Goal: Task Accomplishment & Management: Manage account settings

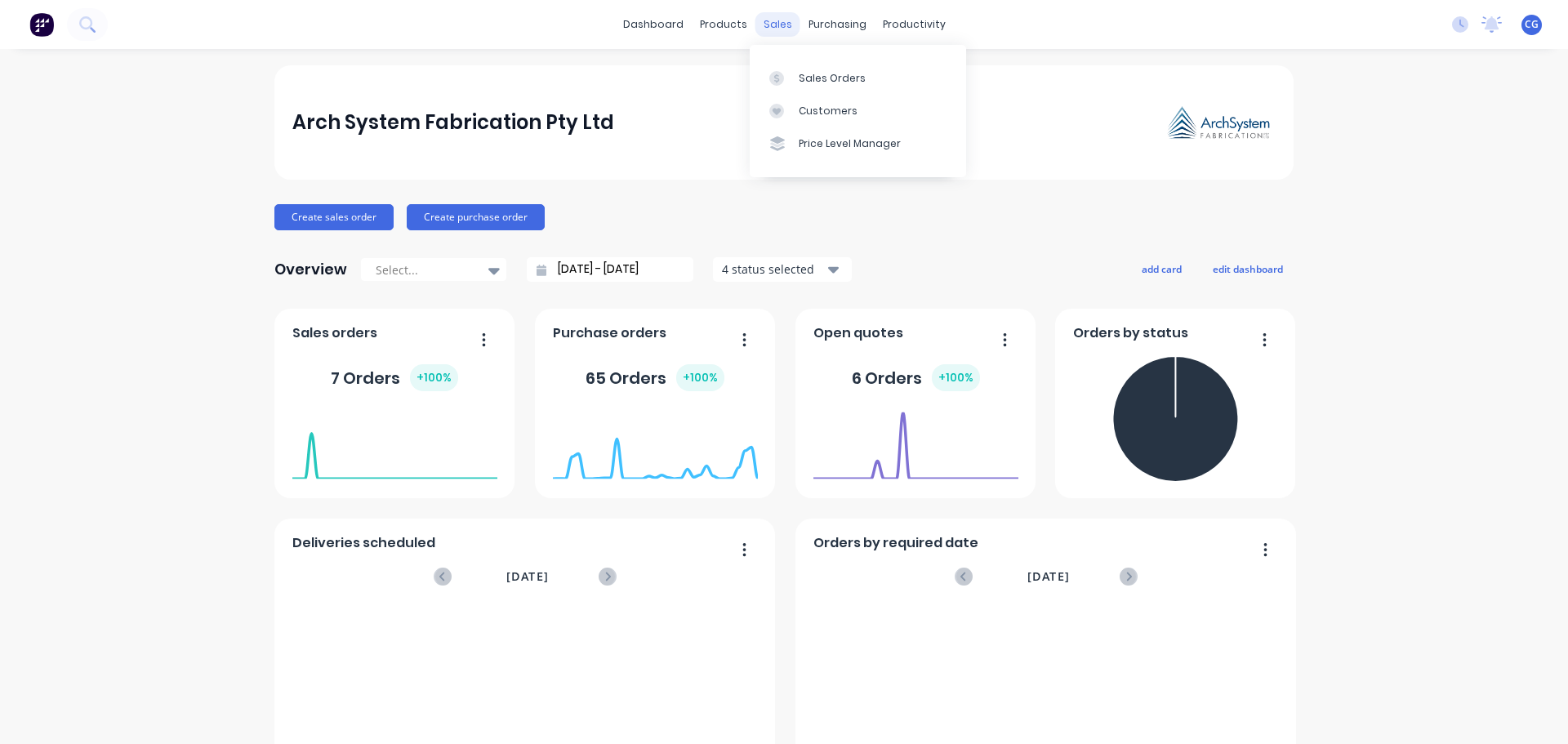
click at [772, 22] on div "sales" at bounding box center [778, 25] width 45 height 25
click at [822, 81] on div "Sales Orders" at bounding box center [832, 78] width 67 height 14
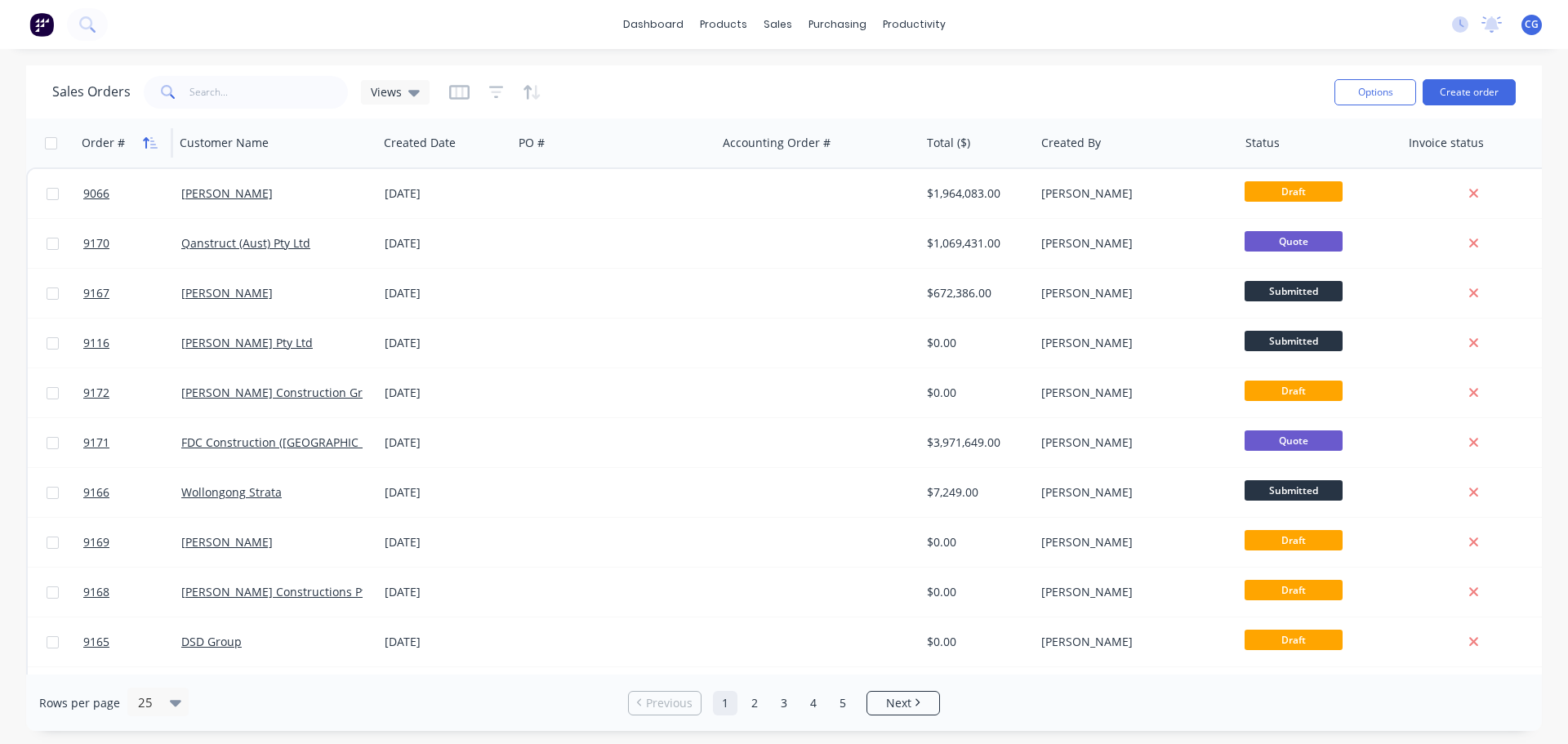
click at [146, 142] on icon "button" at bounding box center [146, 143] width 6 height 12
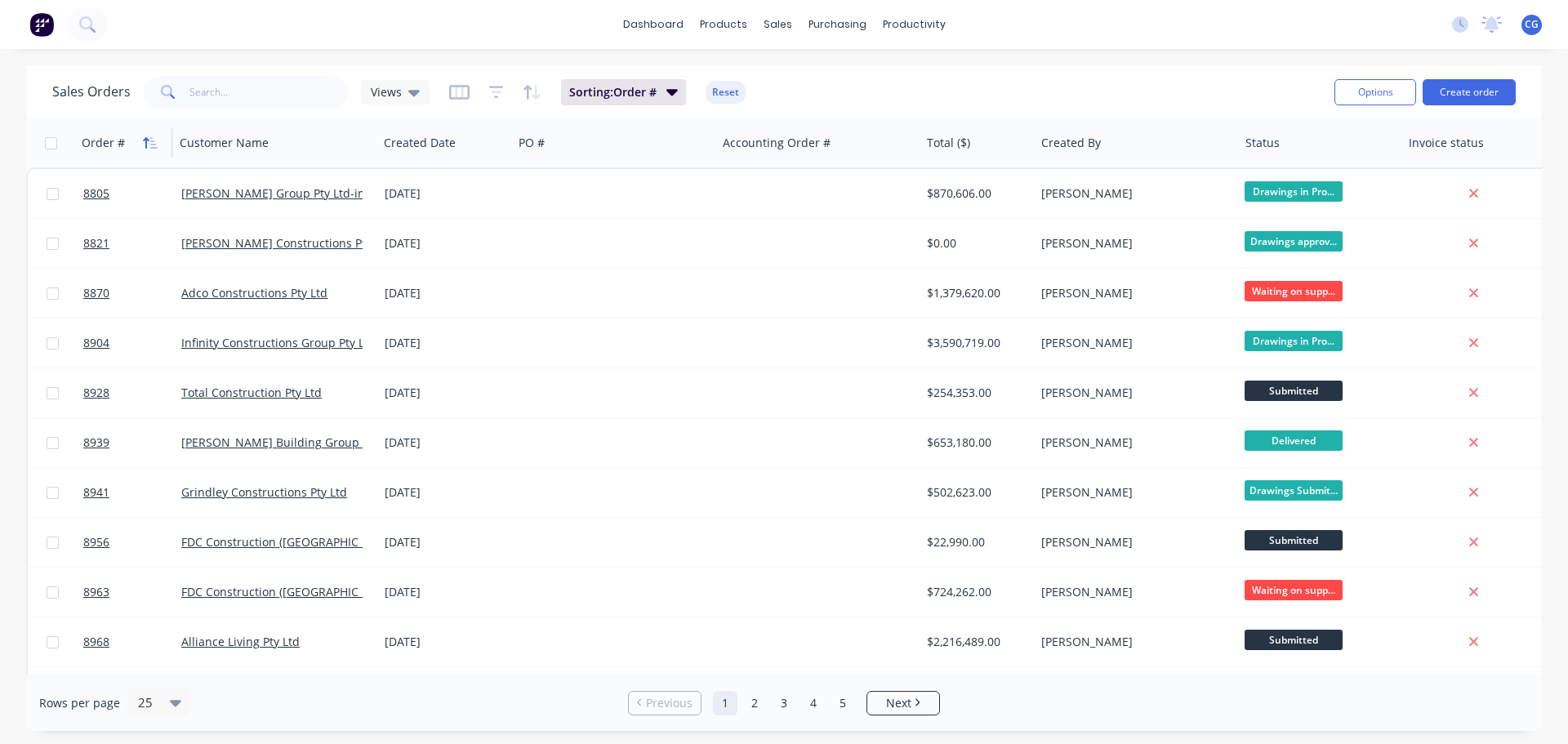
click at [145, 140] on icon "button" at bounding box center [150, 143] width 14 height 13
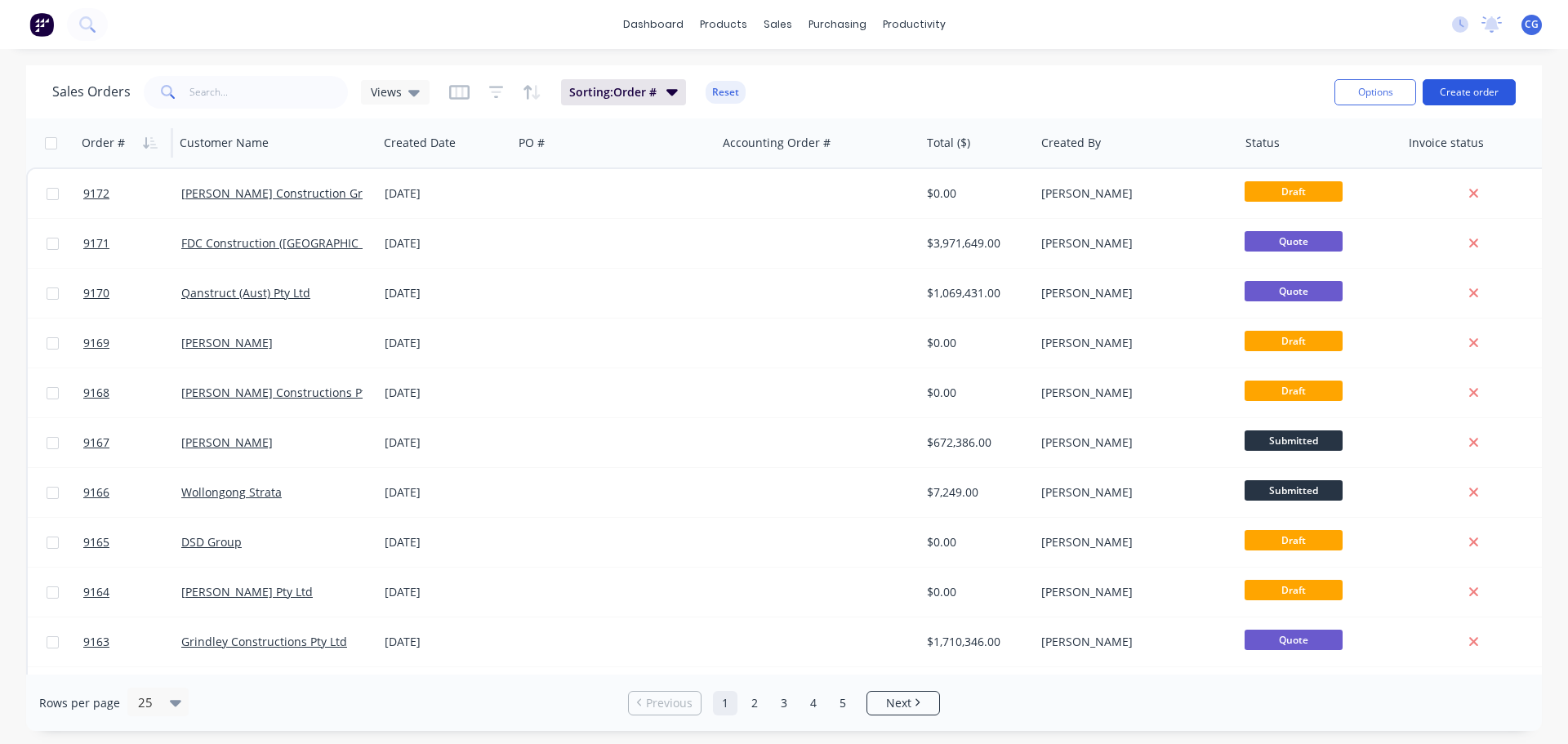
click at [1476, 91] on button "Create order" at bounding box center [1469, 92] width 93 height 26
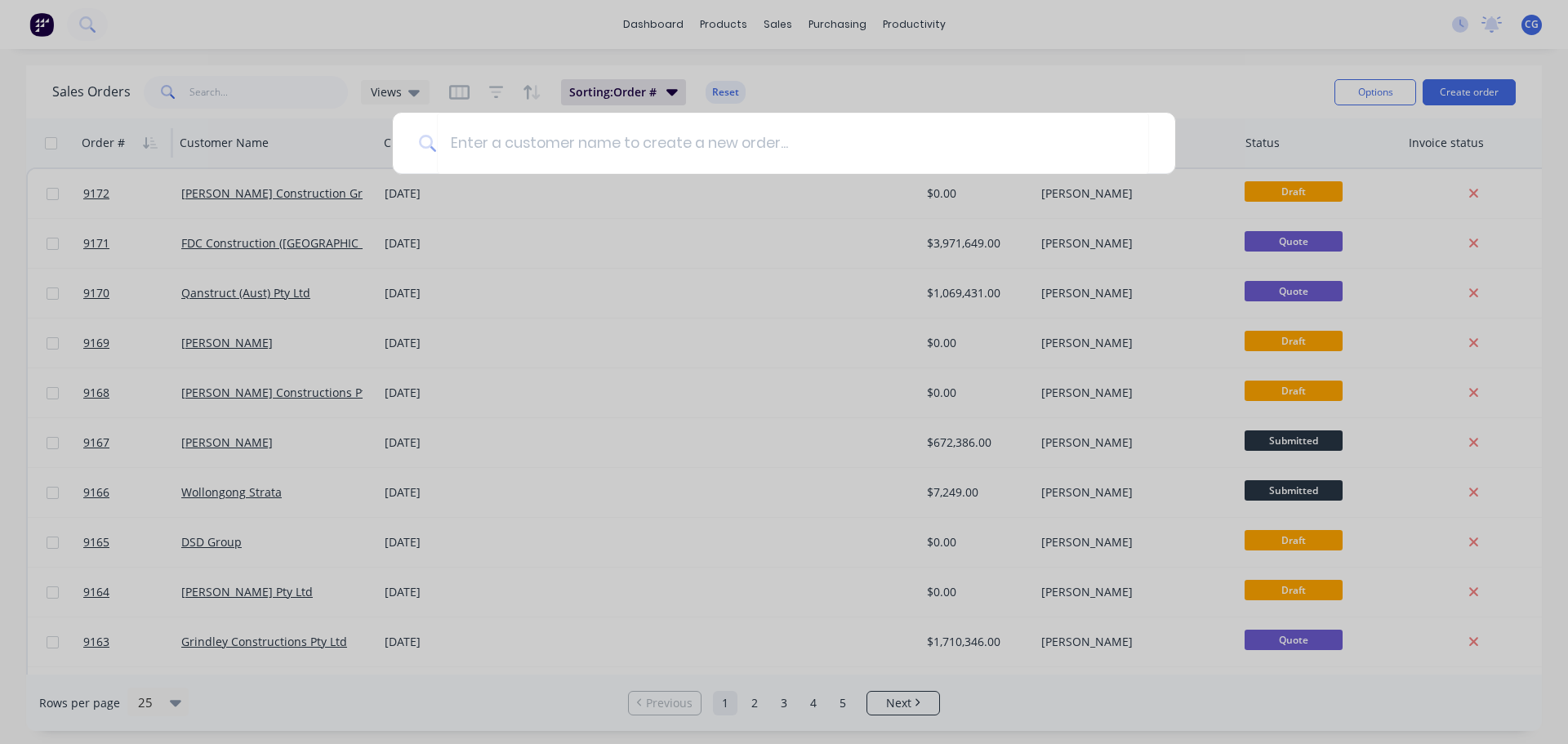
click at [561, 238] on div at bounding box center [784, 372] width 1568 height 744
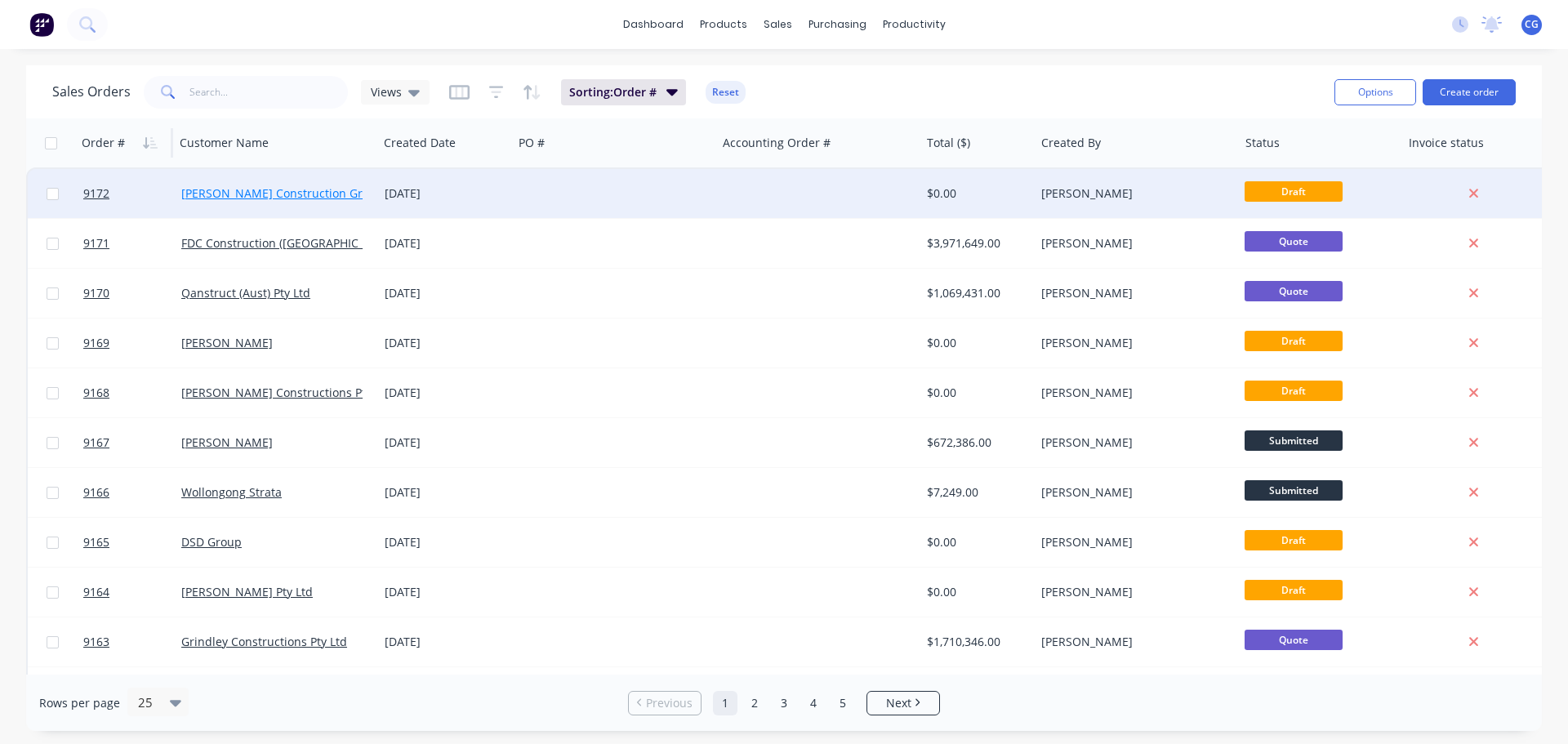
click at [253, 193] on link "Taylor Construction Group Pty Ltd" at bounding box center [302, 193] width 243 height 15
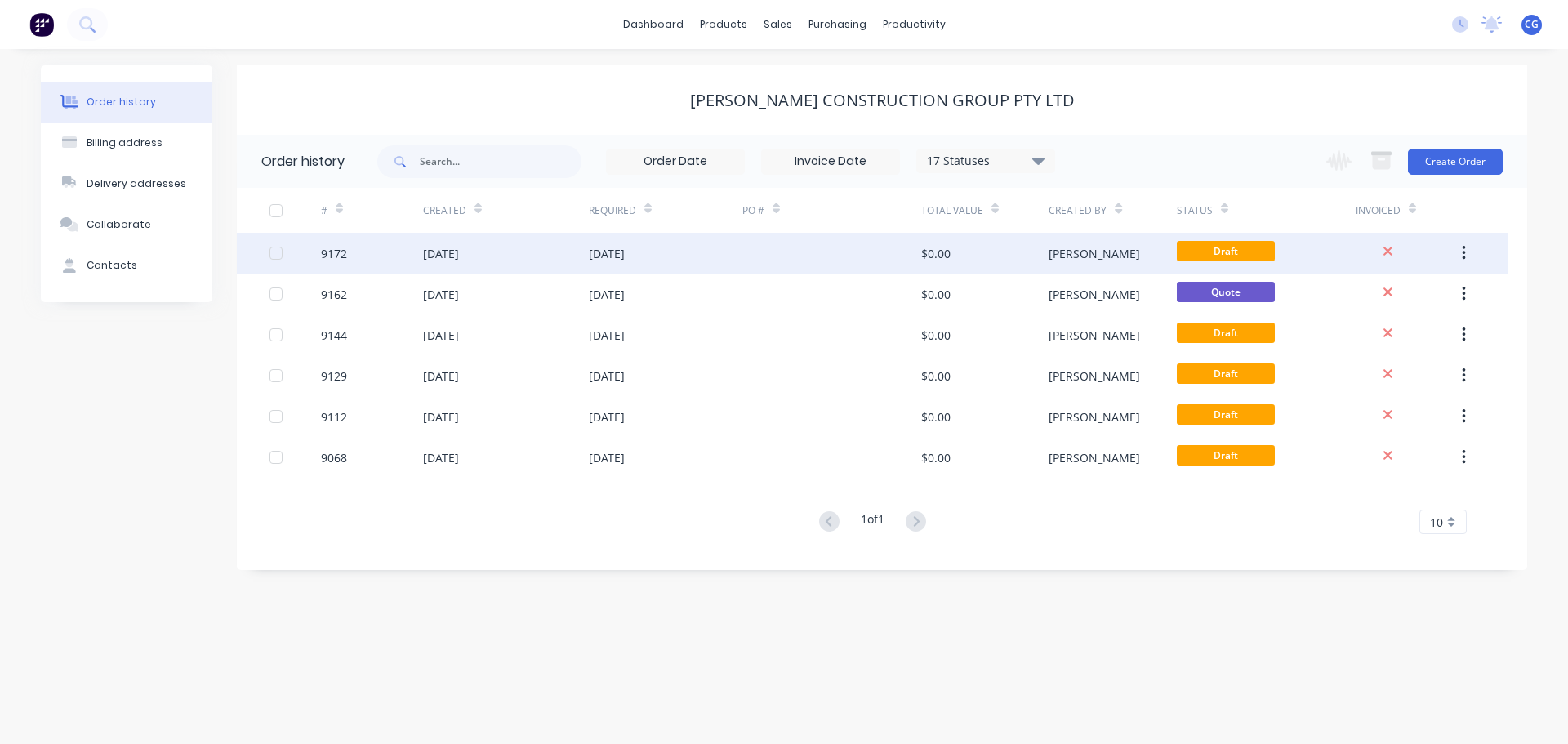
click at [621, 254] on div "23 Sep 2025" at bounding box center [606, 253] width 36 height 17
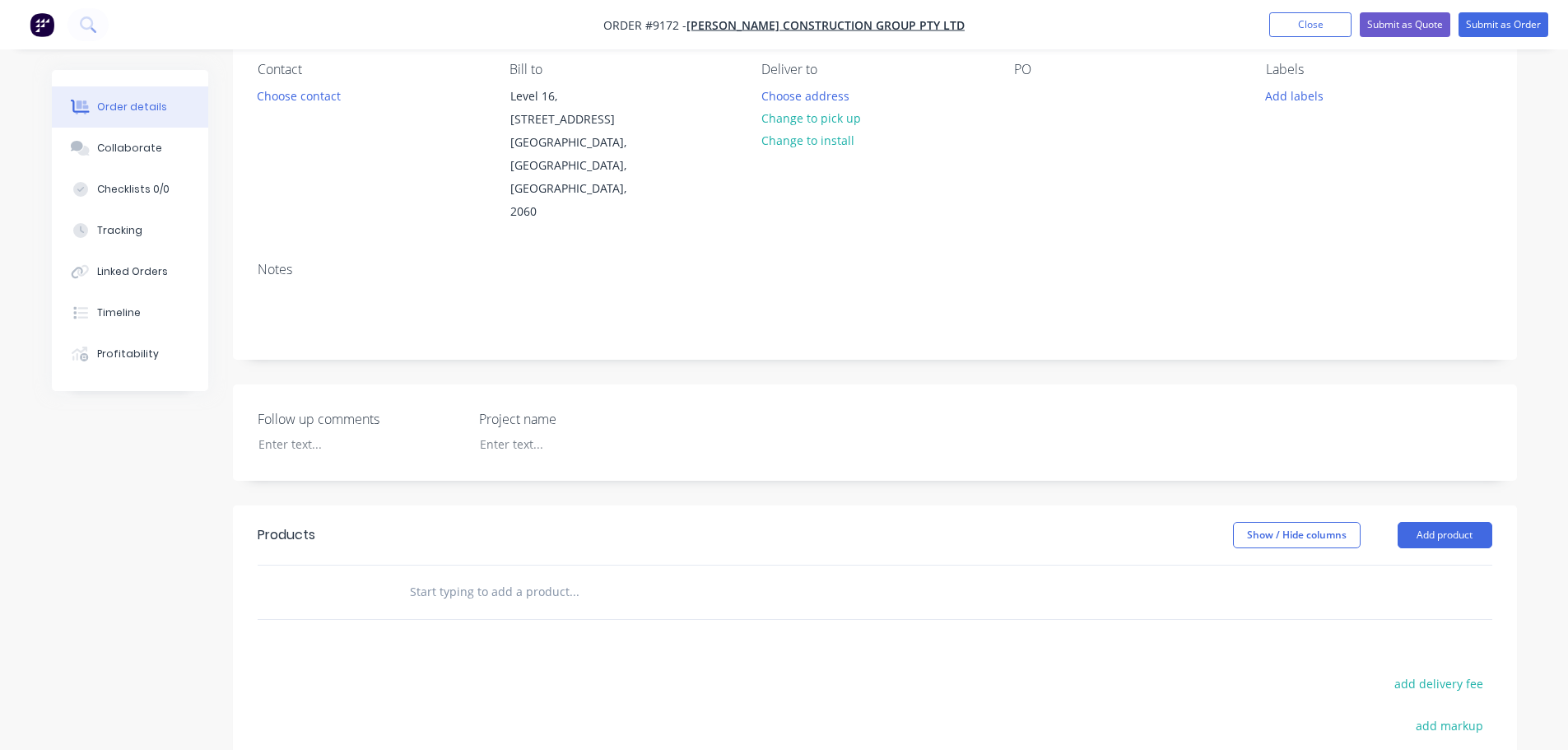
scroll to position [329, 0]
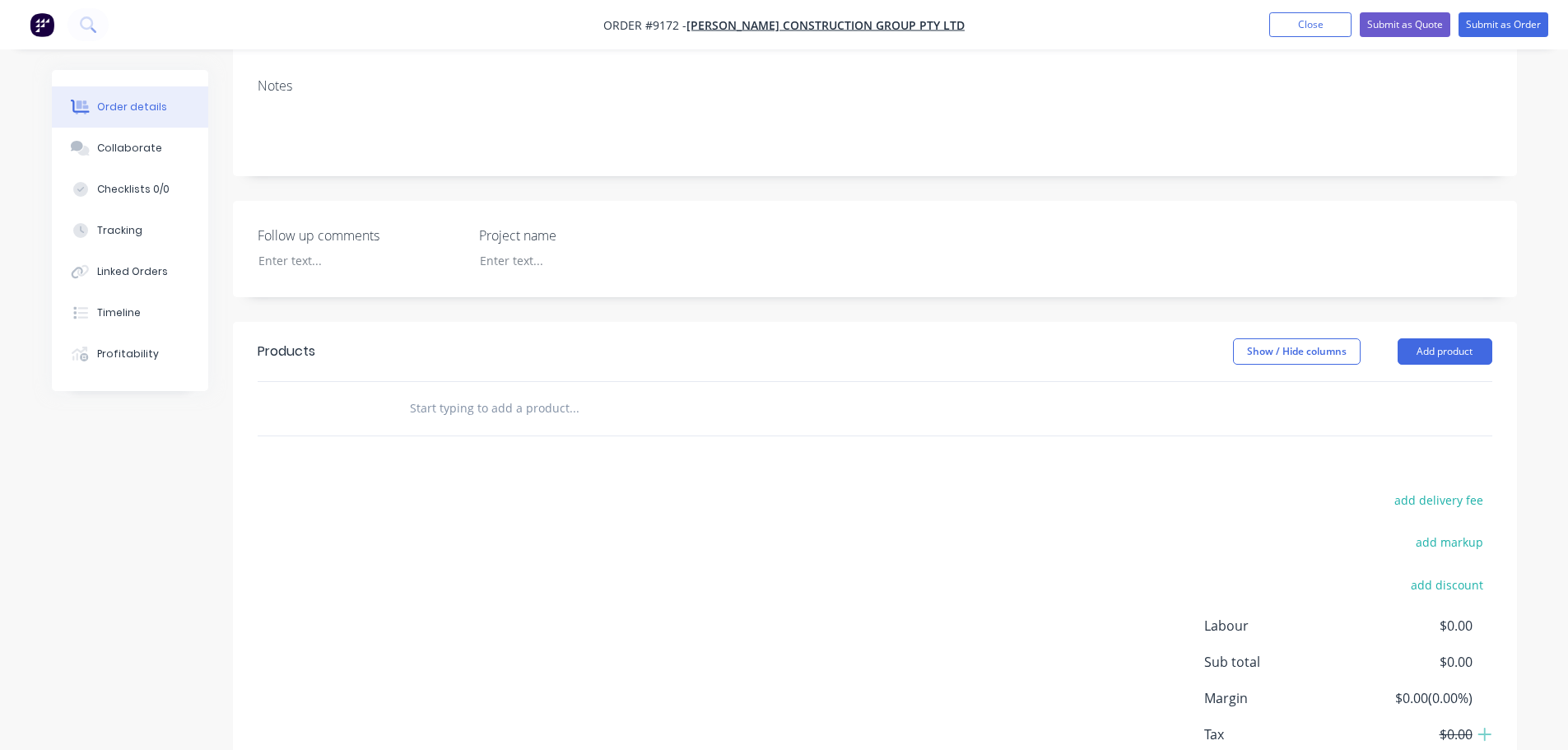
click at [488, 392] on input "text" at bounding box center [574, 408] width 329 height 33
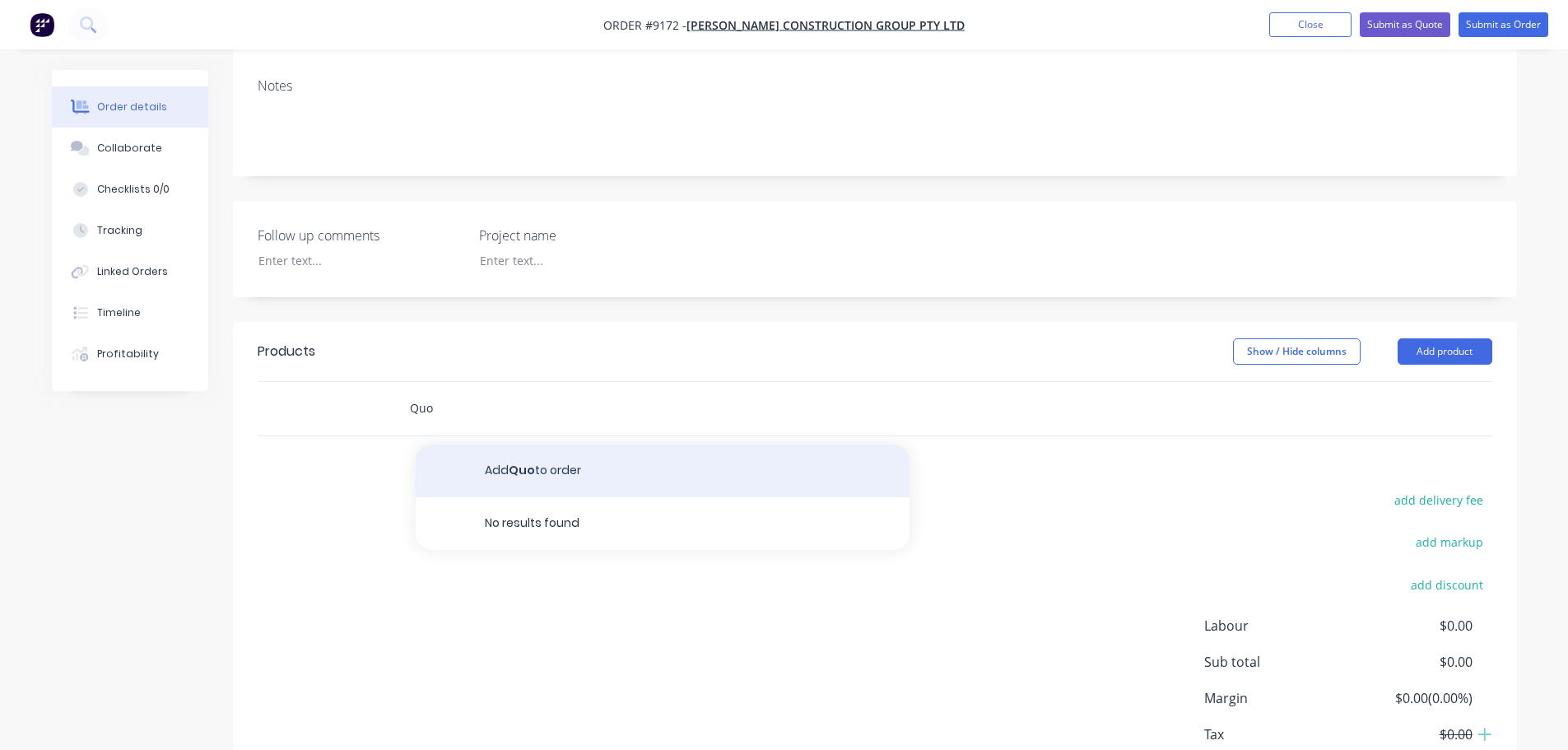
type input "Quo"
click at [585, 444] on button "Add Quo to order" at bounding box center [663, 470] width 493 height 52
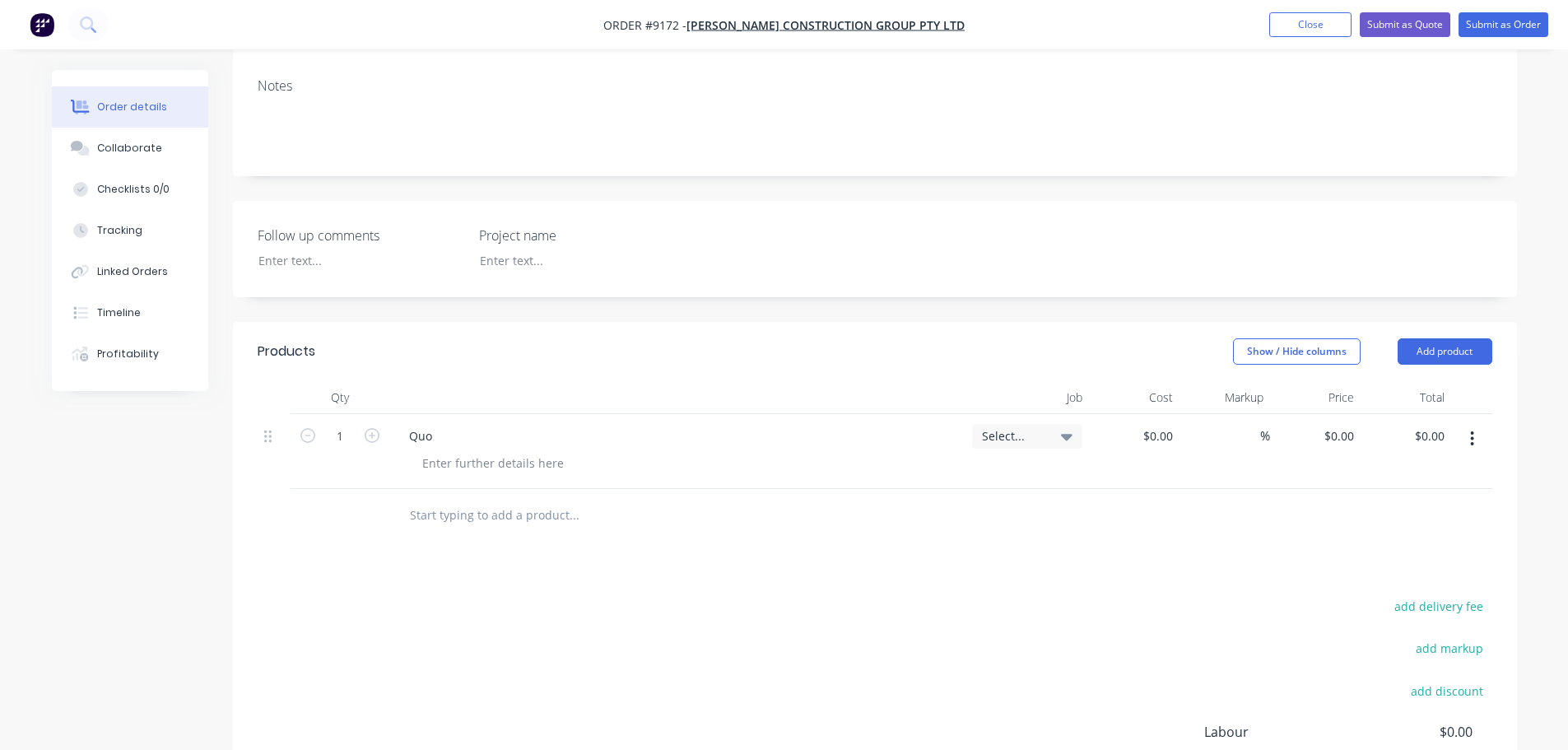
click at [479, 424] on div "Quo" at bounding box center [677, 435] width 563 height 24
click at [433, 424] on div "Quo" at bounding box center [420, 435] width 49 height 24
click at [1340, 424] on div "0 0" at bounding box center [1347, 435] width 25 height 24
type input "$1,433,240.00"
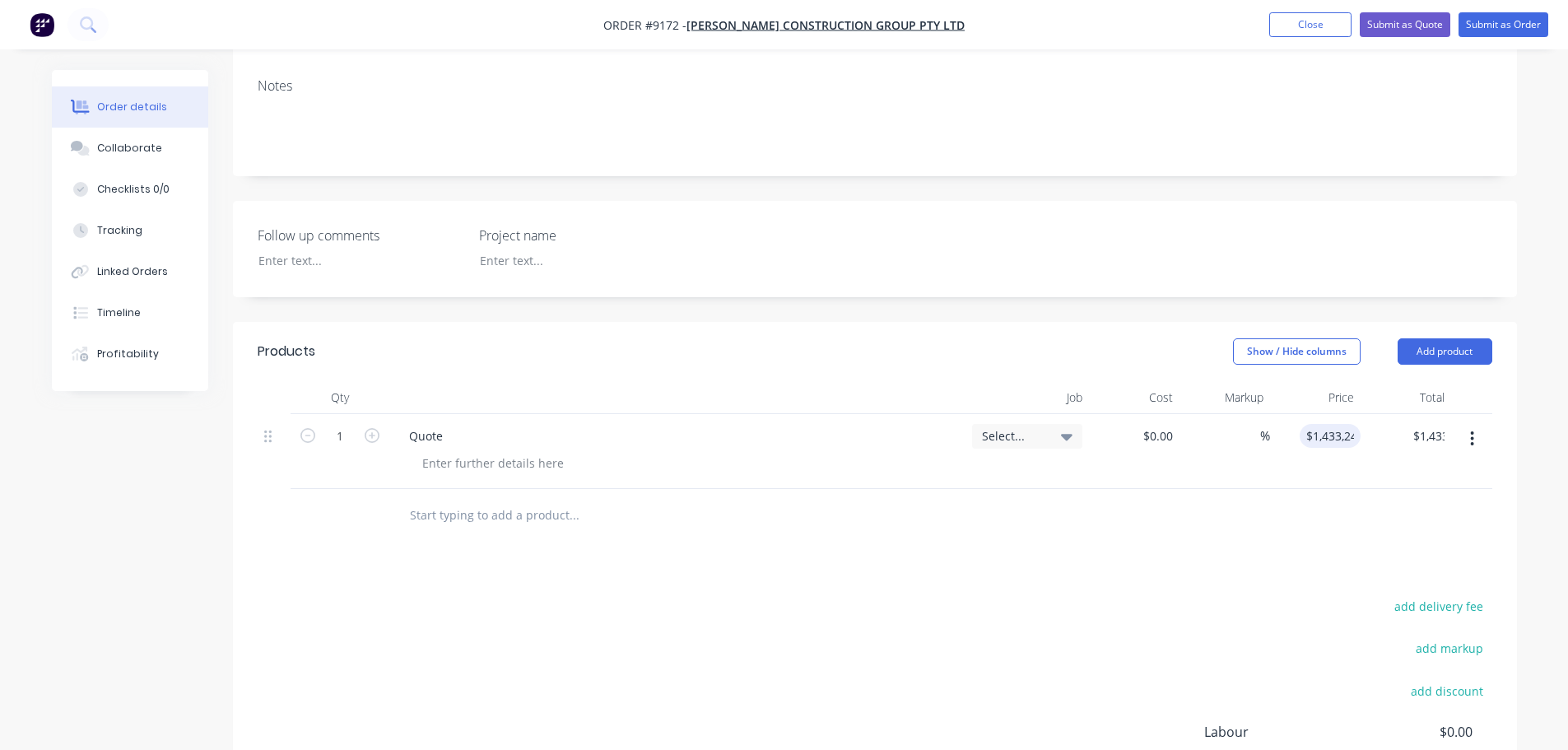
click at [1288, 489] on div at bounding box center [874, 515] width 1234 height 53
click at [452, 424] on div "Quote" at bounding box center [426, 435] width 60 height 24
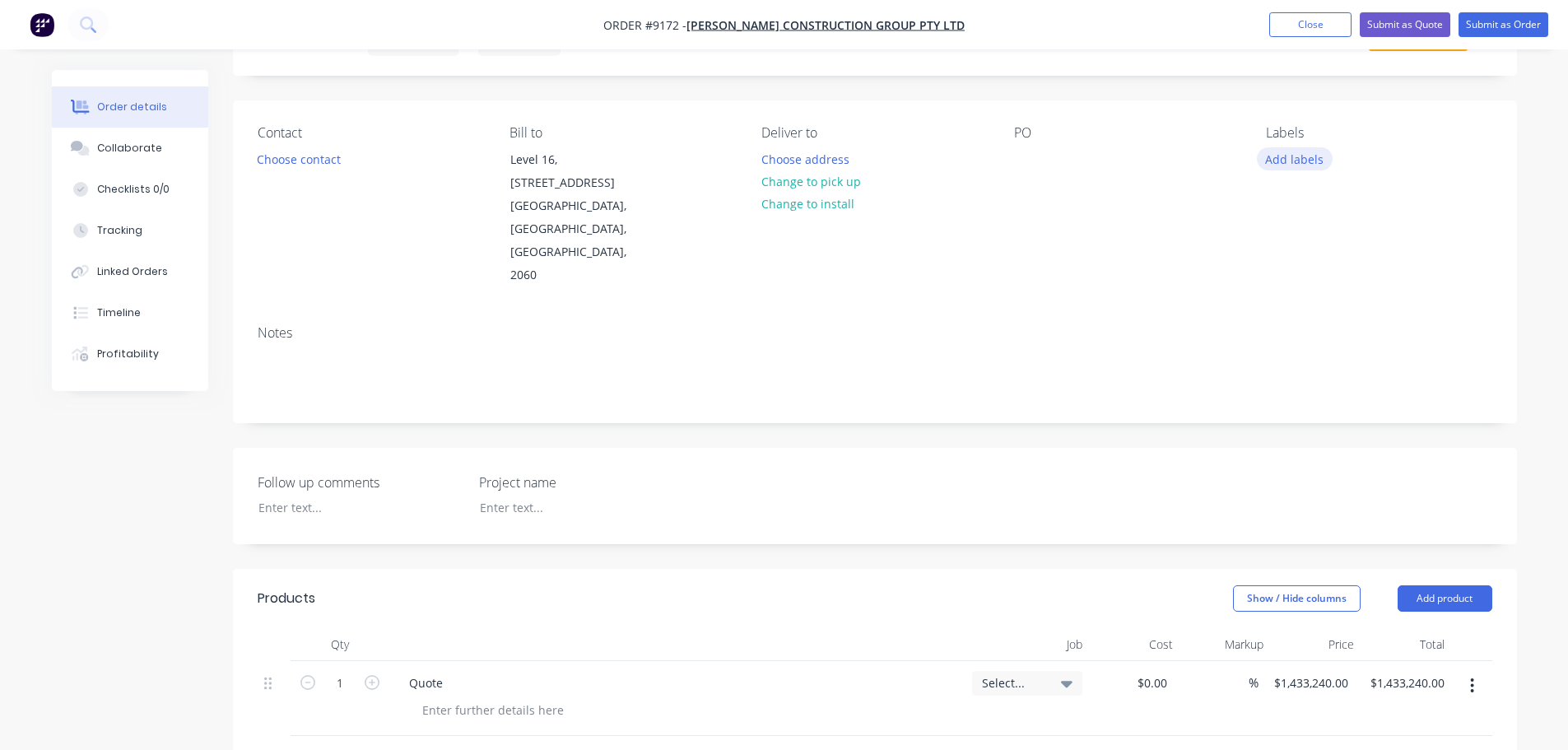
click at [1295, 159] on button "Add labels" at bounding box center [1294, 158] width 75 height 22
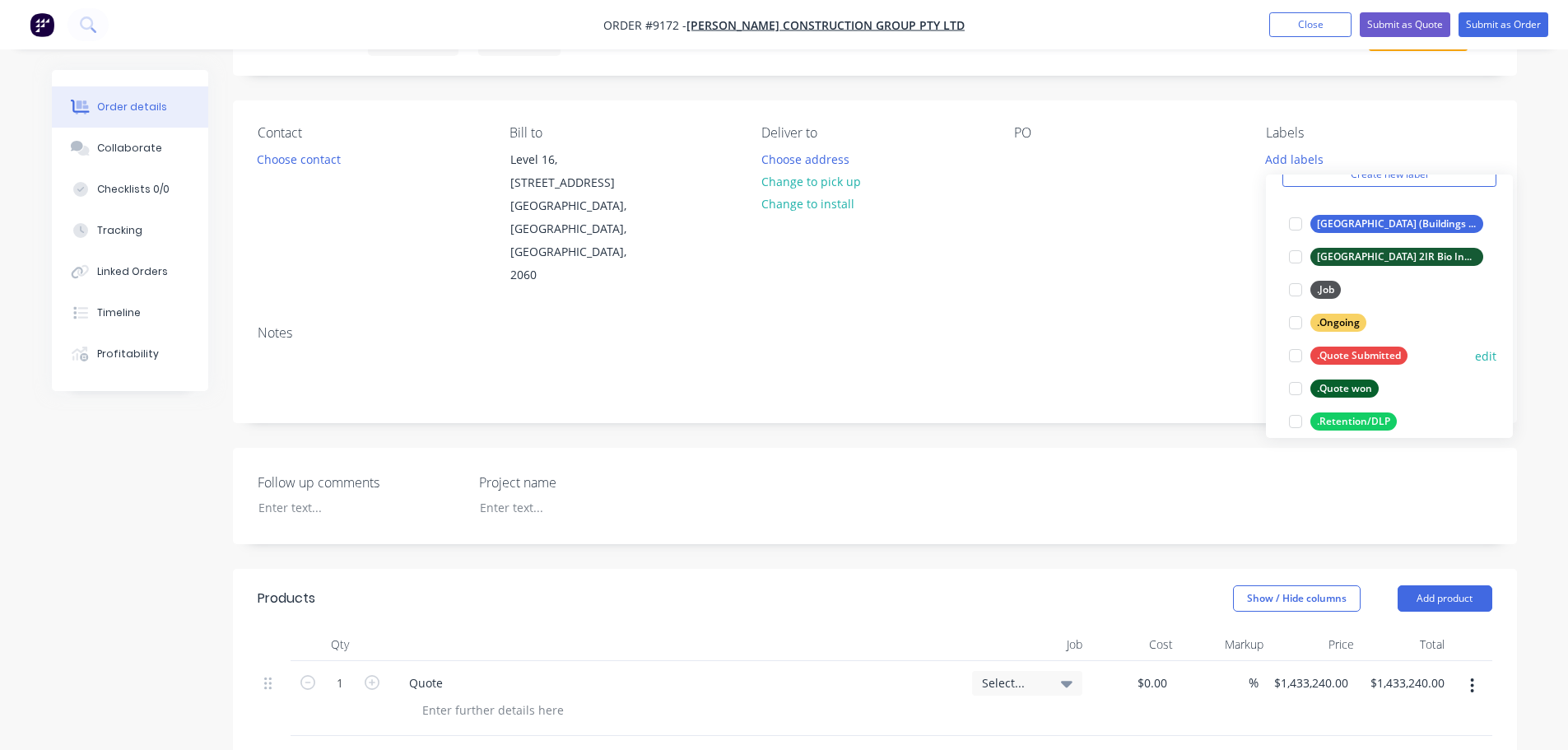
click at [1293, 356] on div at bounding box center [1295, 355] width 33 height 33
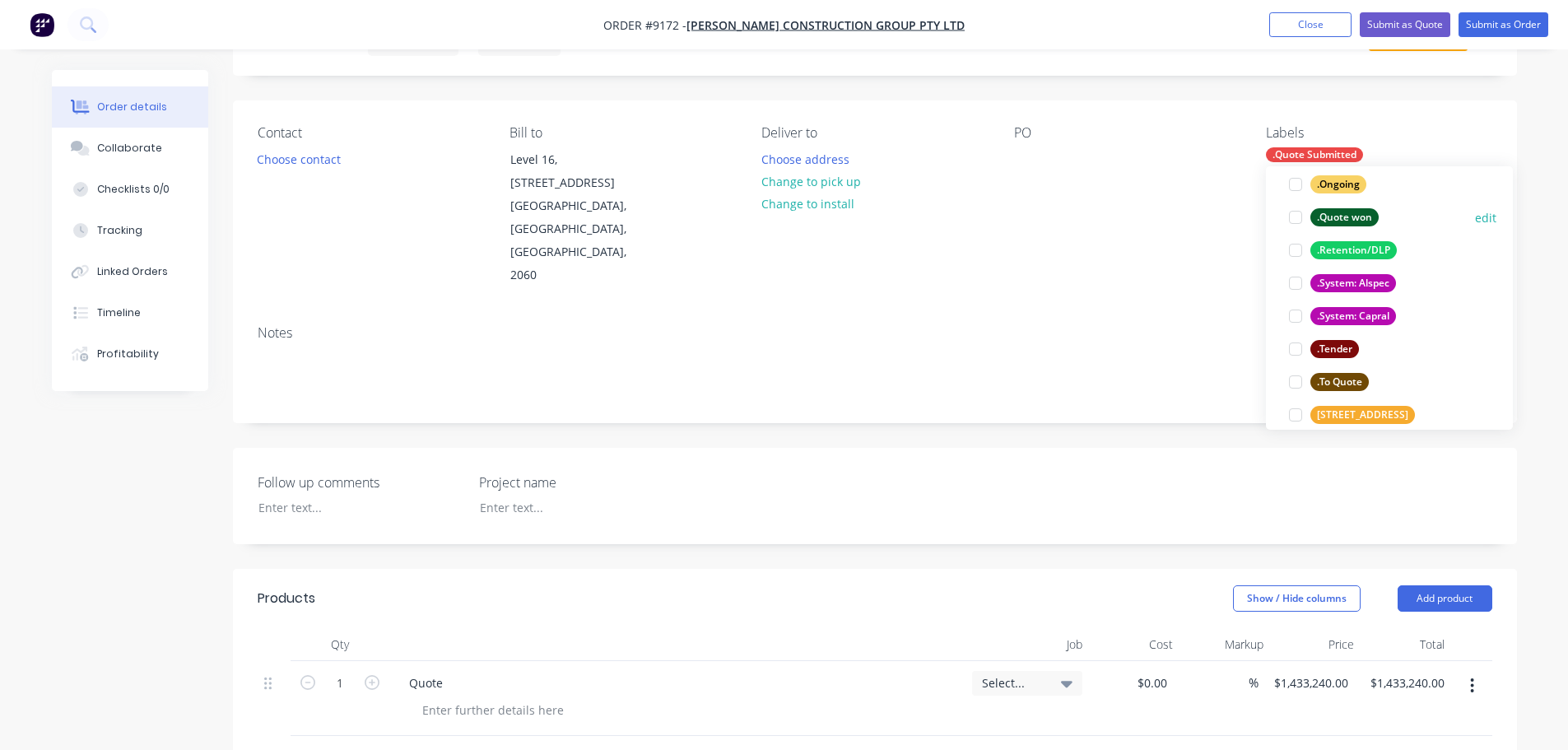
scroll to position [247, 0]
click at [1291, 345] on div at bounding box center [1295, 347] width 33 height 33
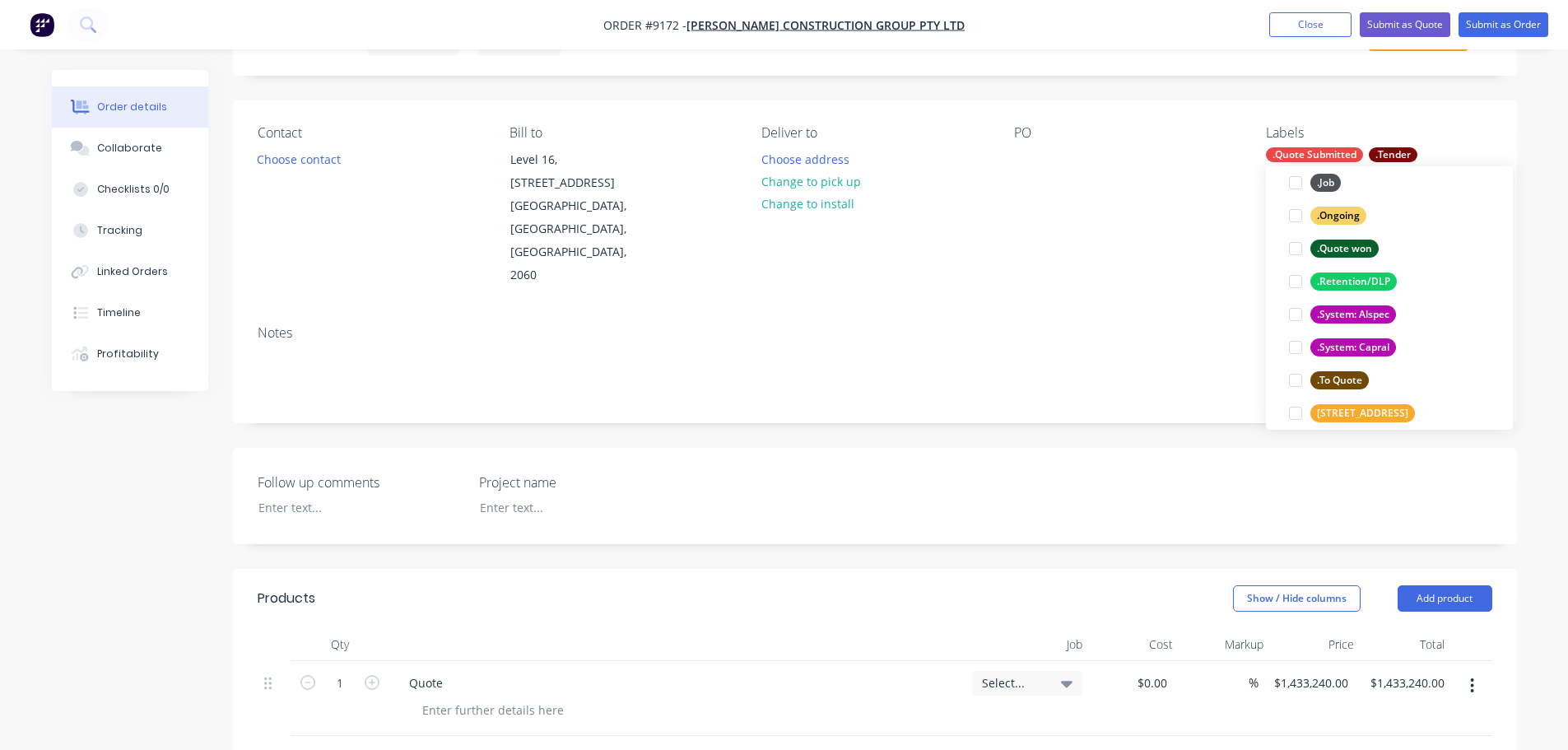
scroll to position [0, 0]
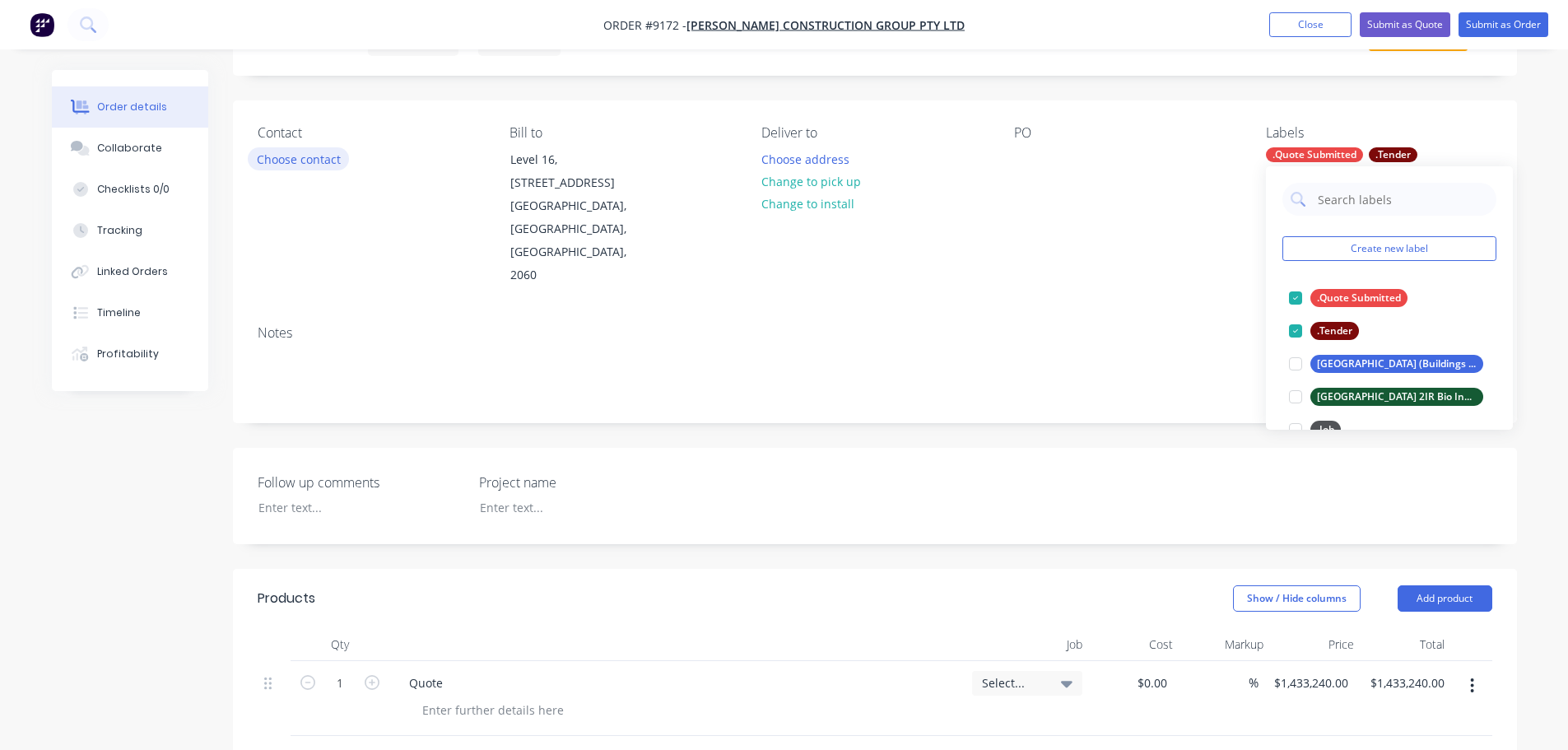
click at [289, 157] on button "Choose contact" at bounding box center [298, 158] width 102 height 22
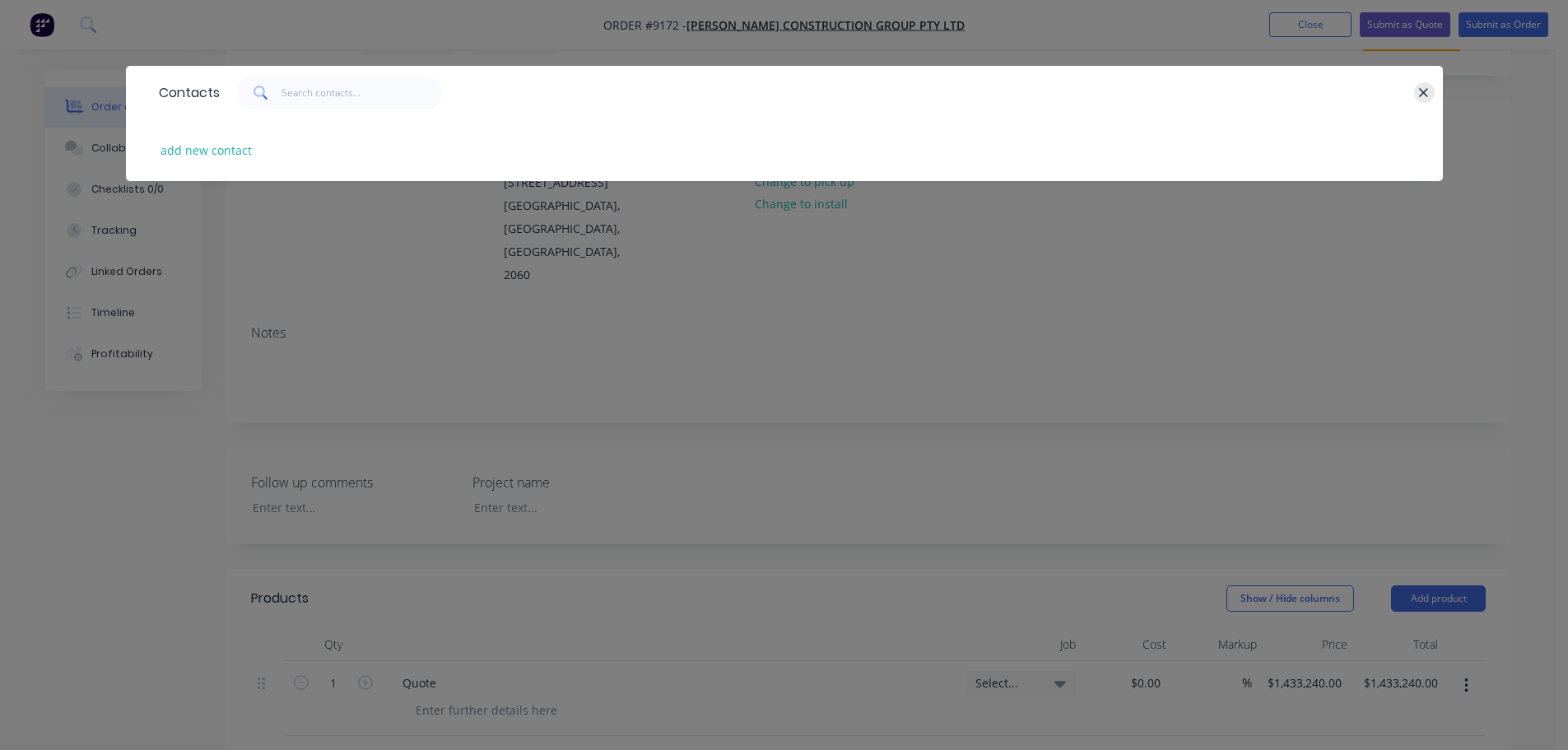
click at [1423, 91] on icon "button" at bounding box center [1423, 92] width 11 height 15
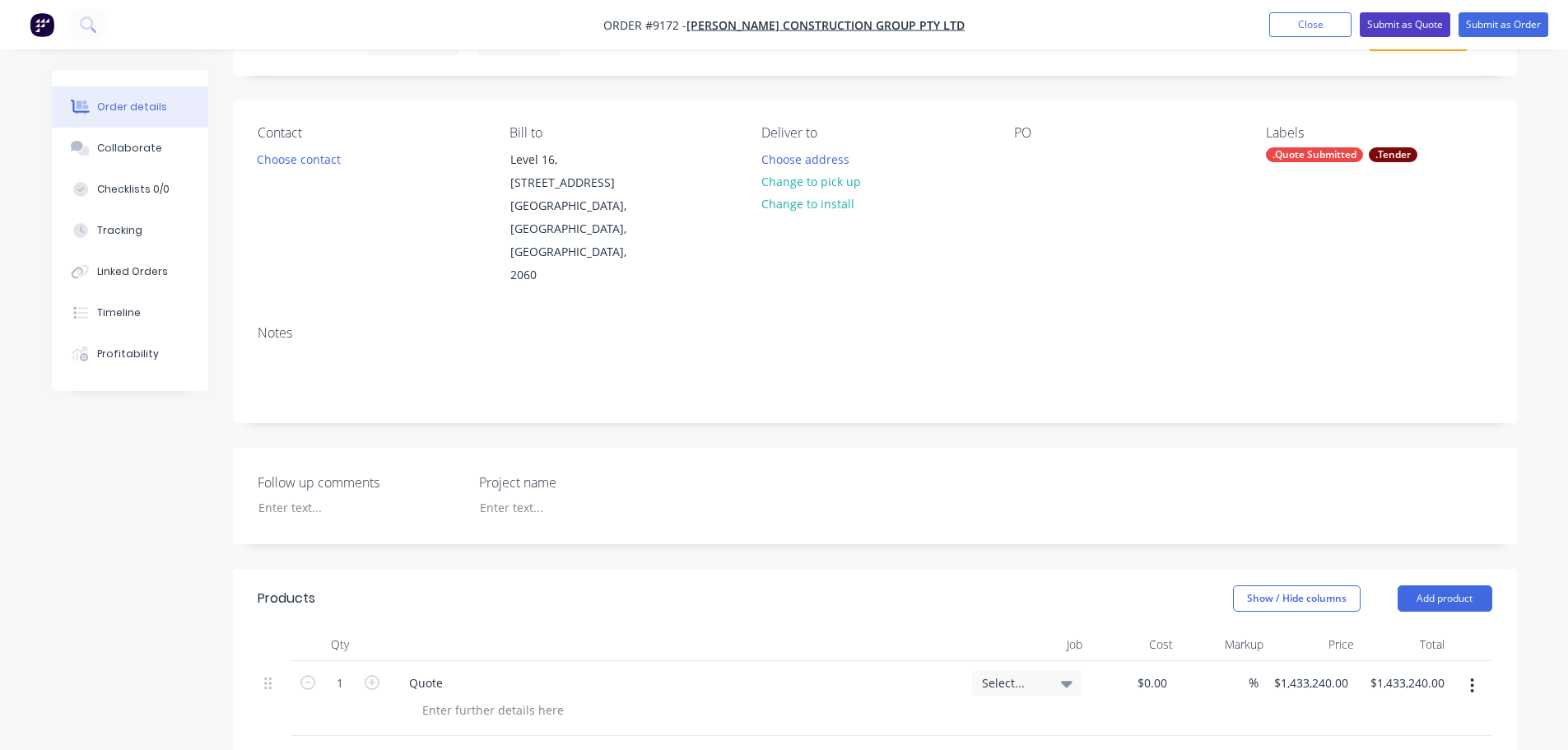
click at [1421, 27] on button "Submit as Quote" at bounding box center [1405, 25] width 91 height 25
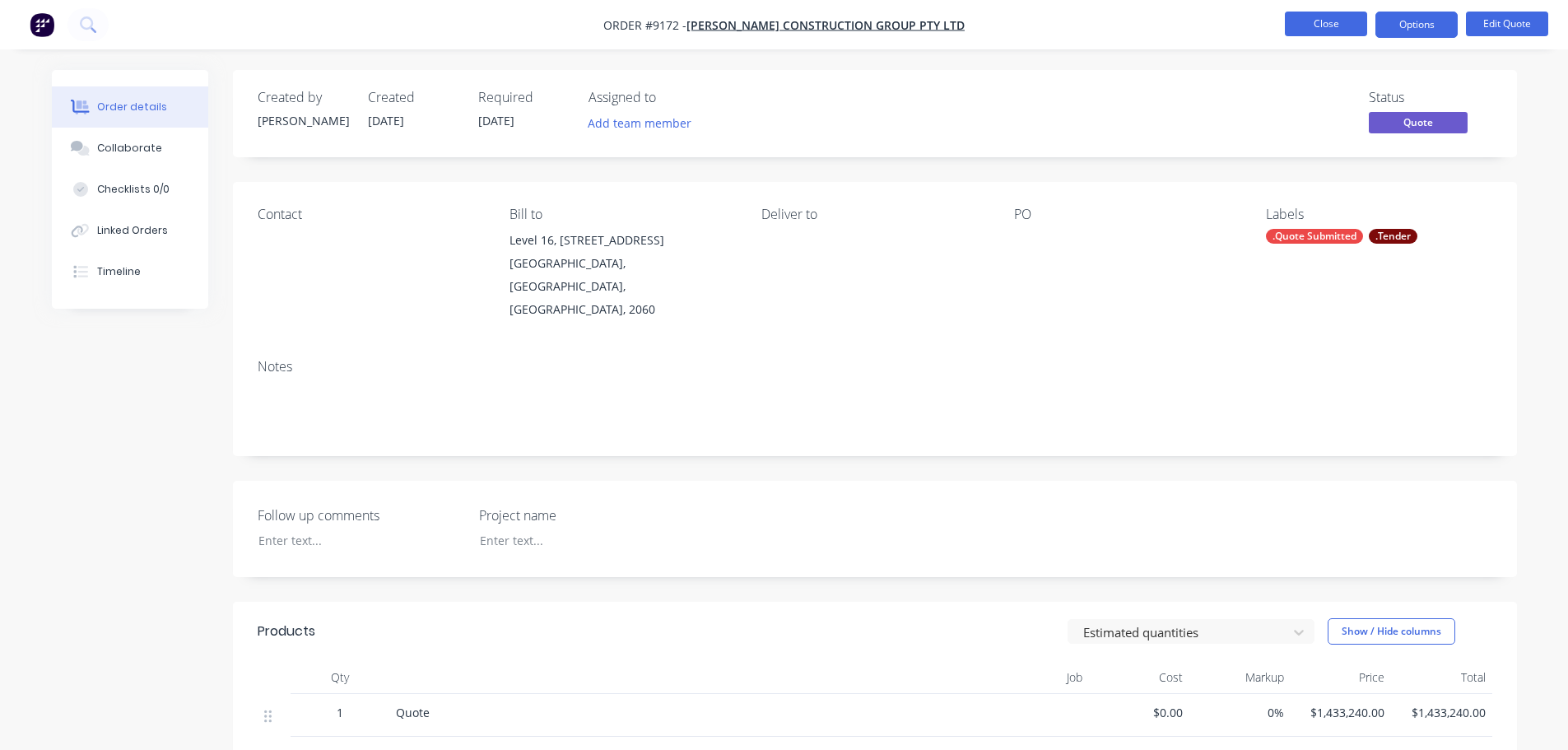
click at [1326, 24] on button "Close" at bounding box center [1325, 24] width 82 height 25
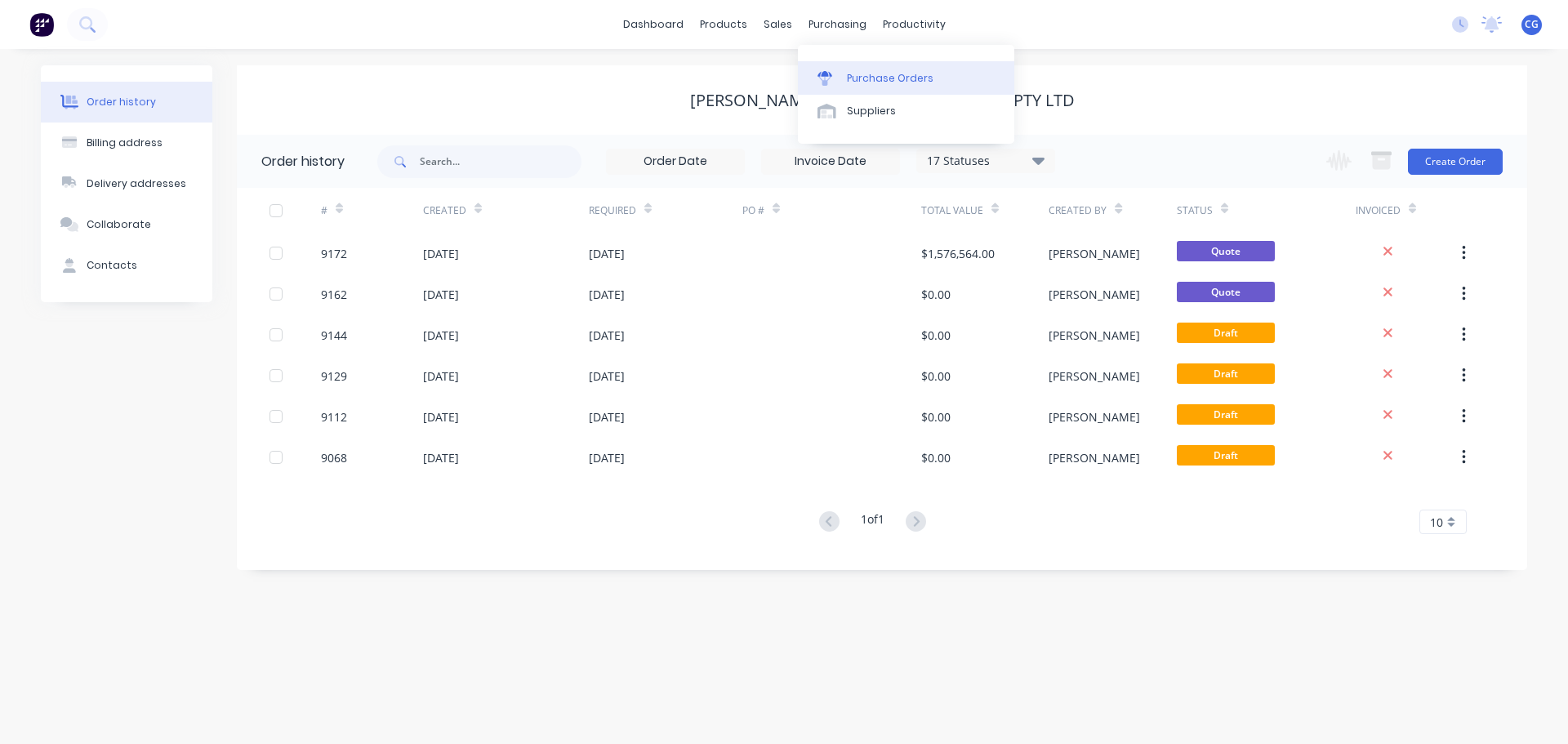
click at [889, 76] on div "Purchase Orders" at bounding box center [890, 78] width 86 height 14
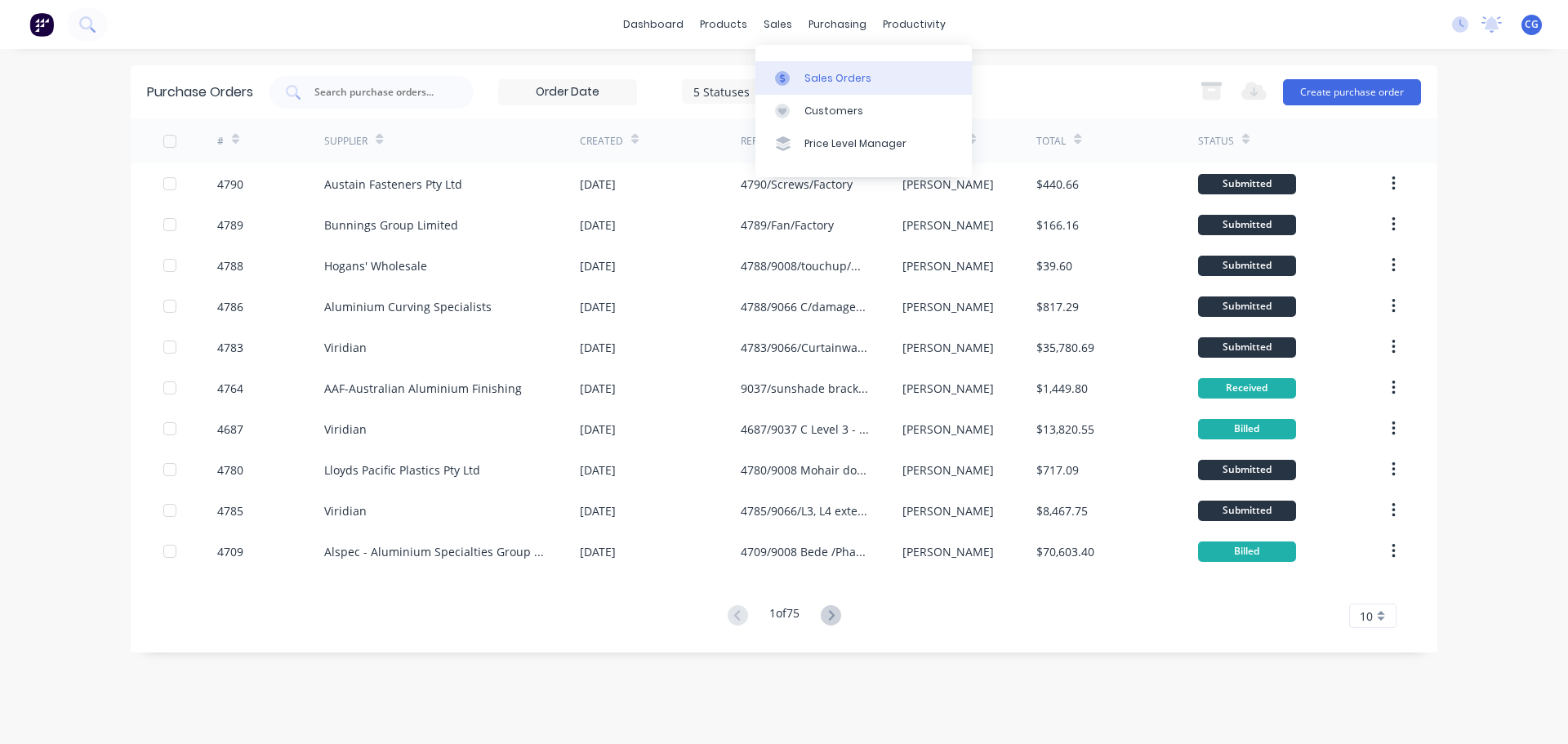
click at [816, 75] on div "Sales Orders" at bounding box center [838, 78] width 67 height 14
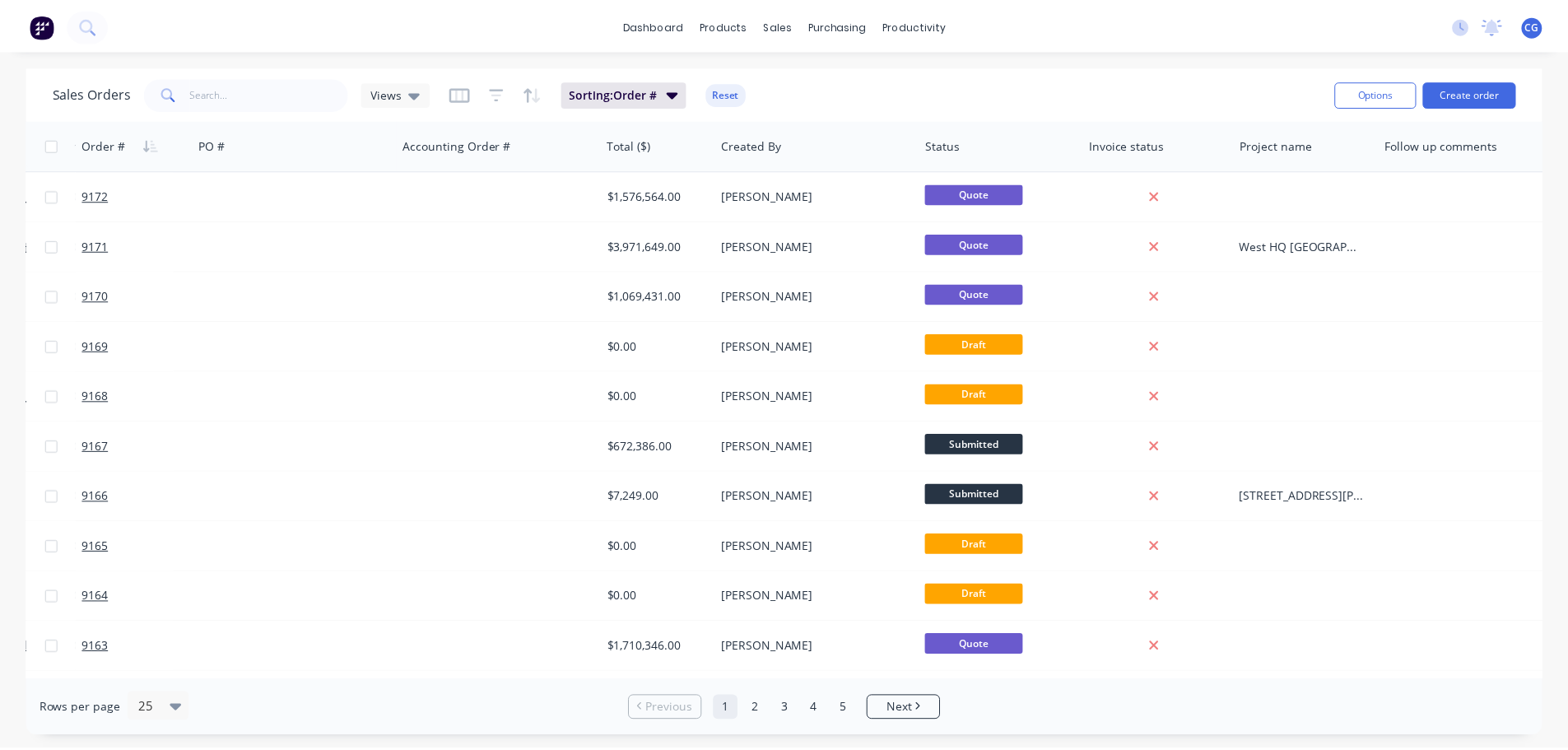
scroll to position [0, 369]
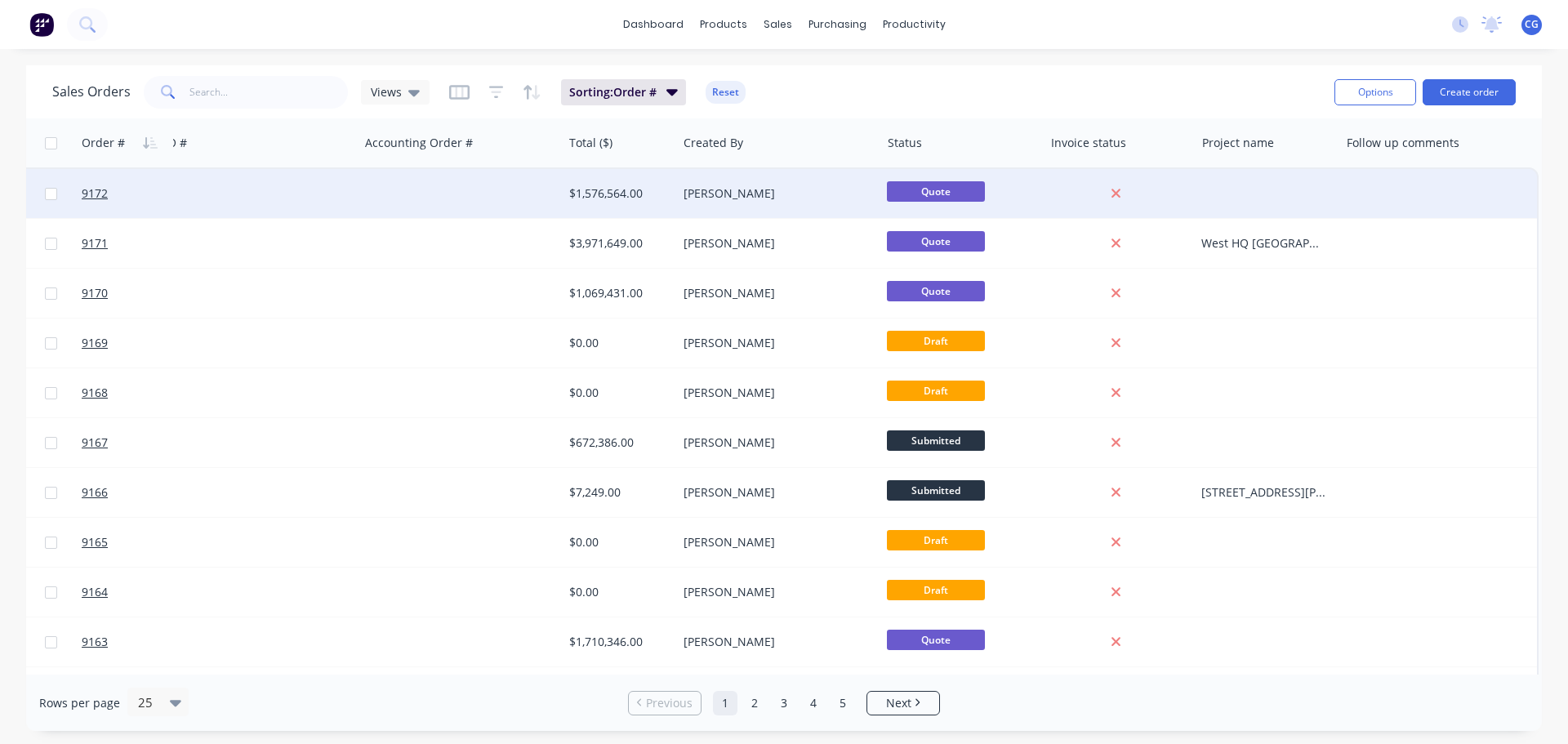
click at [1211, 190] on div at bounding box center [1267, 193] width 145 height 49
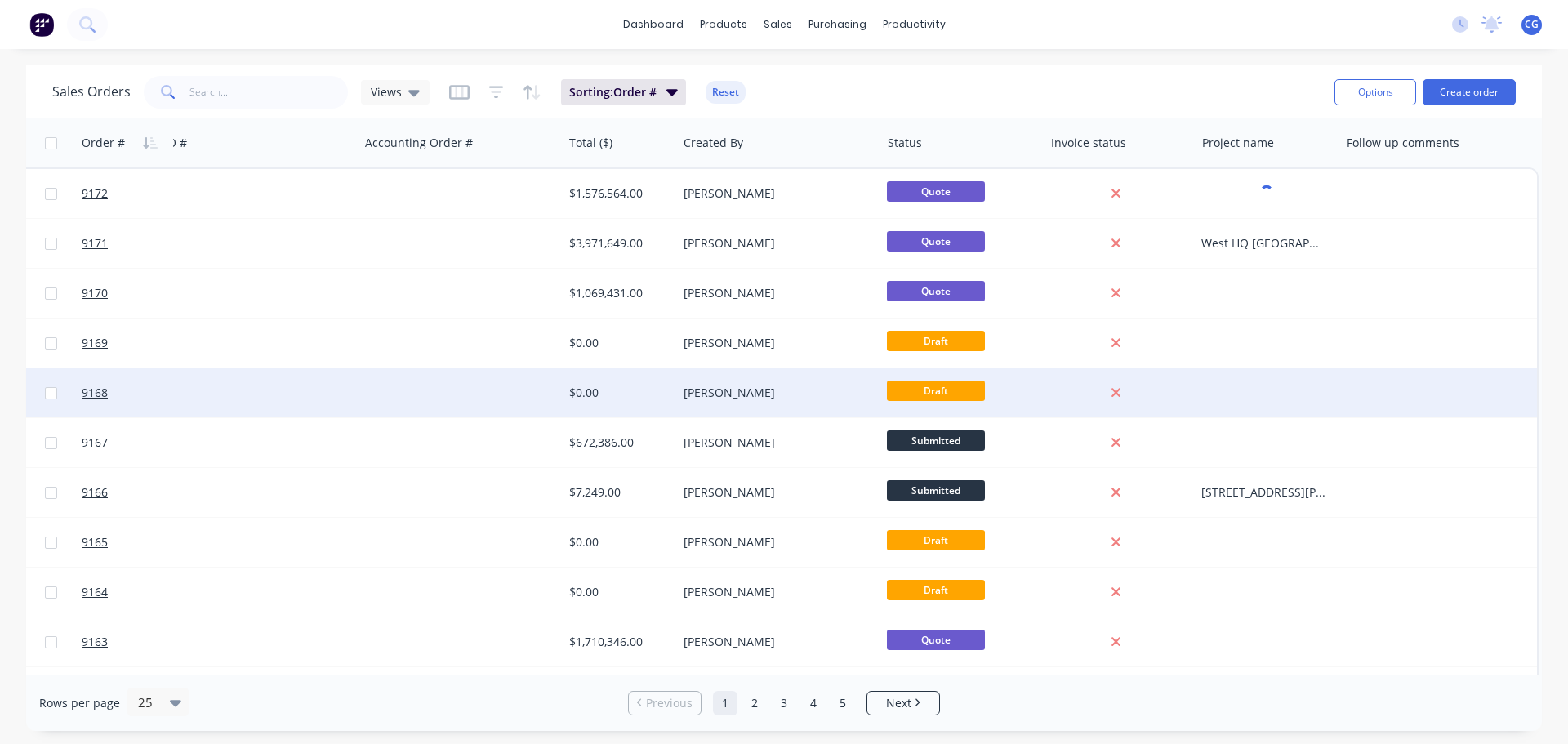
click at [1400, 379] on div at bounding box center [1438, 393] width 198 height 49
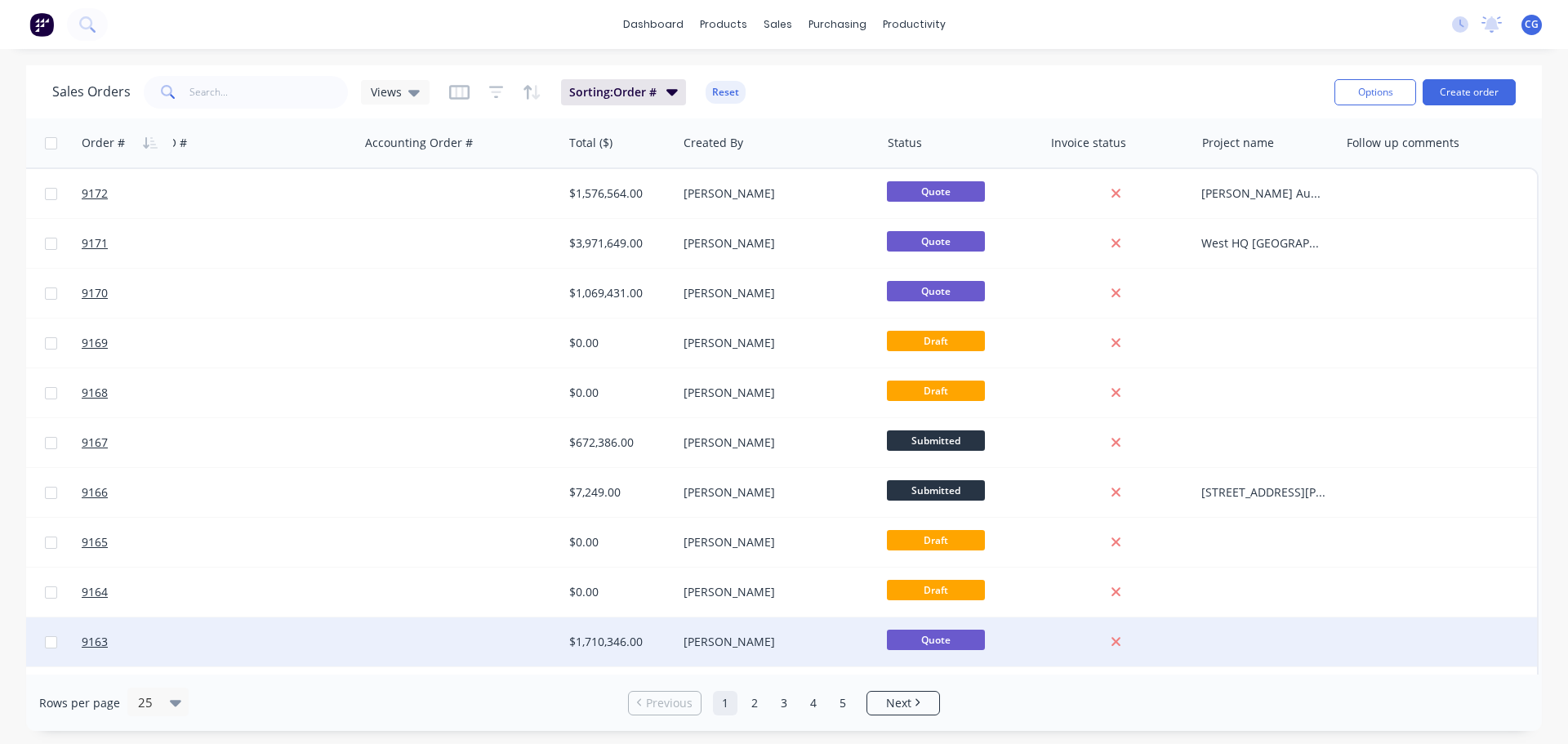
click at [1044, 664] on div at bounding box center [1119, 641] width 151 height 49
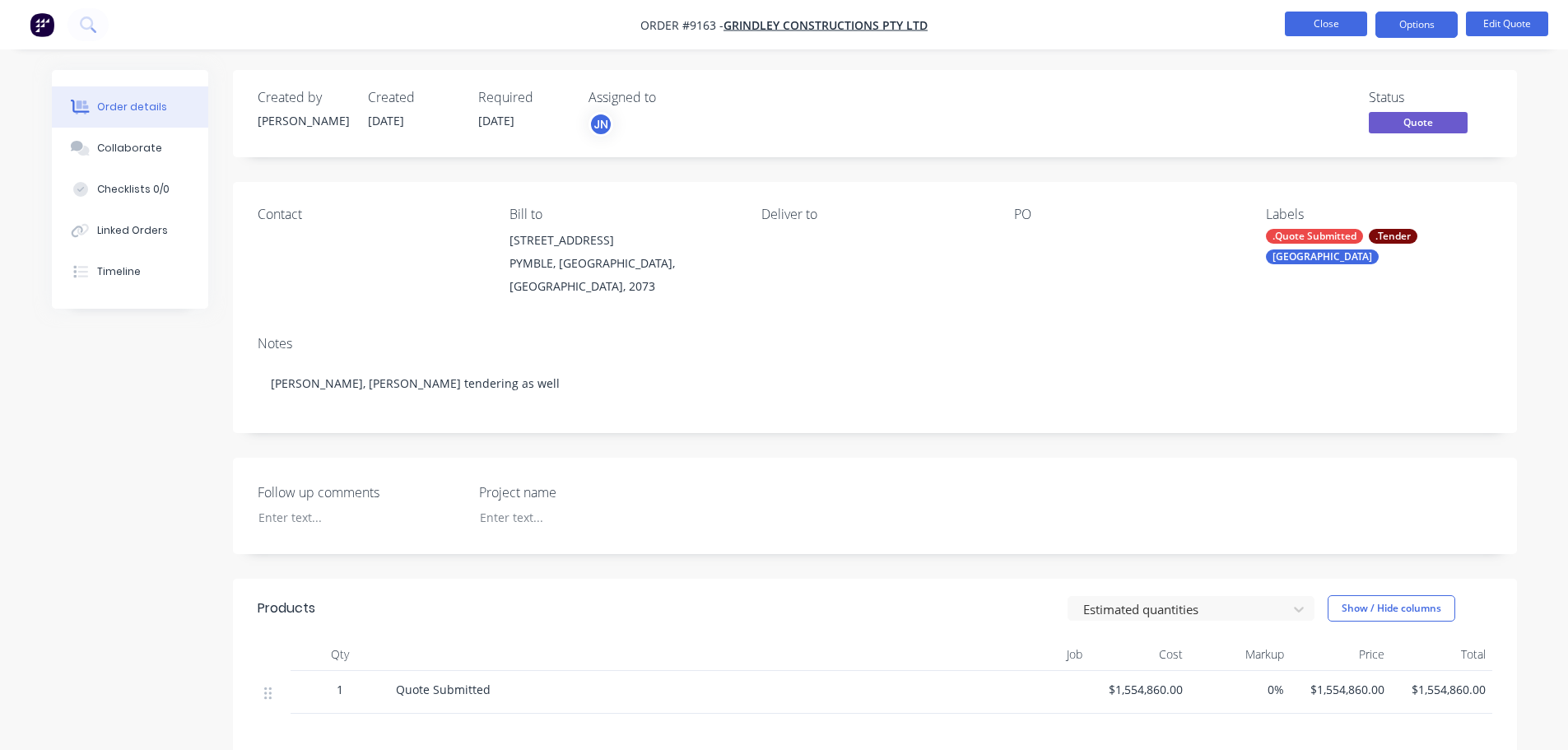
click at [1312, 19] on button "Close" at bounding box center [1325, 24] width 82 height 25
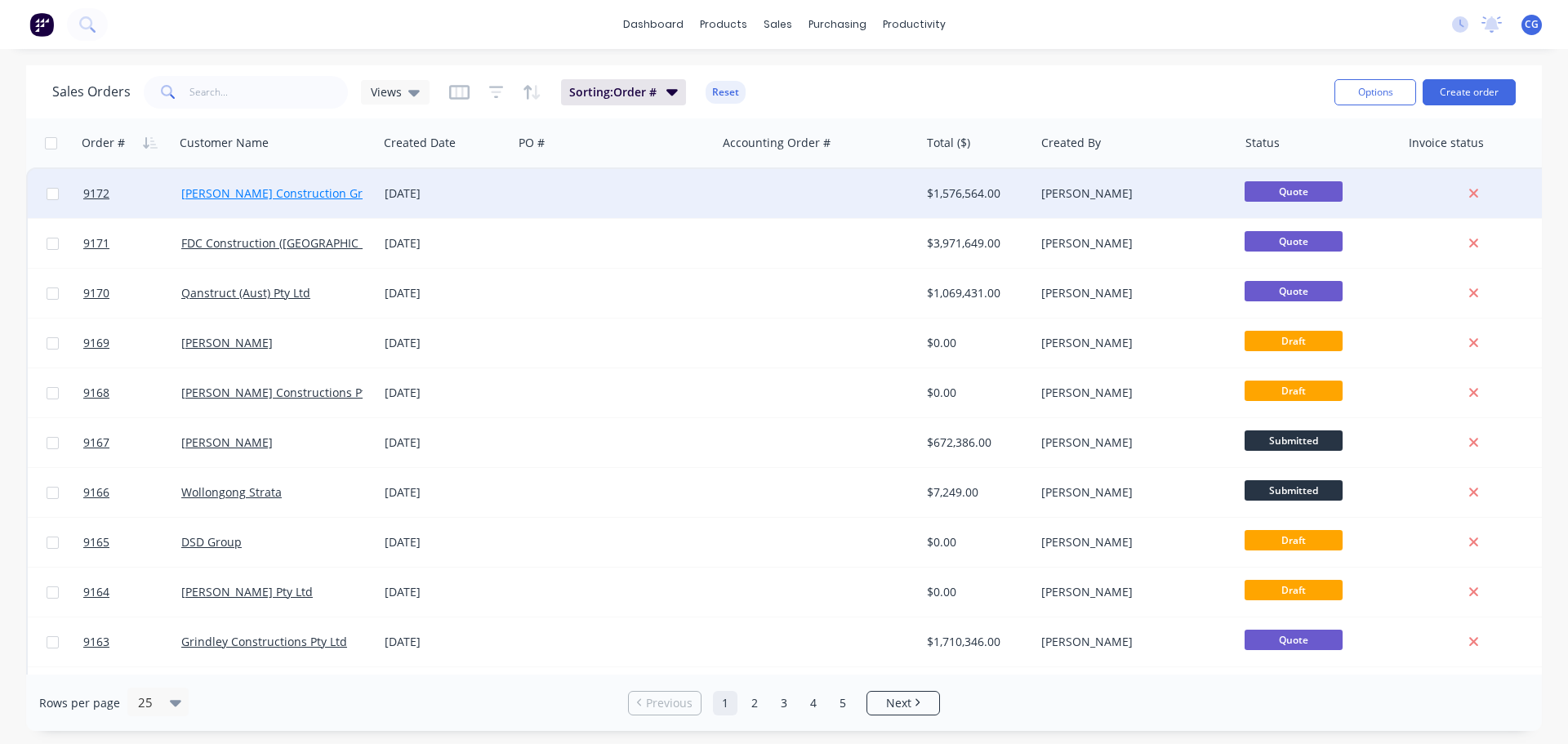
click at [254, 195] on link "Taylor Construction Group Pty Ltd" at bounding box center [302, 193] width 243 height 15
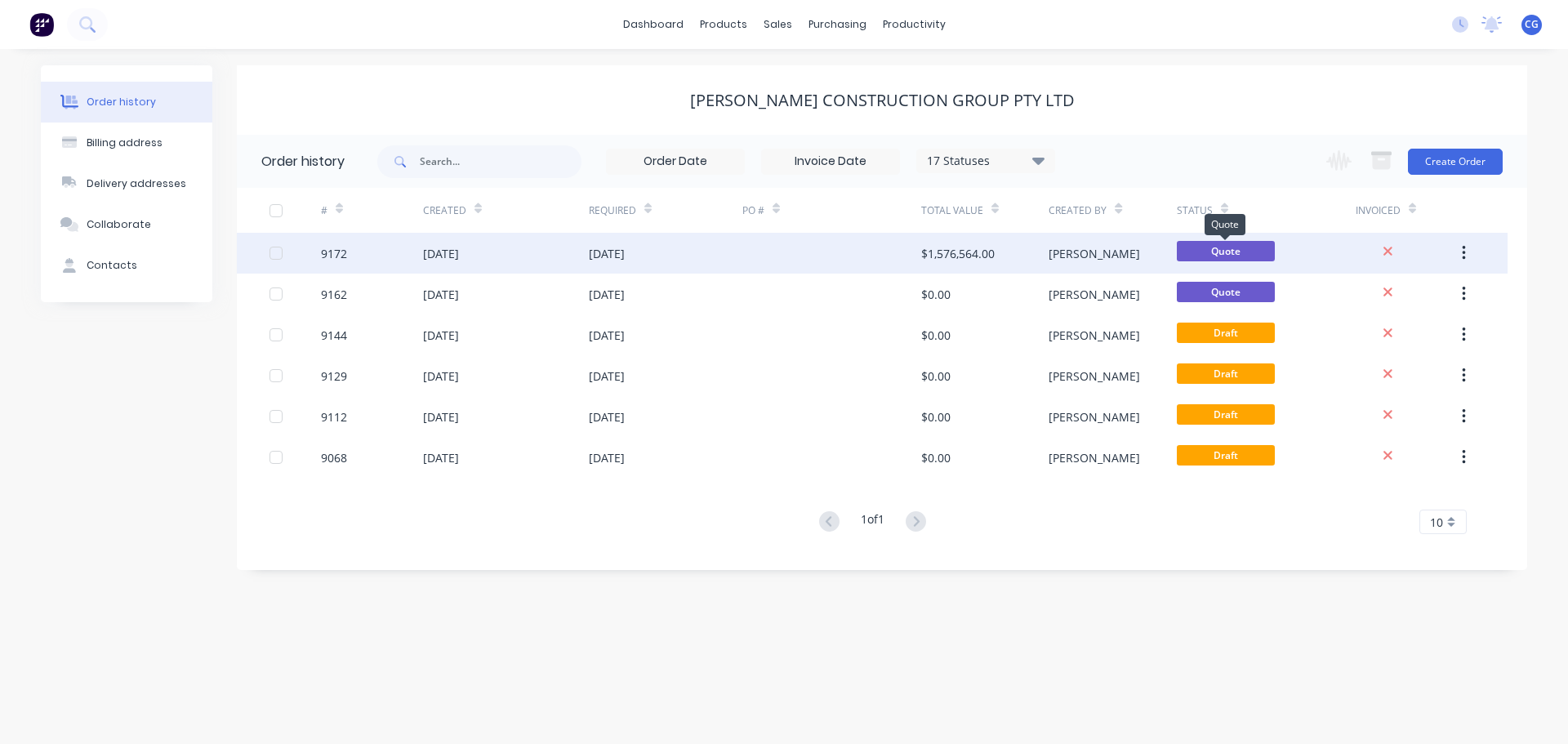
click at [1262, 251] on span "Quote" at bounding box center [1226, 251] width 98 height 20
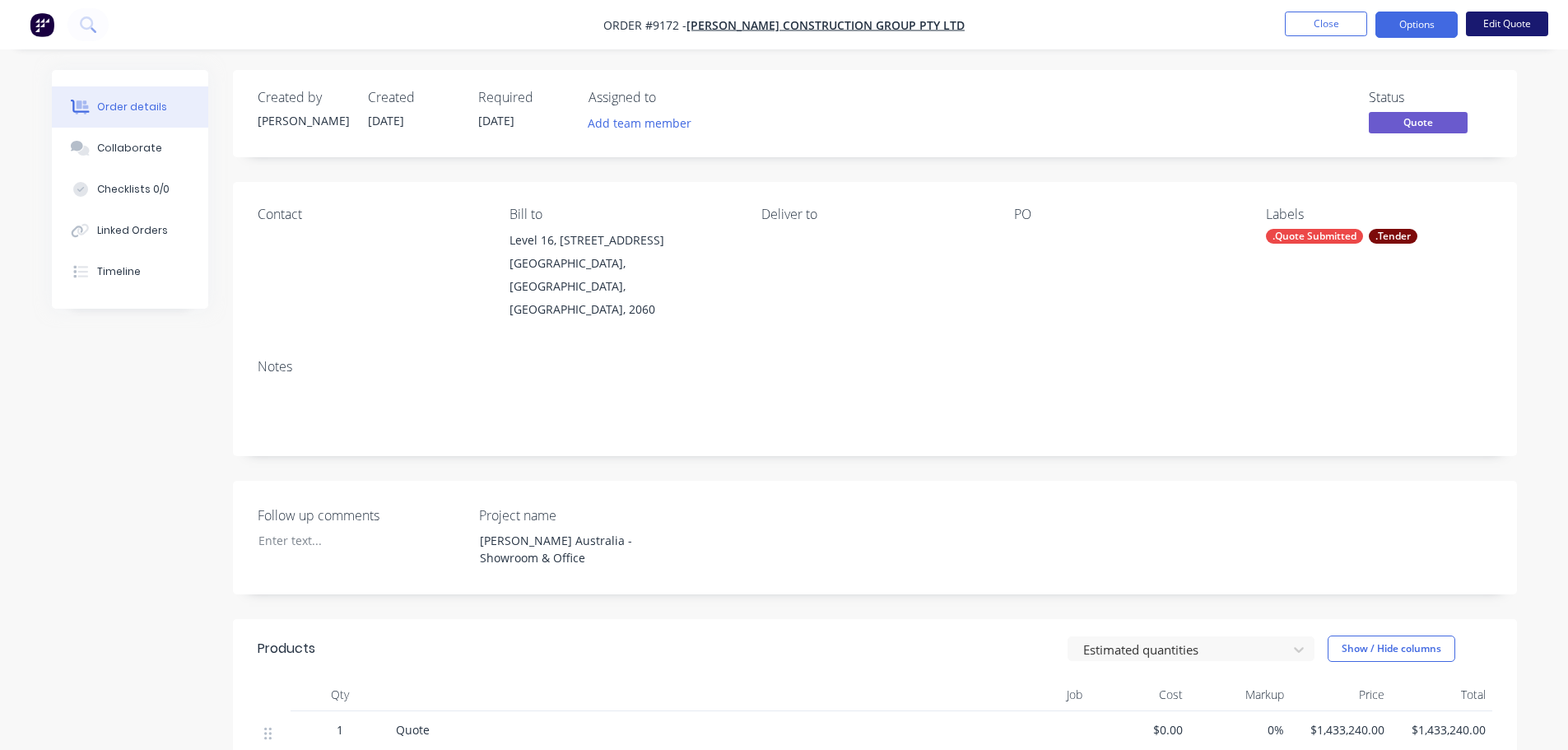
click at [1503, 23] on button "Edit Quote" at bounding box center [1506, 24] width 82 height 25
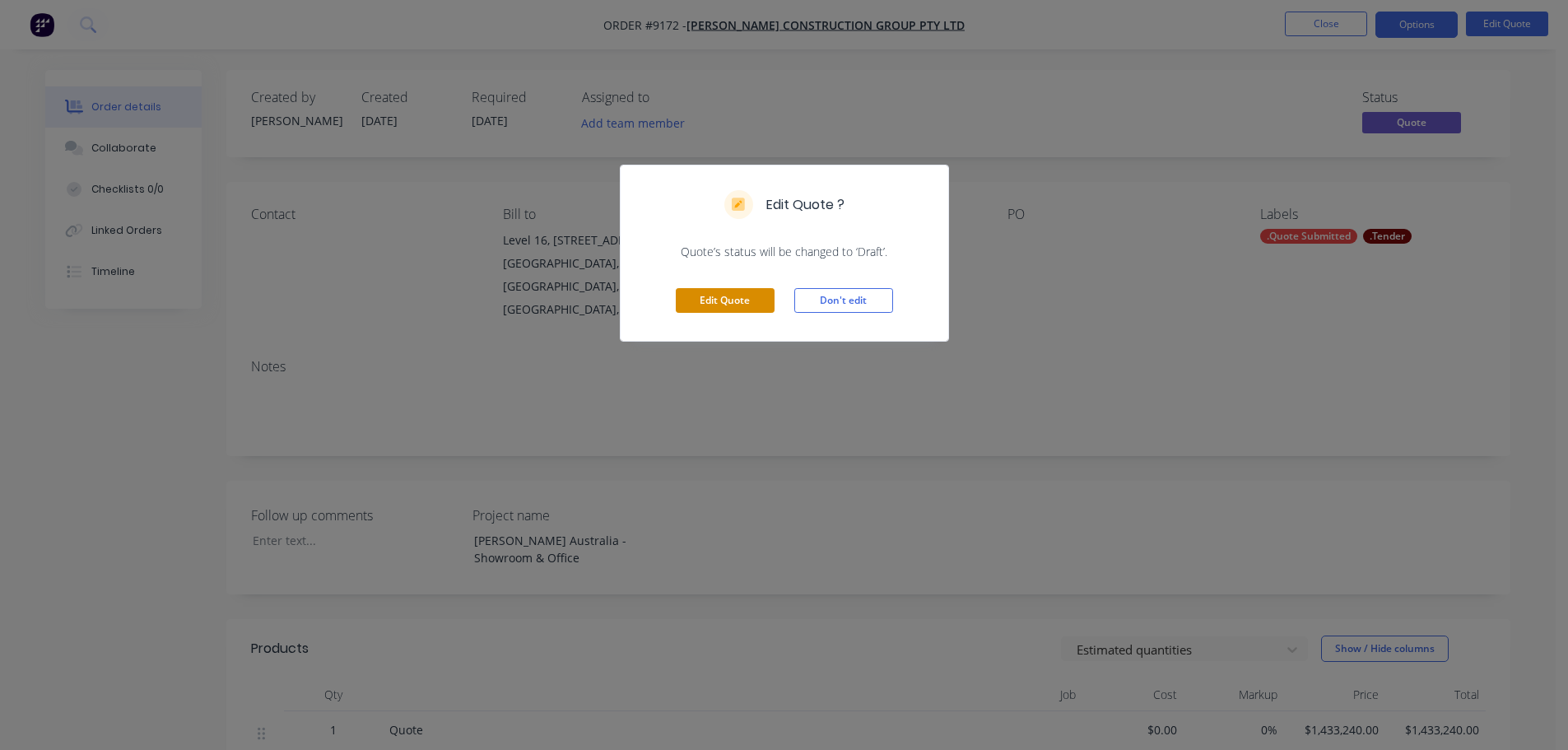
click at [724, 300] on button "Edit Quote" at bounding box center [725, 301] width 99 height 25
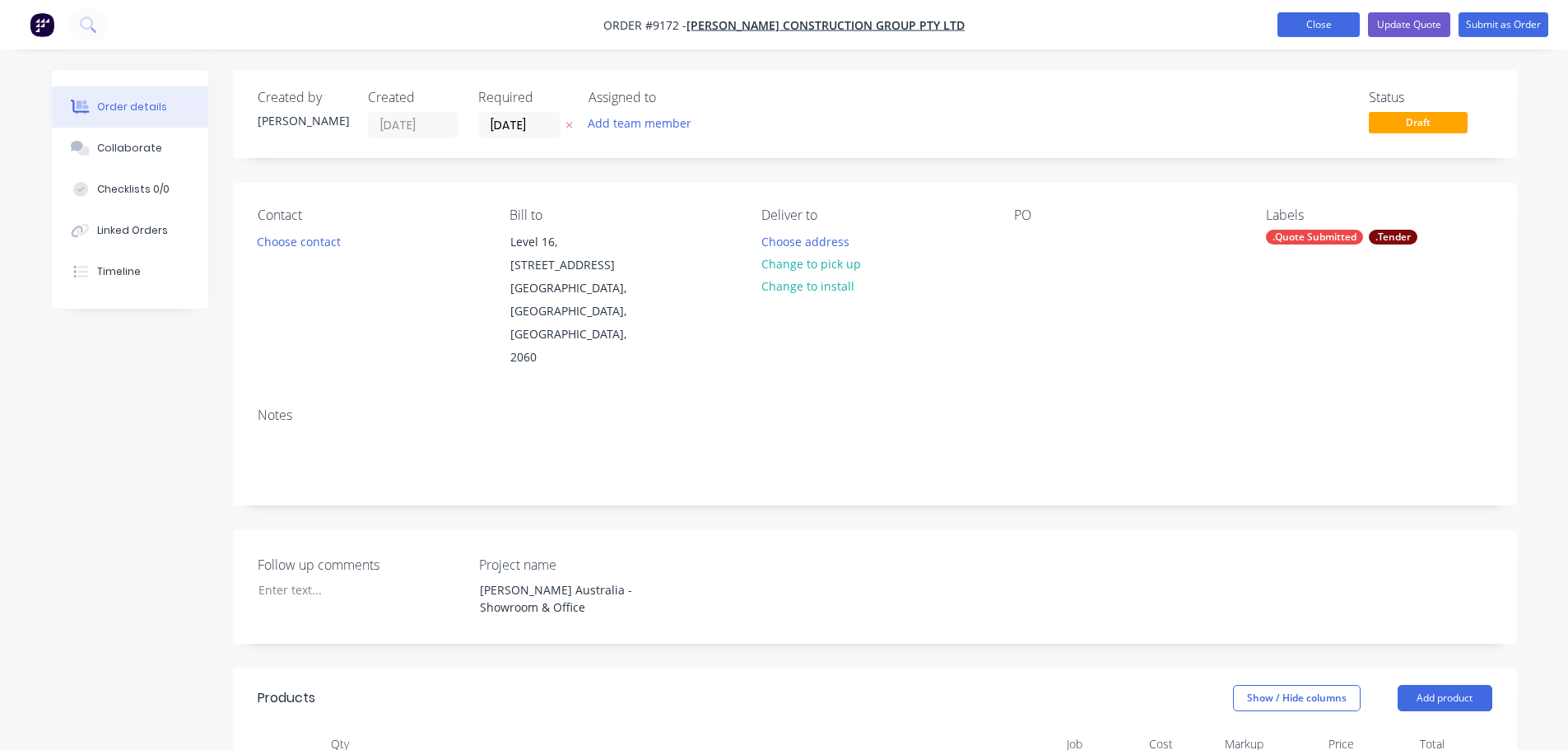
click at [1309, 31] on button "Close" at bounding box center [1317, 25] width 82 height 25
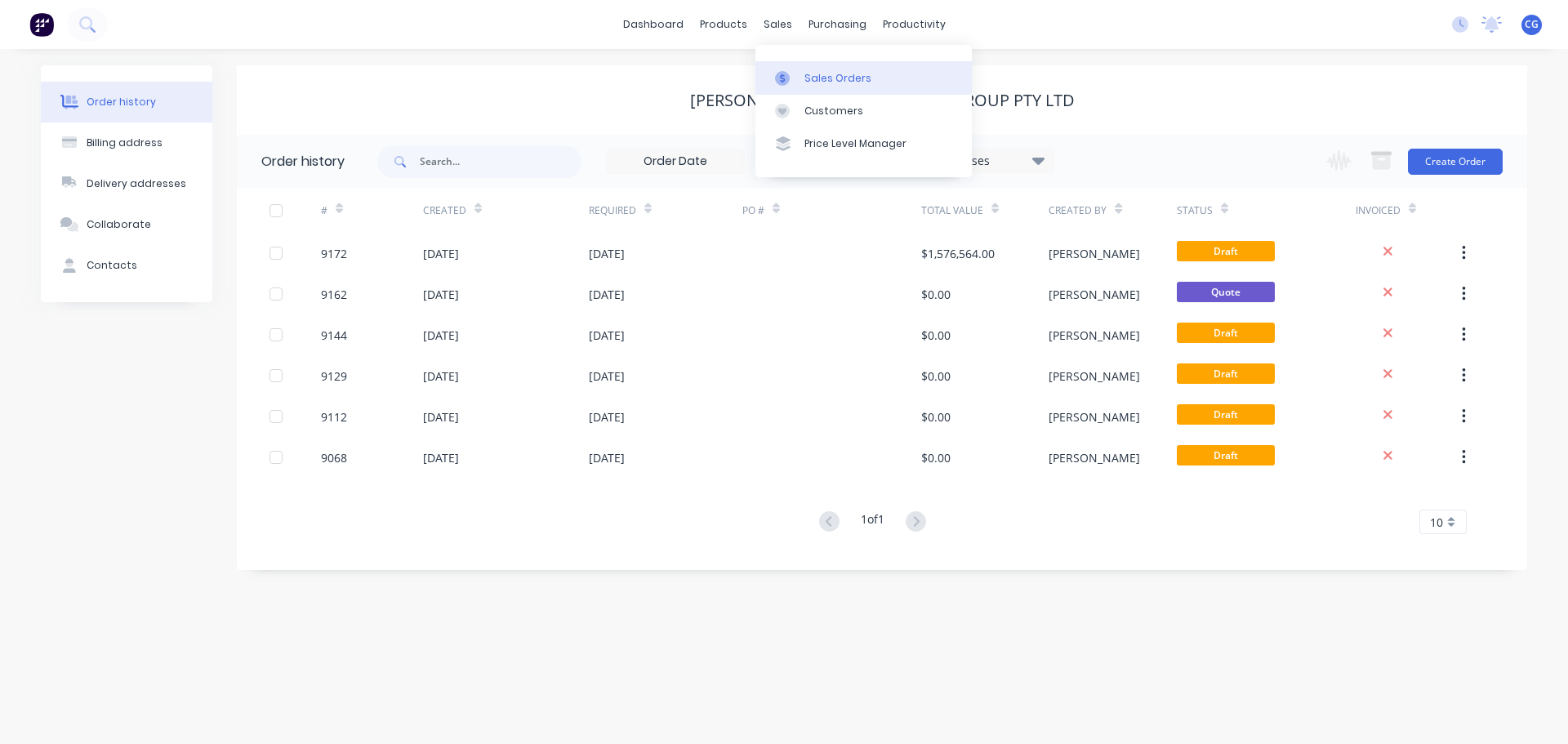
click at [824, 76] on div "Sales Orders" at bounding box center [838, 78] width 67 height 14
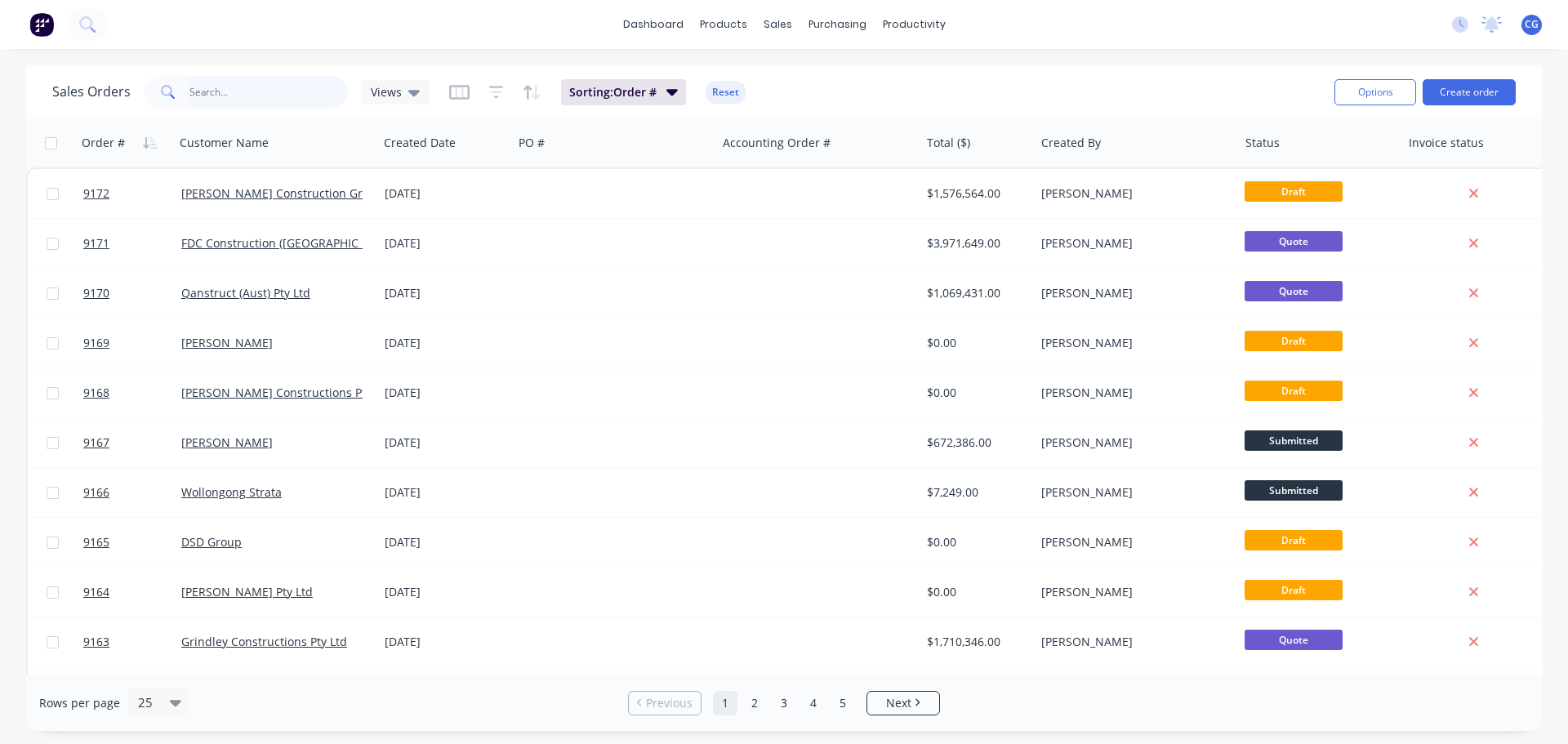
click at [222, 90] on input "text" at bounding box center [269, 92] width 159 height 33
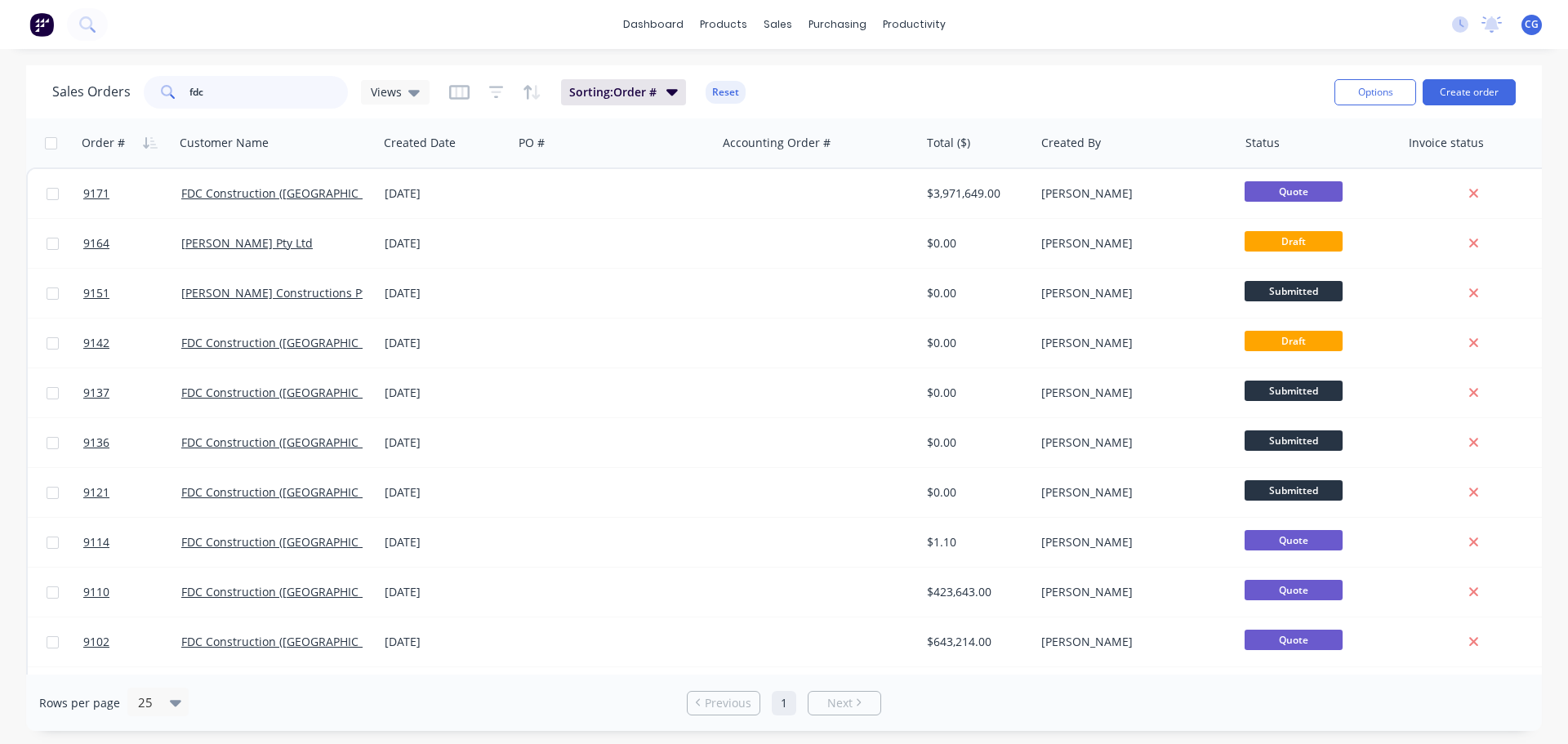
type input "fdc"
click at [1480, 84] on button "Create order" at bounding box center [1469, 92] width 93 height 26
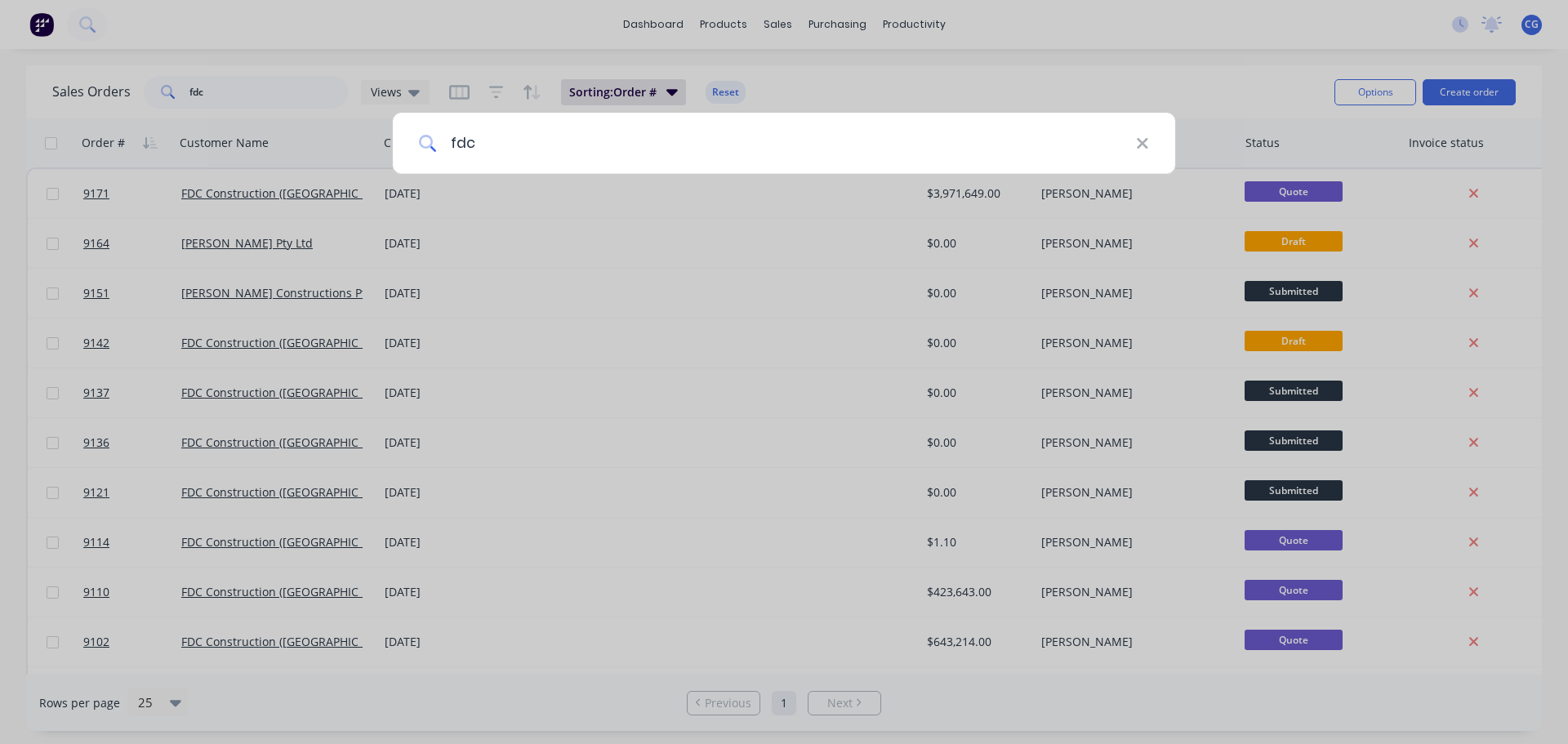
type input "fdc"
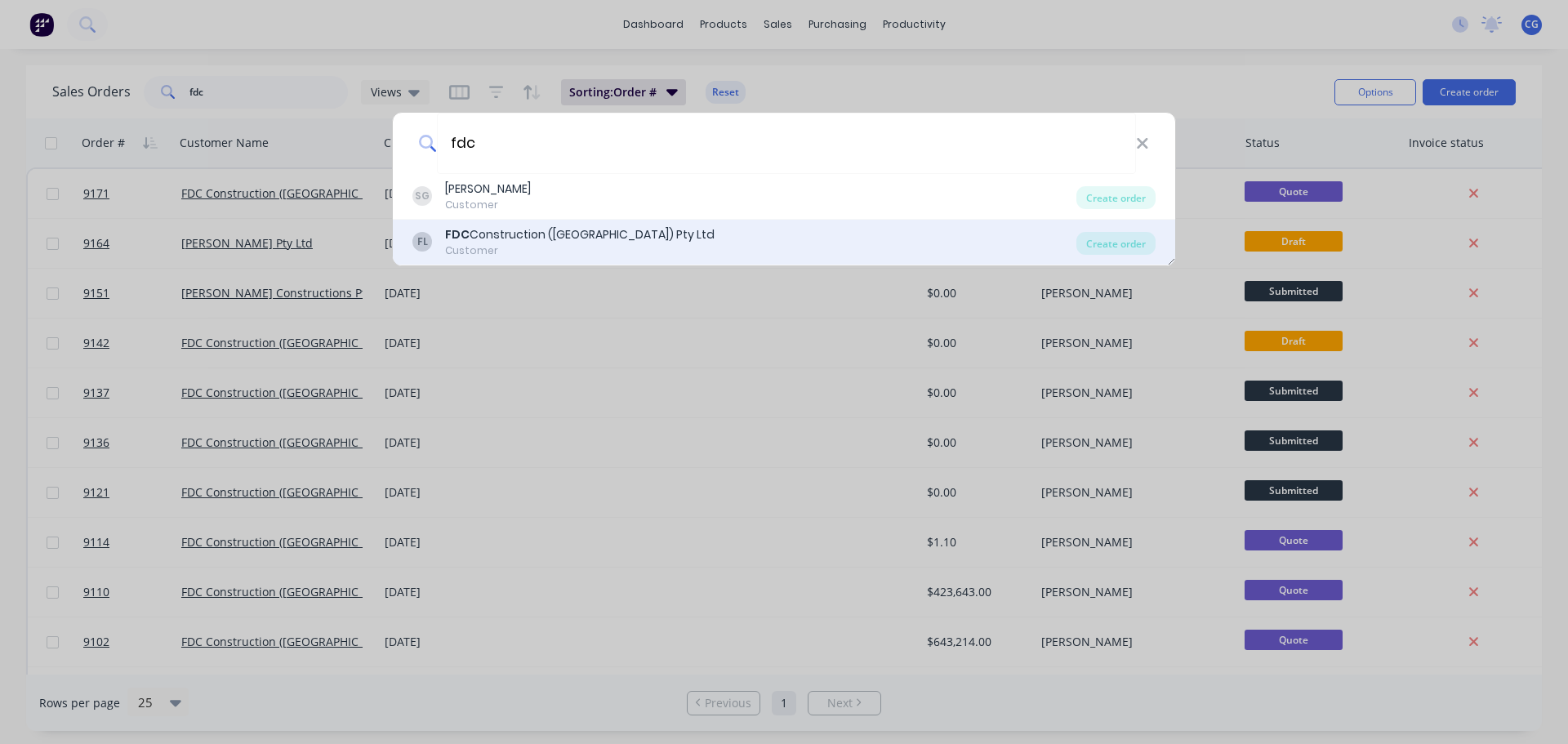
click at [544, 244] on div "Customer" at bounding box center [580, 251] width 270 height 14
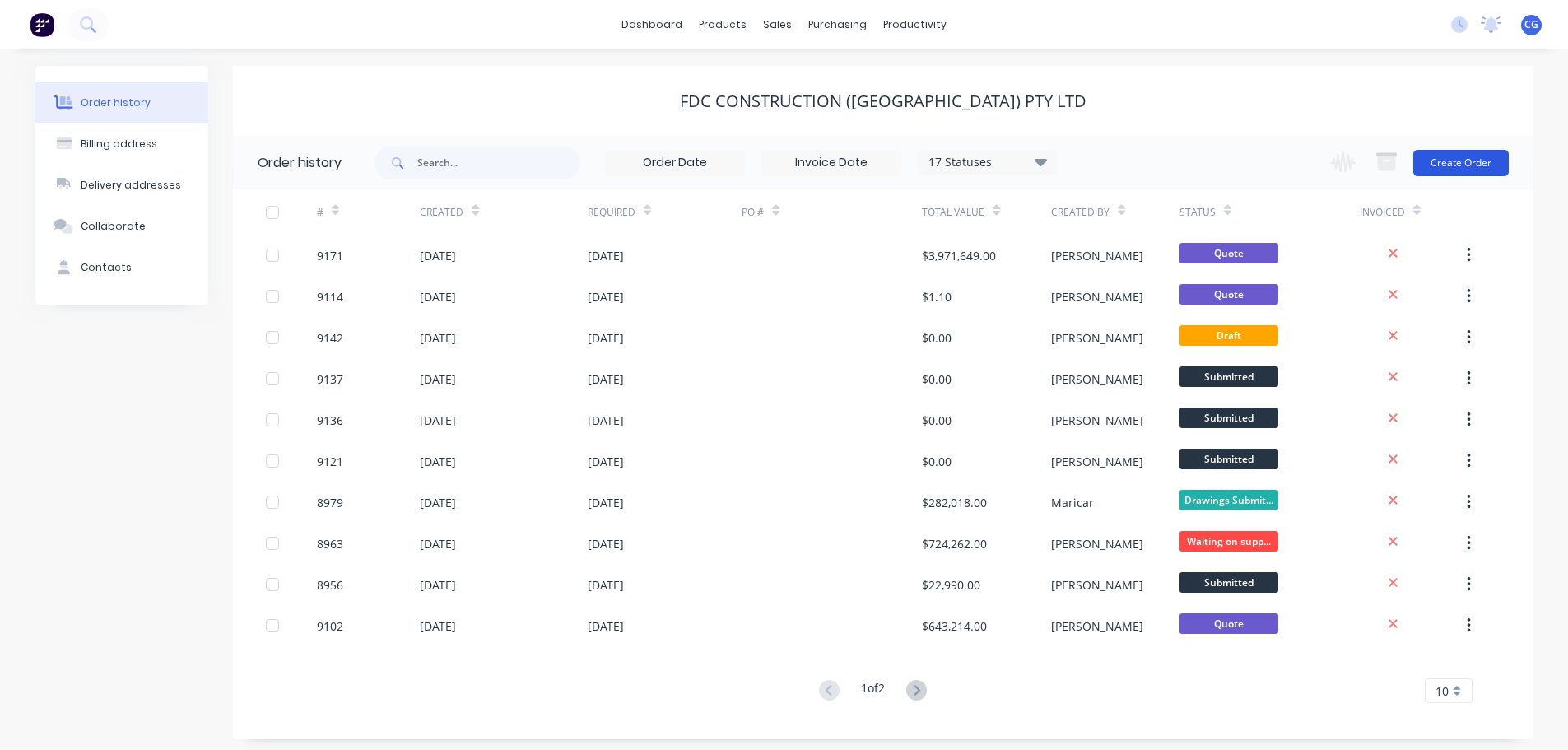
click at [1464, 163] on button "Create Order" at bounding box center [1461, 163] width 96 height 26
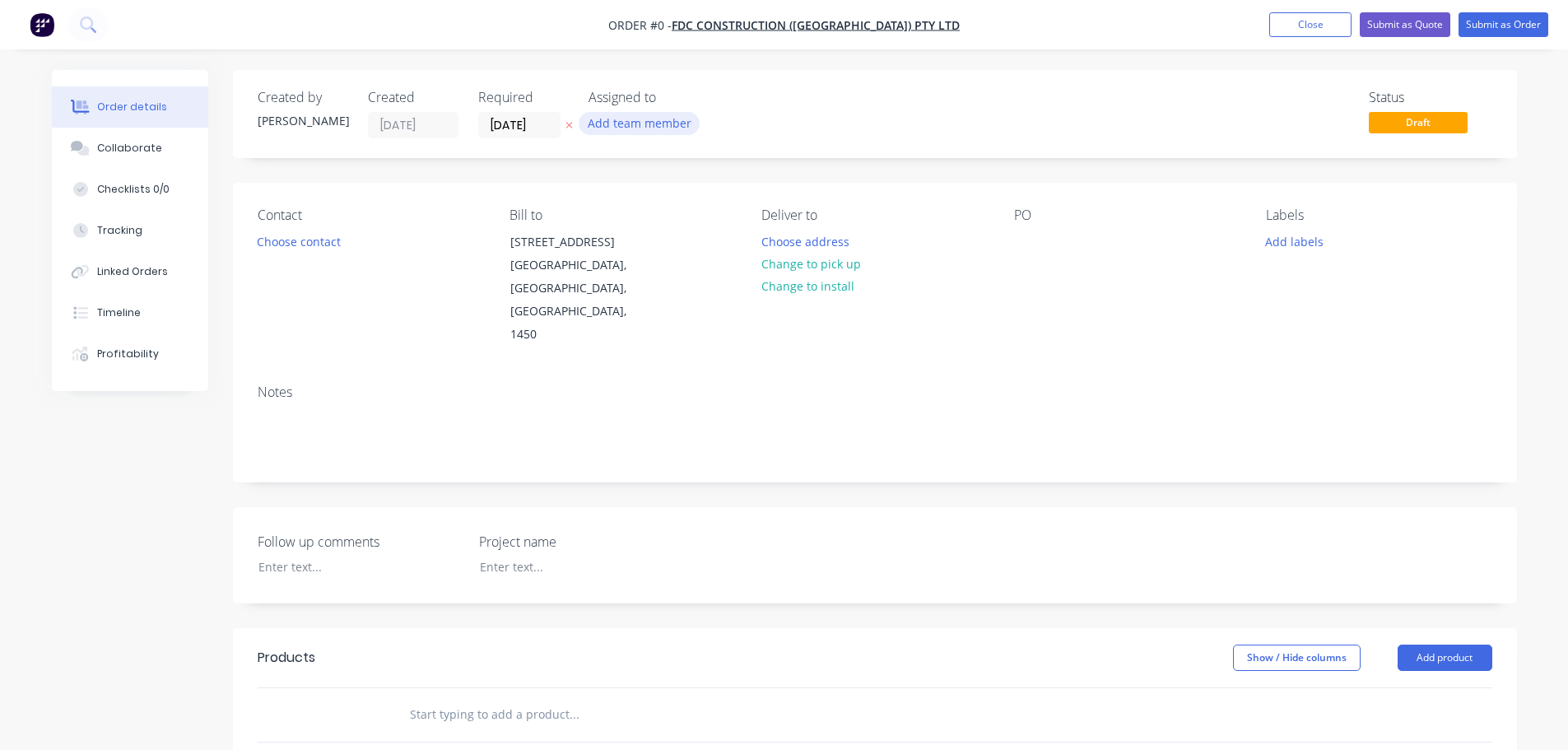
click at [632, 124] on button "Add team member" at bounding box center [638, 123] width 121 height 22
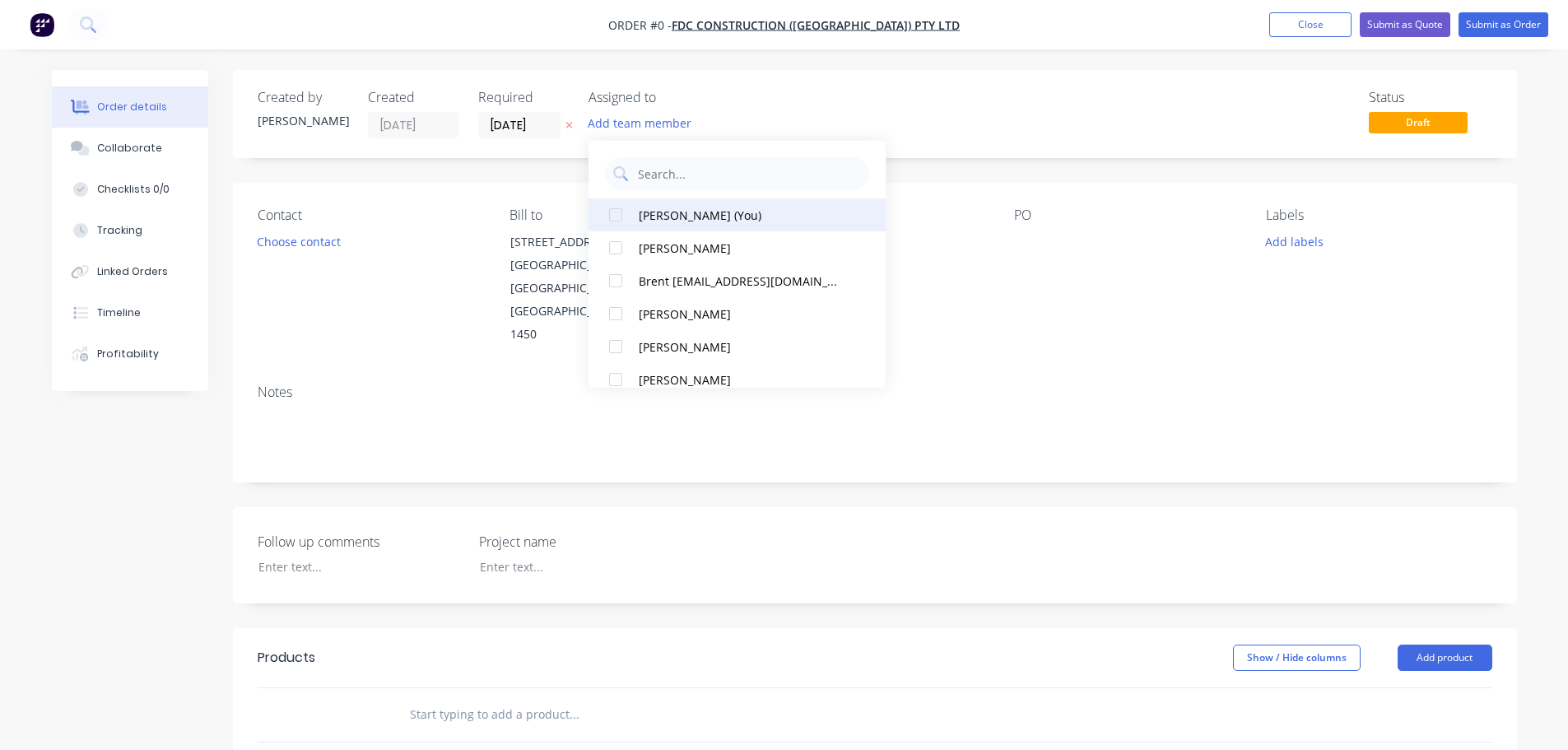
click at [675, 217] on div "Charles Garnica (You)" at bounding box center [741, 216] width 205 height 17
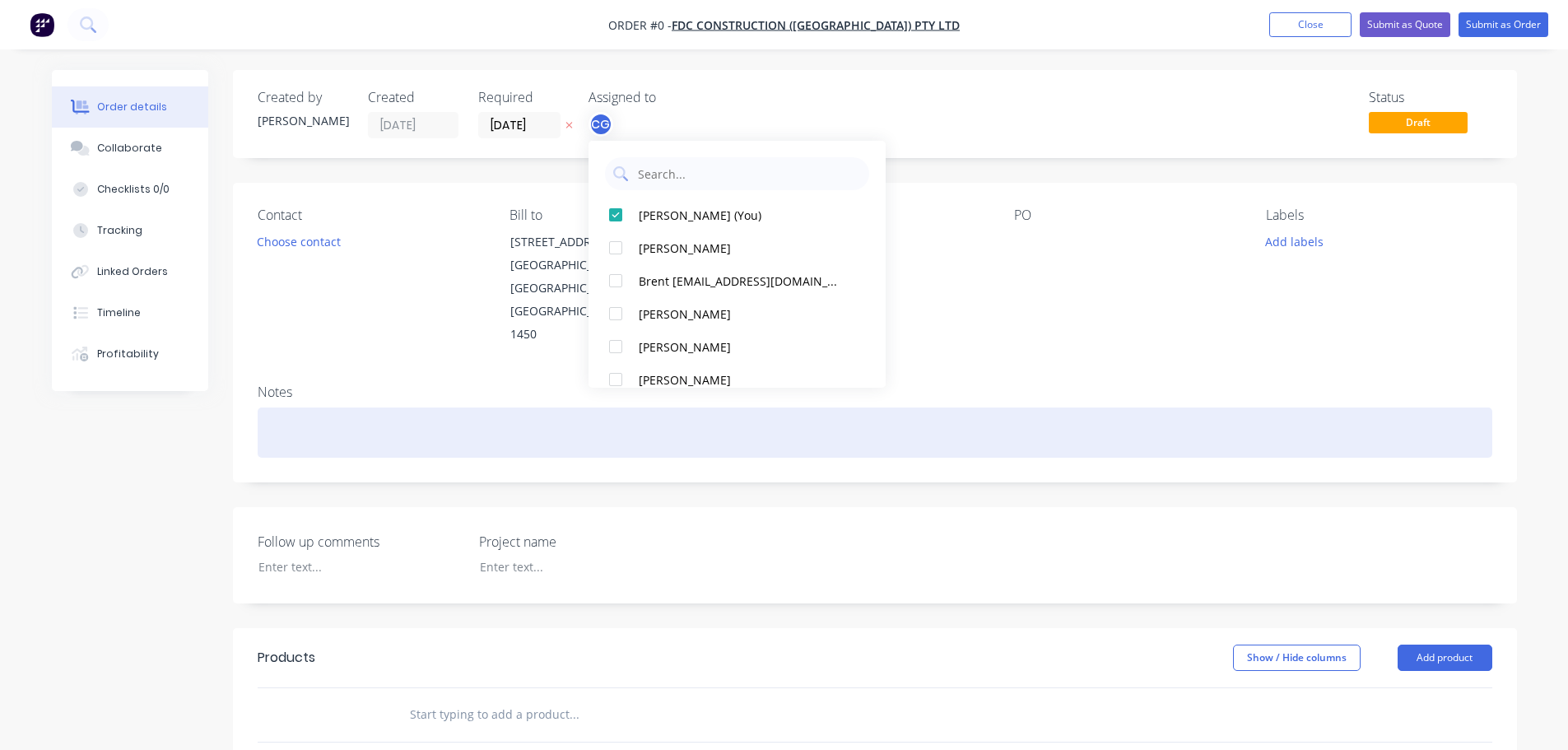
click at [361, 394] on div "Order details Collaborate Checklists 0/0 Tracking Linked Orders Timeline Profit…" at bounding box center [784, 615] width 1497 height 1093
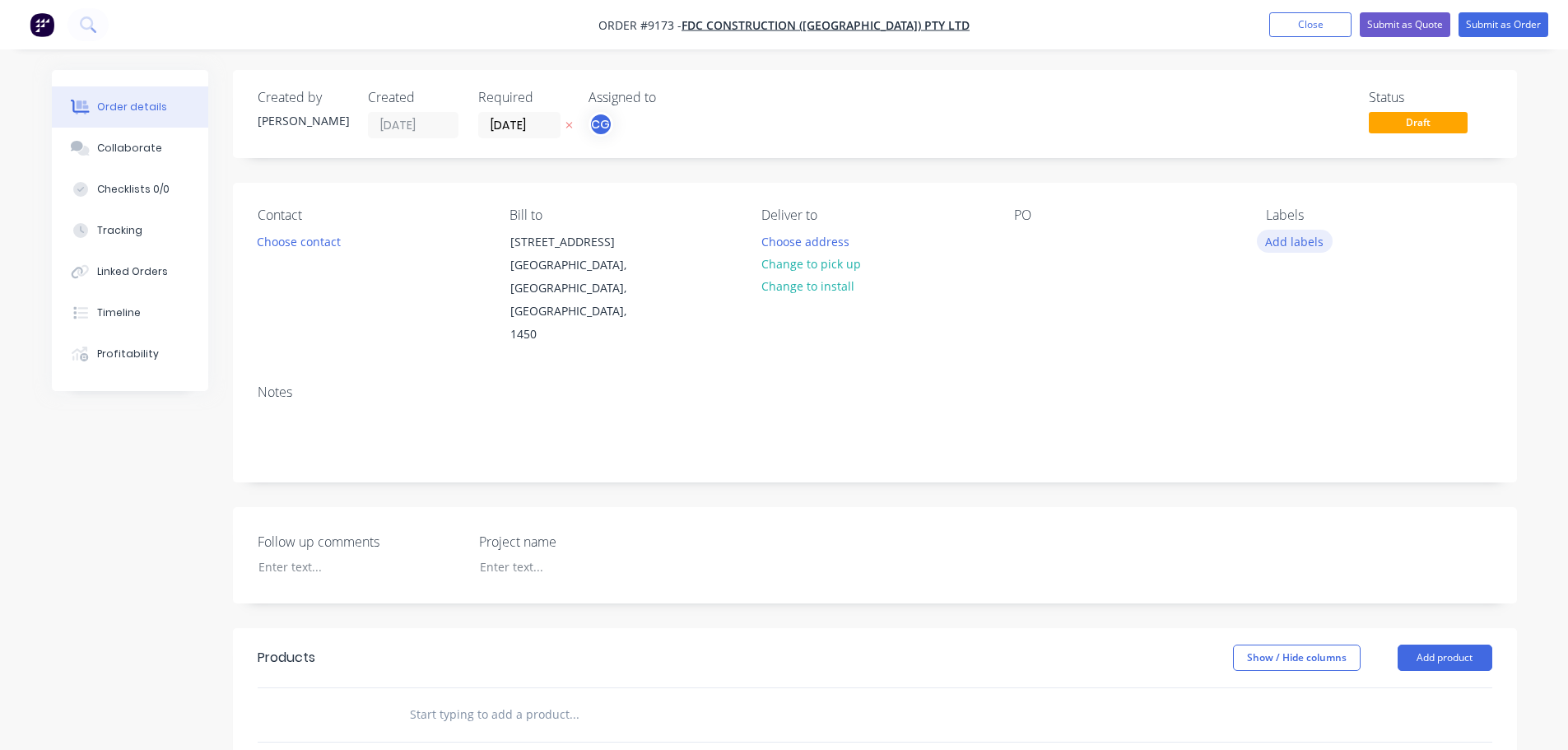
click at [1299, 247] on button "Add labels" at bounding box center [1294, 240] width 75 height 22
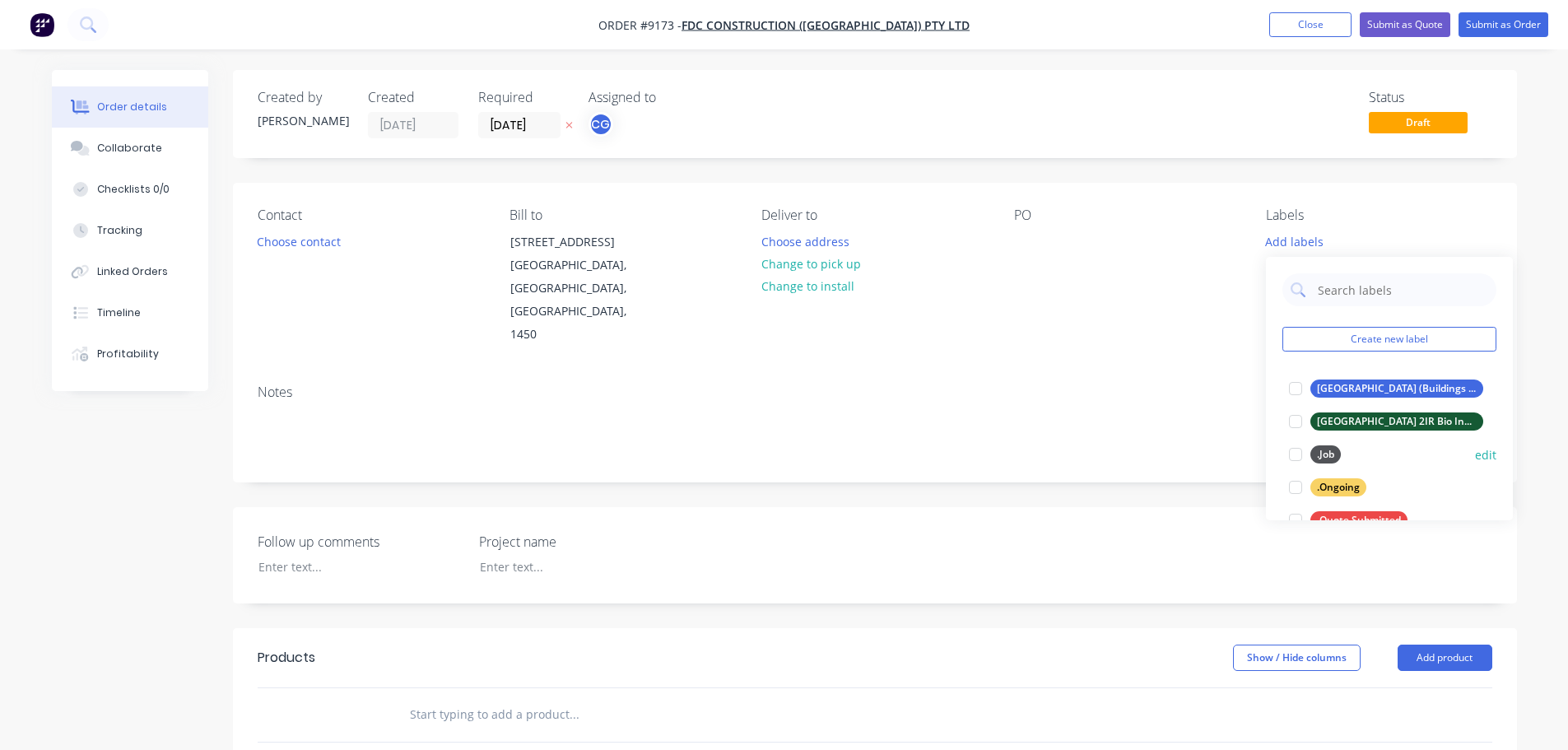
click at [1290, 451] on div at bounding box center [1295, 455] width 33 height 33
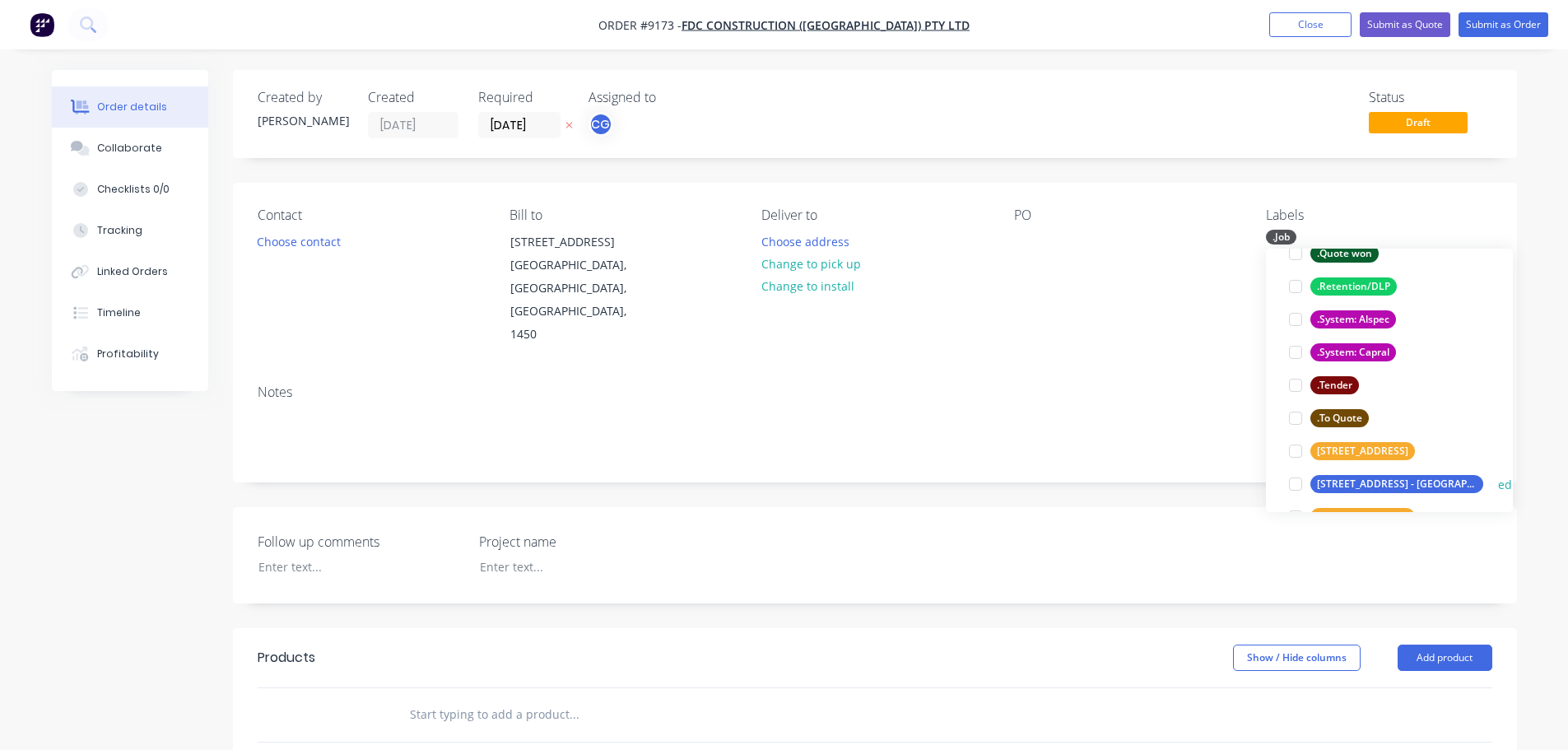
scroll to position [329, 0]
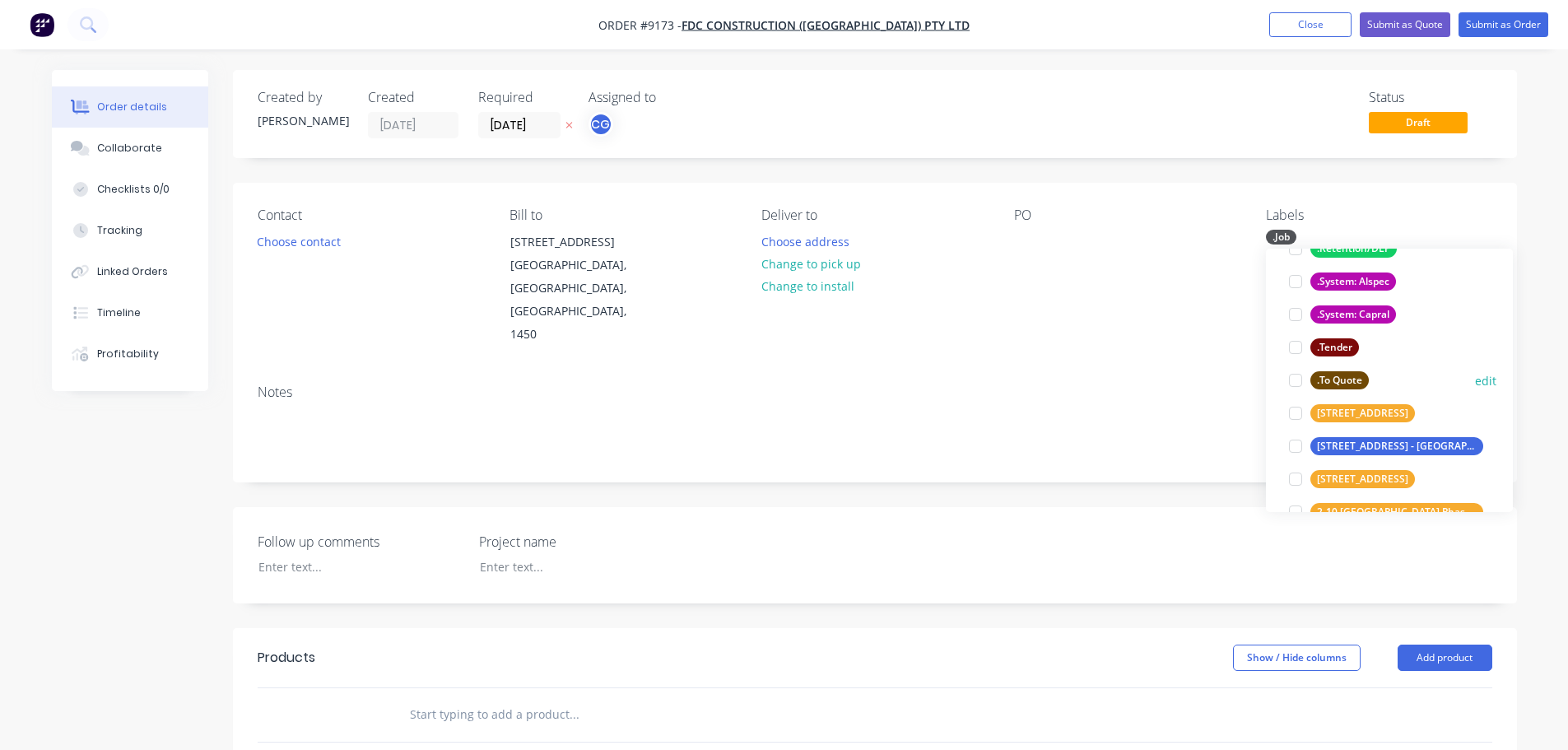
click at [1295, 375] on div at bounding box center [1295, 380] width 33 height 33
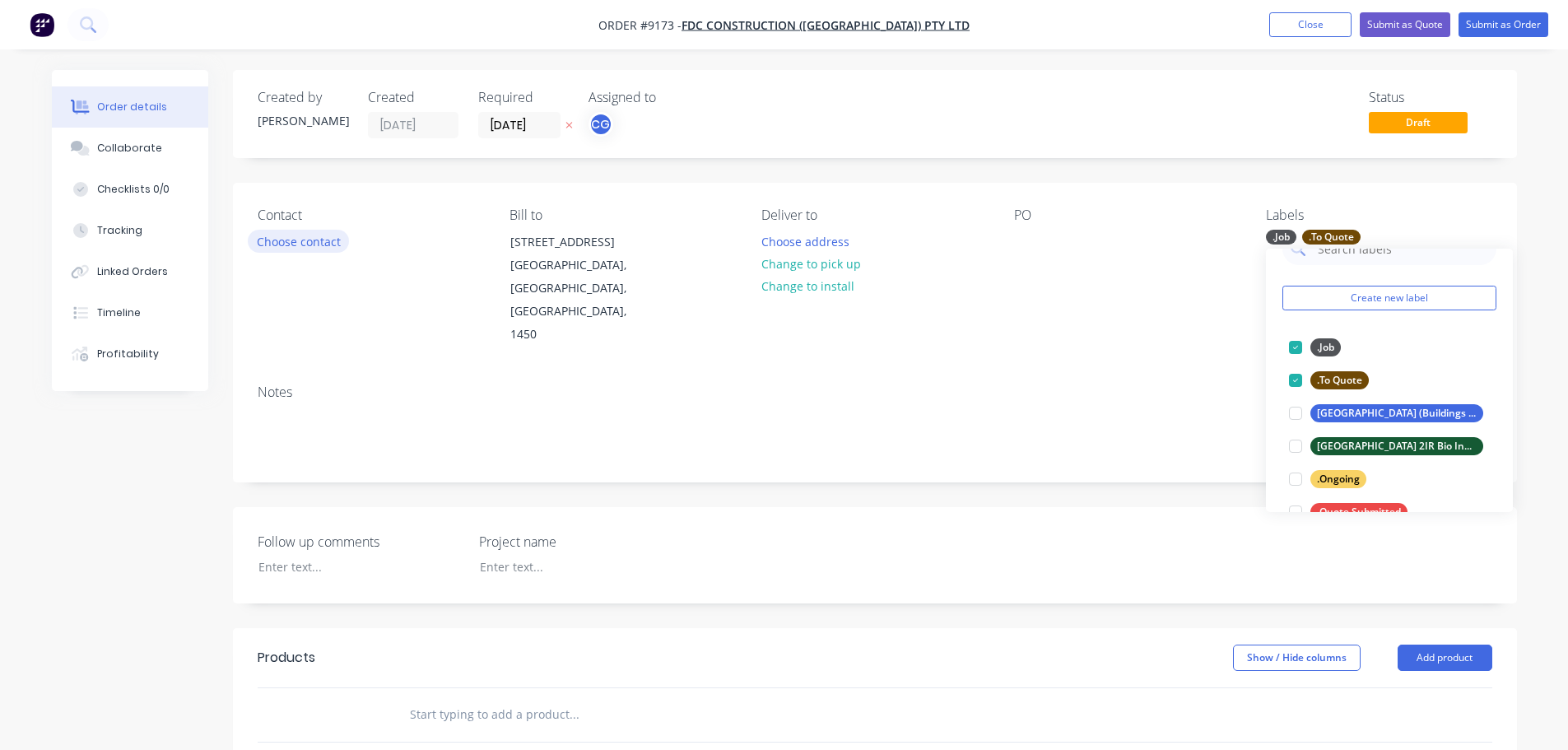
click at [295, 240] on button "Choose contact" at bounding box center [298, 240] width 102 height 22
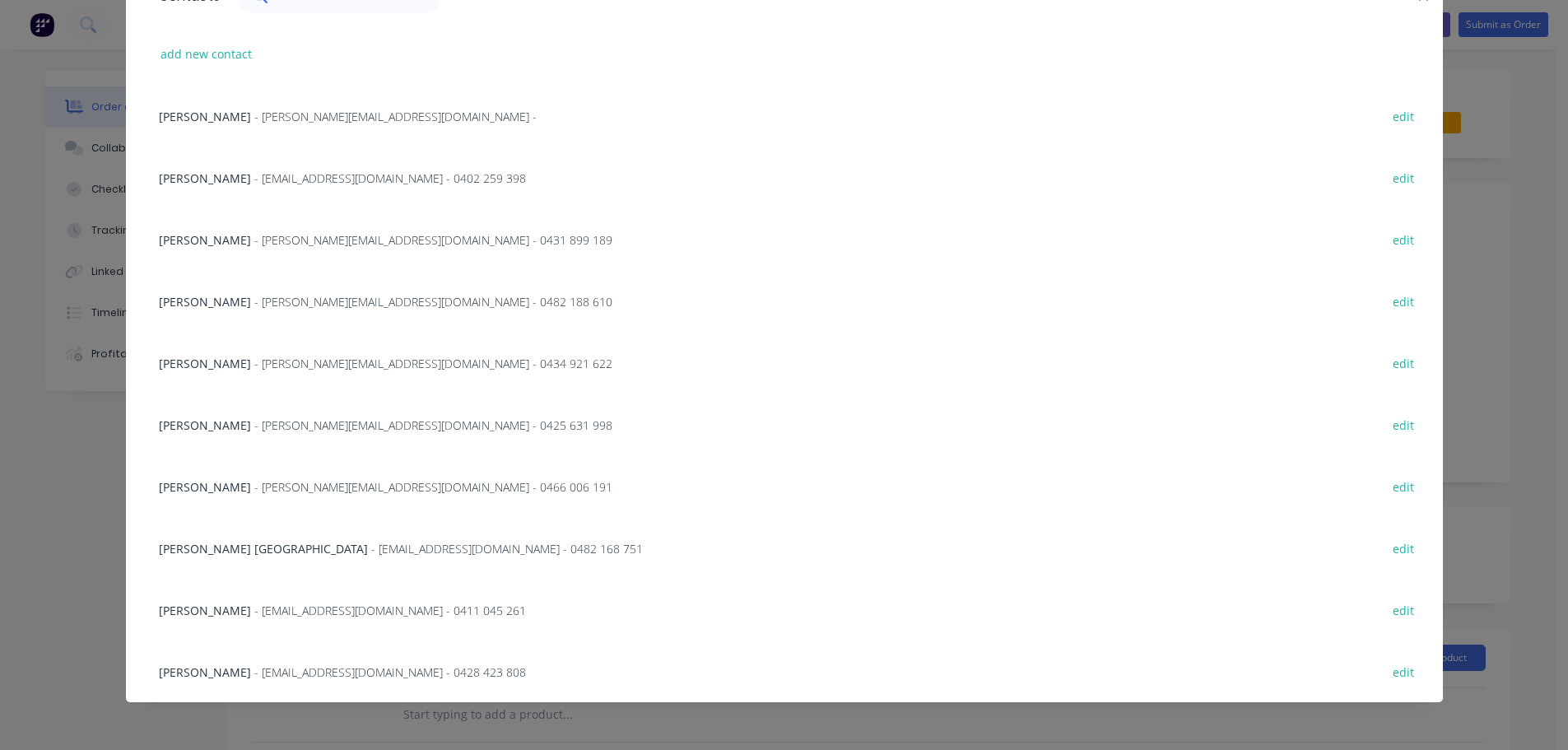
scroll to position [0, 0]
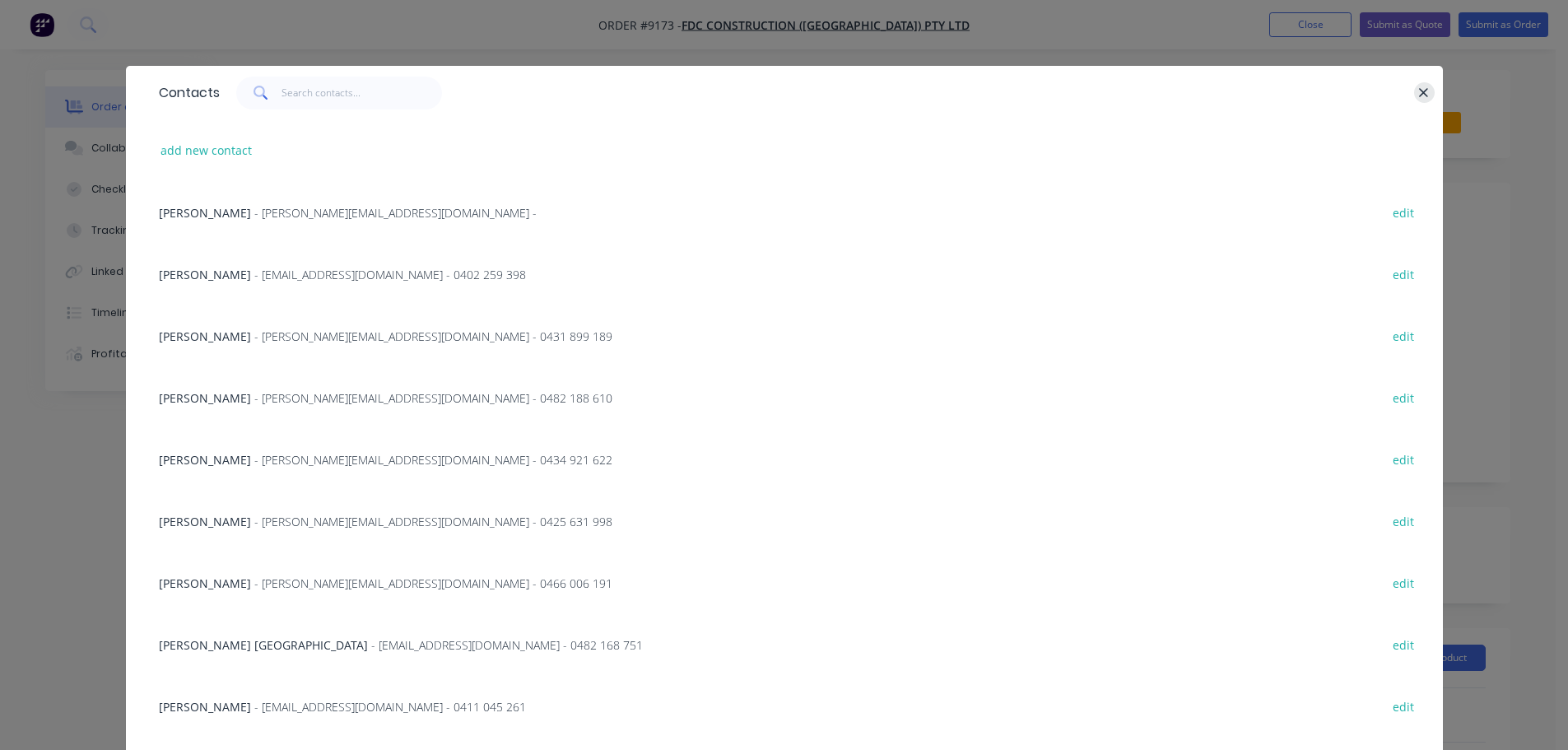
click at [1422, 90] on icon "button" at bounding box center [1423, 92] width 11 height 15
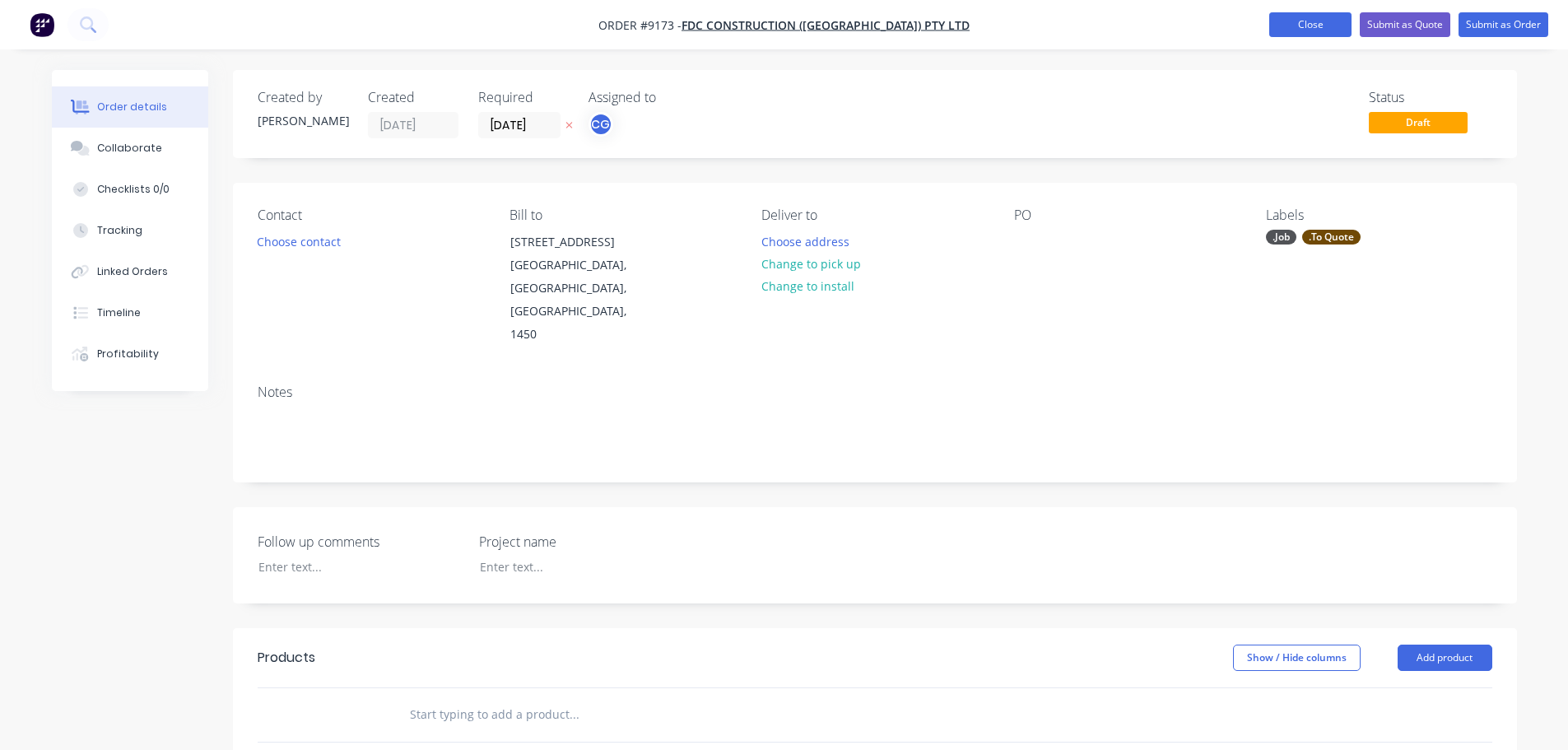
click at [1296, 26] on button "Close" at bounding box center [1310, 25] width 82 height 25
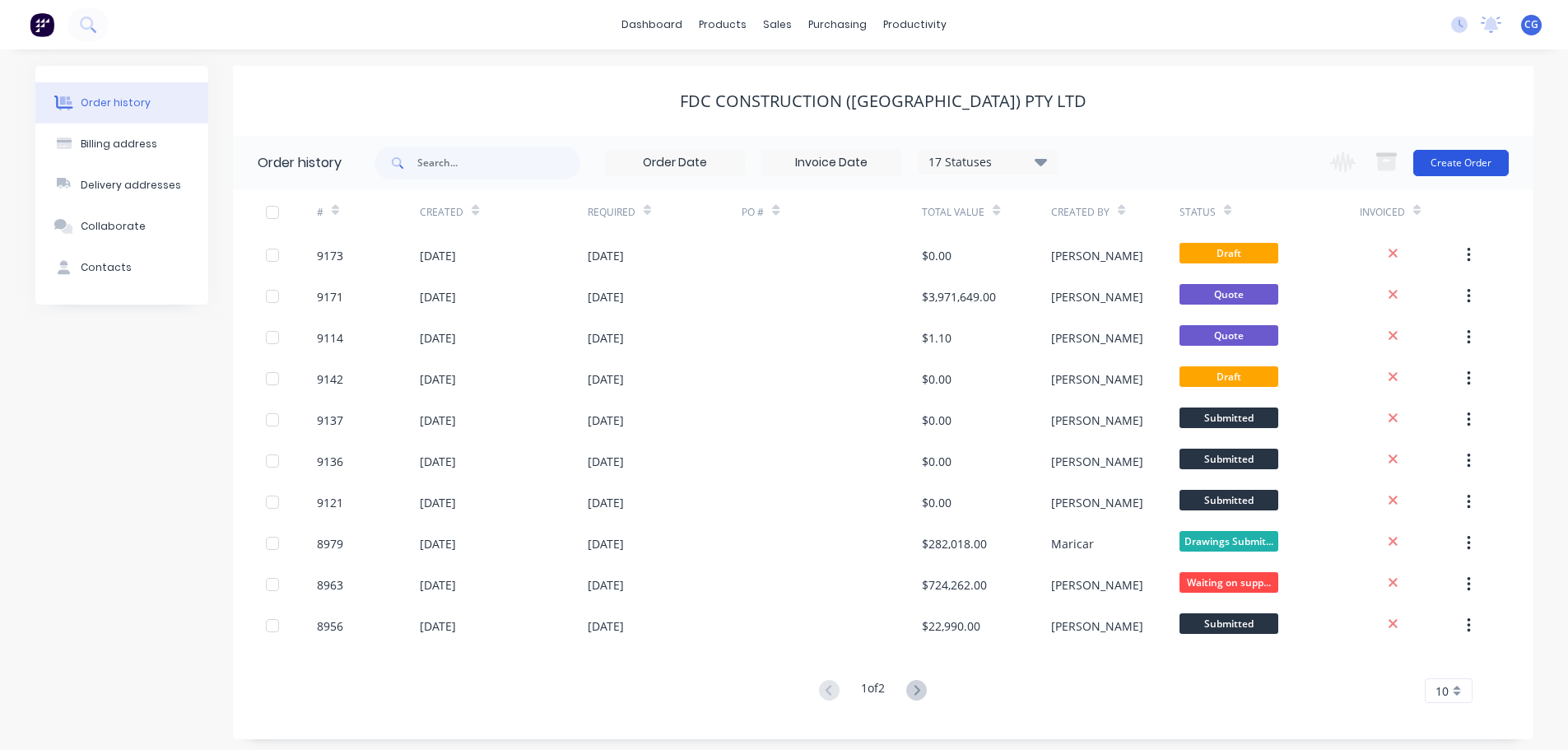
click at [1461, 158] on button "Create Order" at bounding box center [1461, 163] width 96 height 26
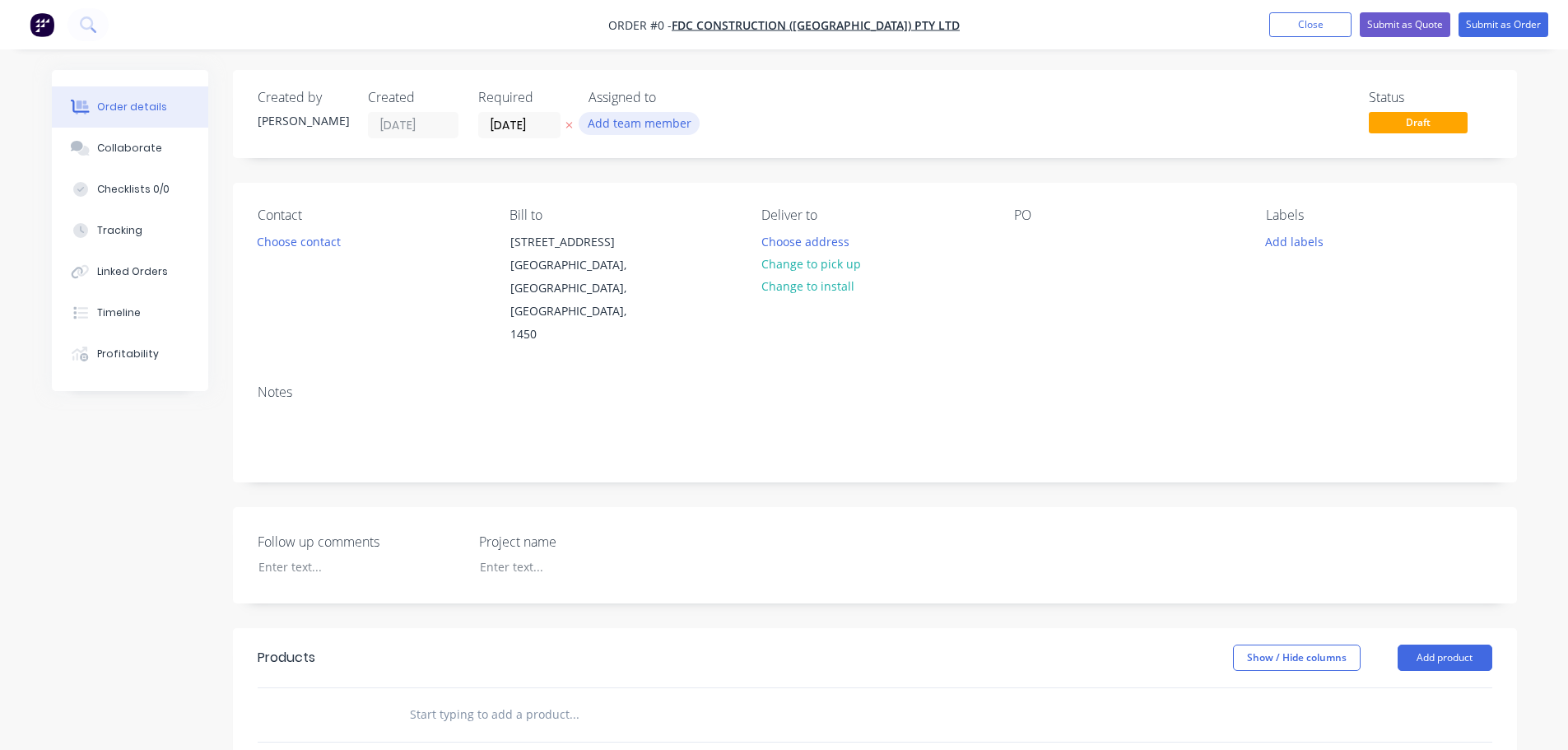
click at [631, 126] on button "Add team member" at bounding box center [638, 123] width 121 height 22
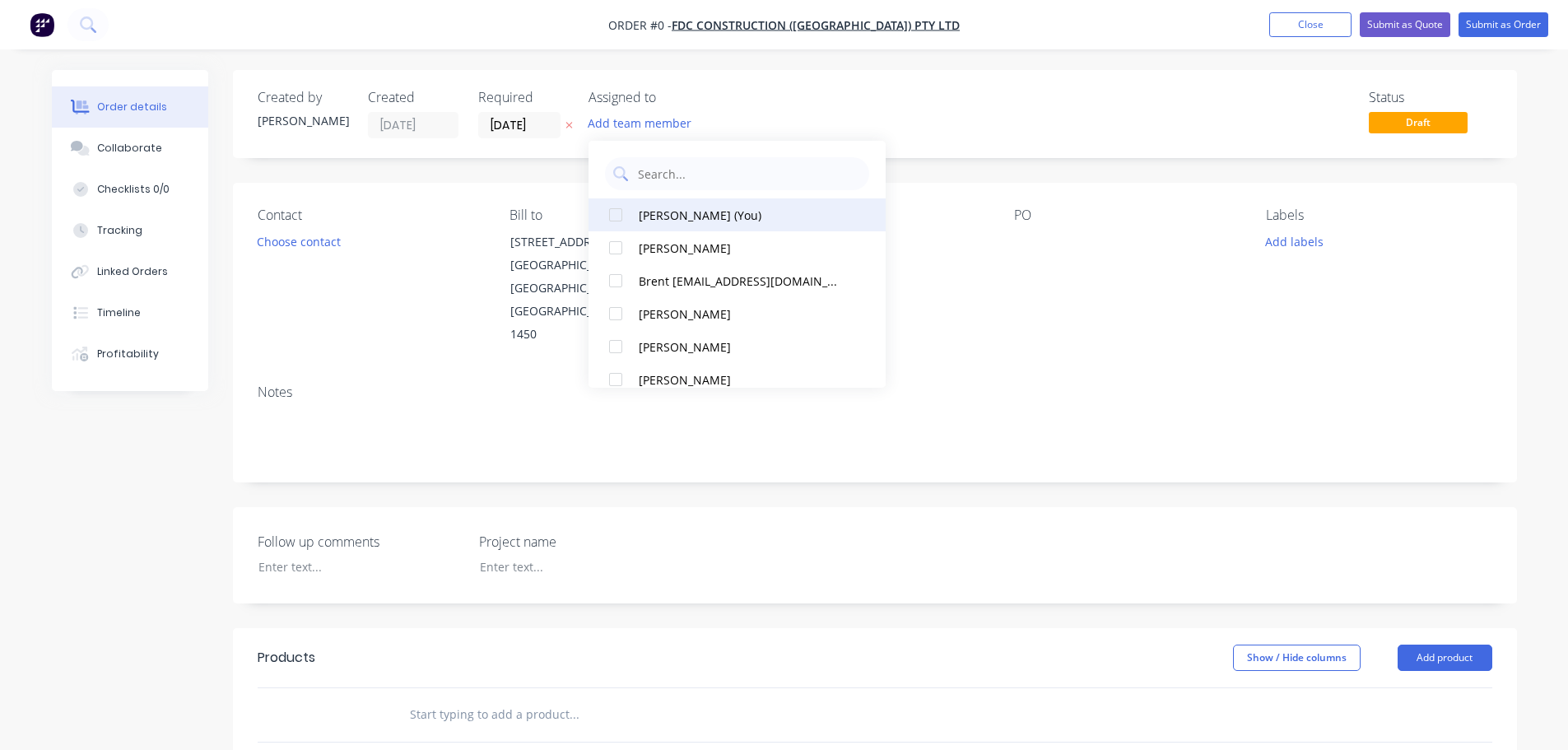
click at [614, 217] on div at bounding box center [615, 215] width 33 height 33
click at [535, 134] on div "Order details Collaborate Checklists 0/0 Tracking Linked Orders Timeline Profit…" at bounding box center [784, 615] width 1497 height 1093
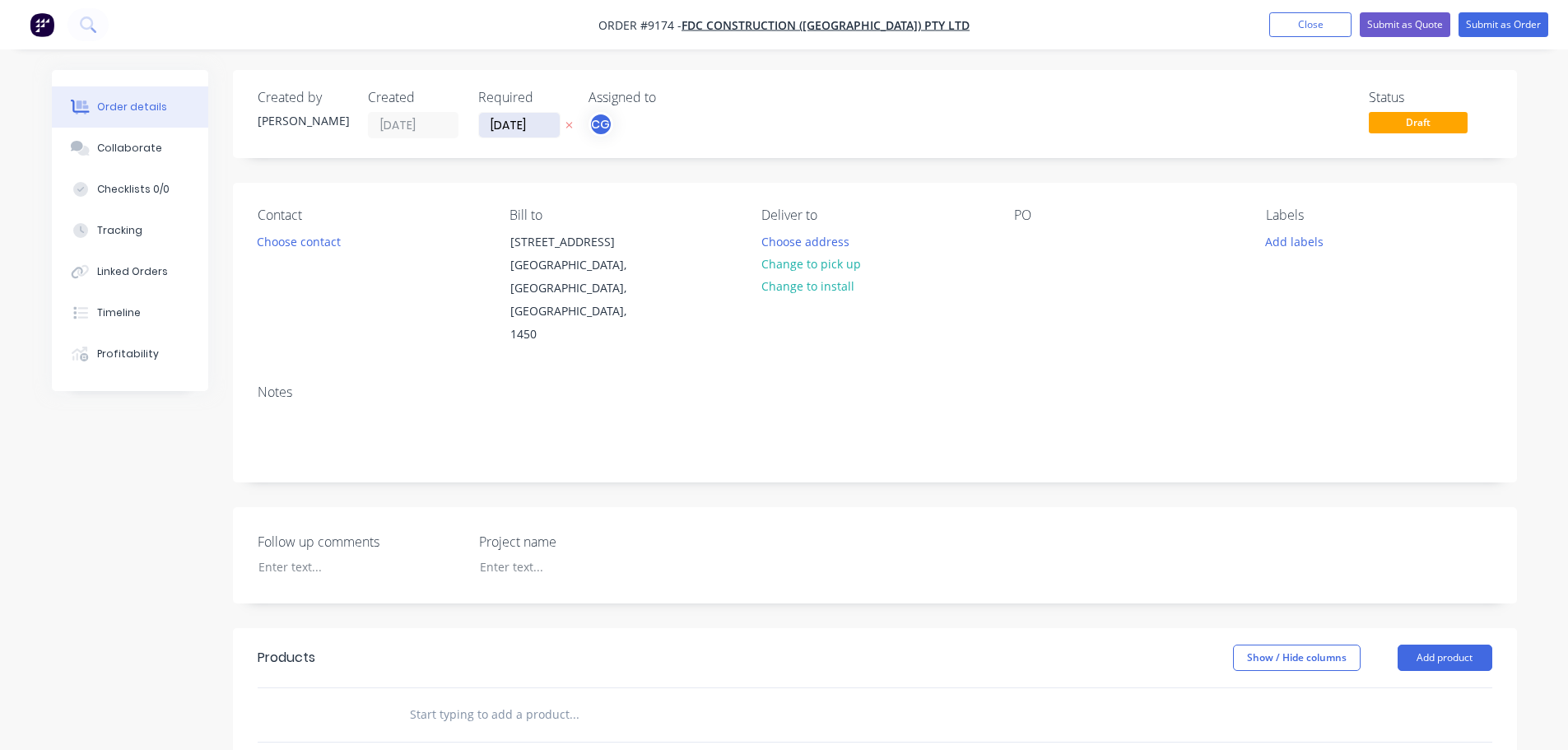
click at [538, 125] on input "10/10/25" at bounding box center [518, 126] width 80 height 25
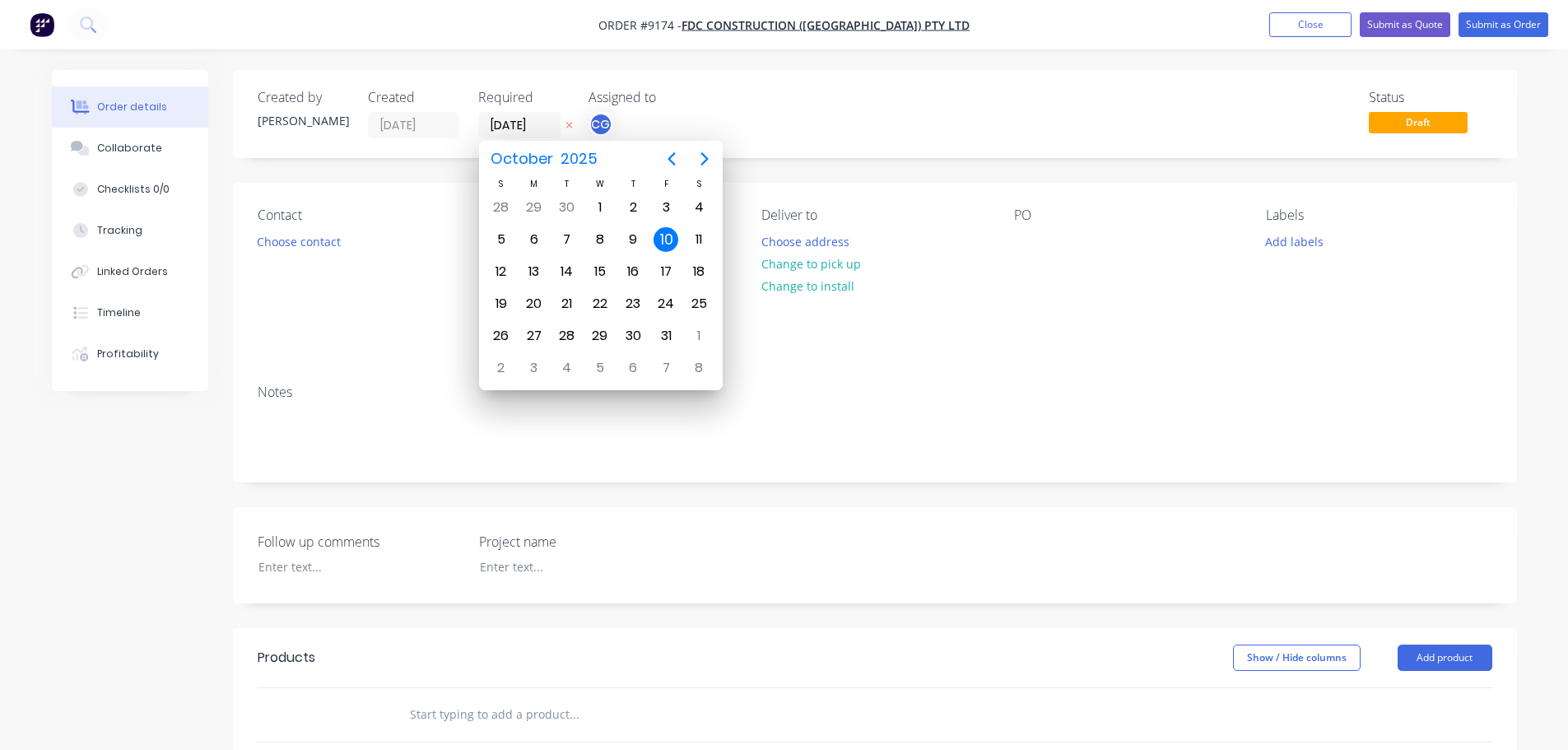
click at [453, 127] on div "Created by Charles Created 10/10/25 Required 10/10/25 Assigned to CG" at bounding box center [505, 114] width 495 height 48
click at [567, 269] on div "17" at bounding box center [567, 272] width 25 height 25
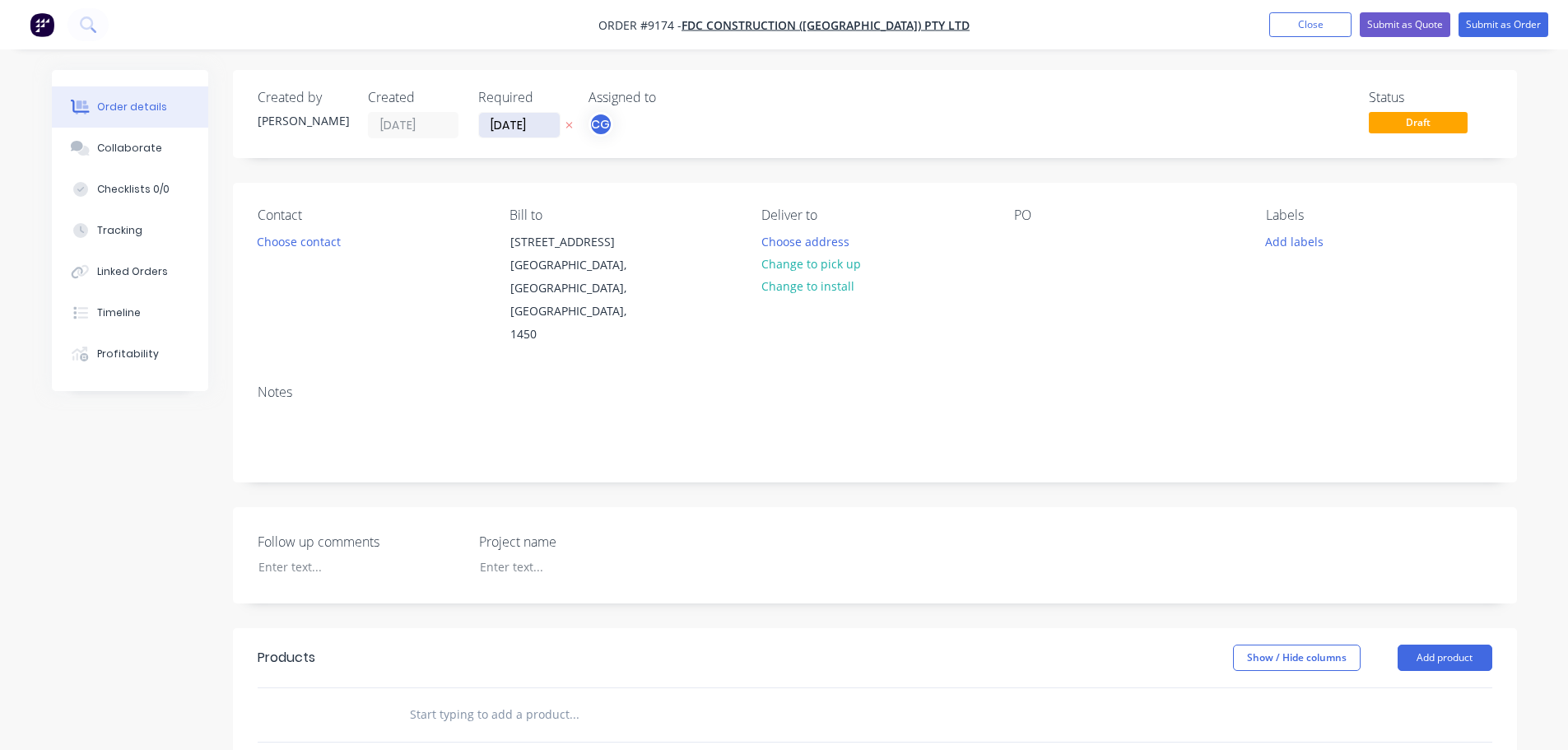
click at [544, 128] on input "17/10/00" at bounding box center [518, 126] width 80 height 25
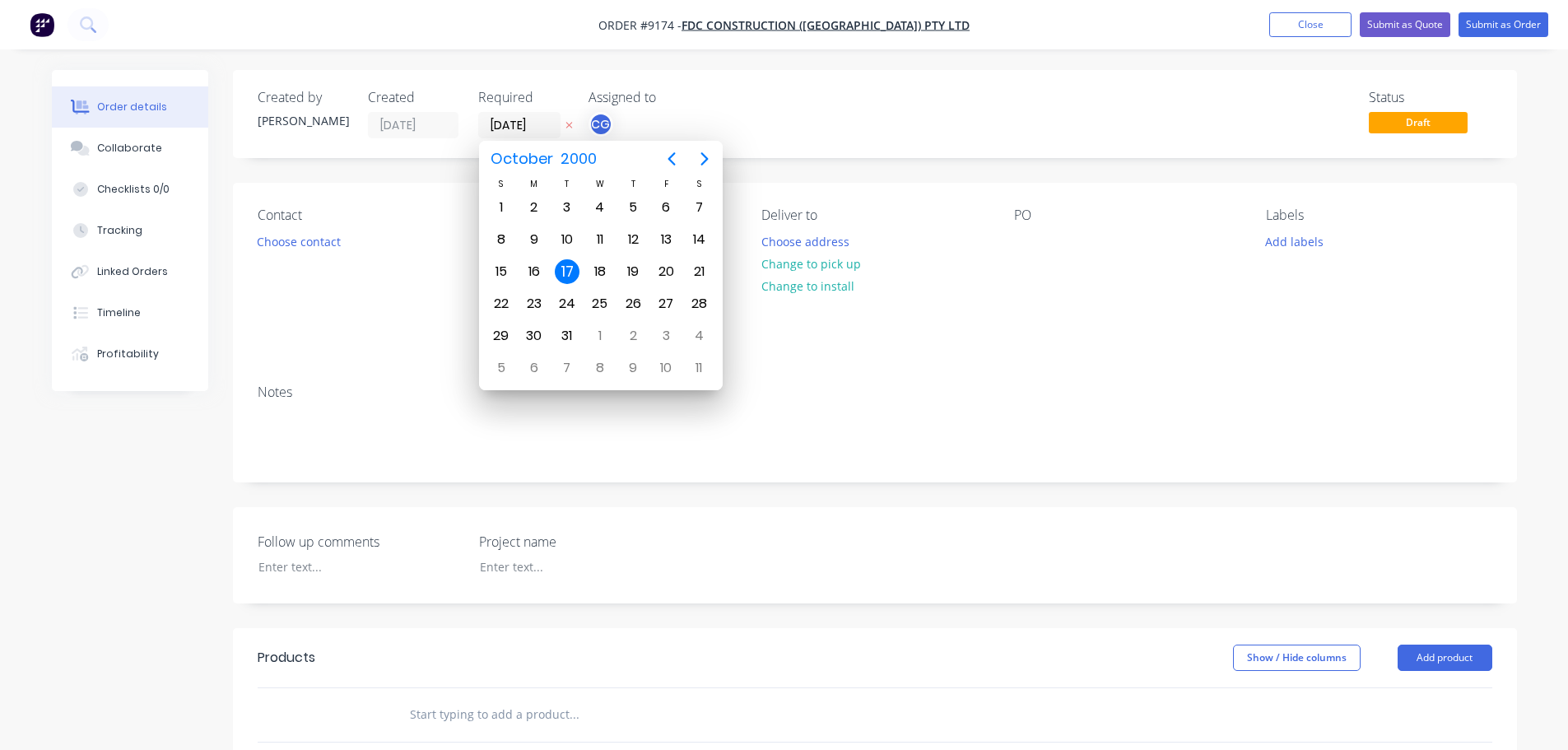
click at [449, 124] on div "Created by Charles Created 10/10/25 Required 17/10/00 Assigned to CG" at bounding box center [505, 114] width 495 height 48
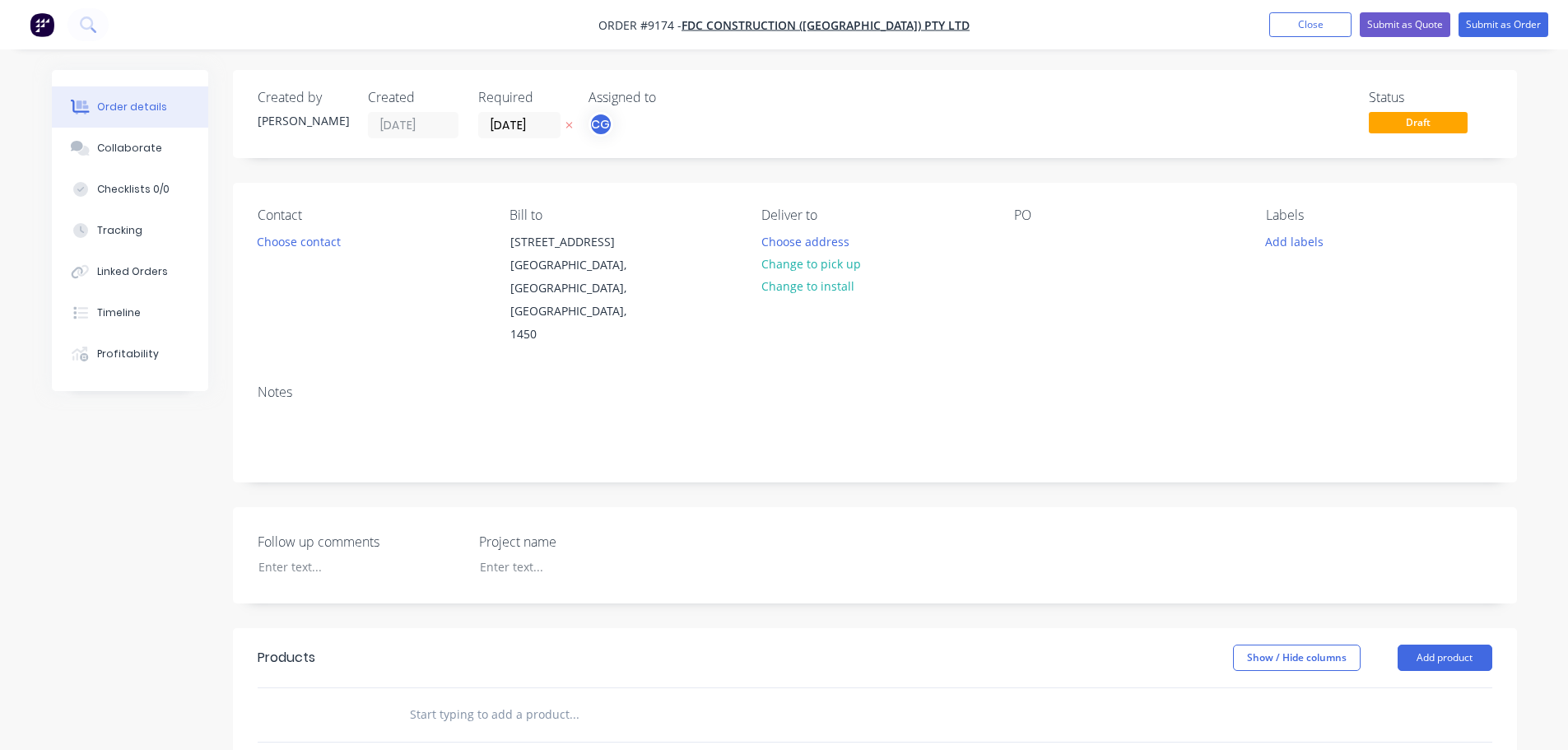
type input "17/10/25"
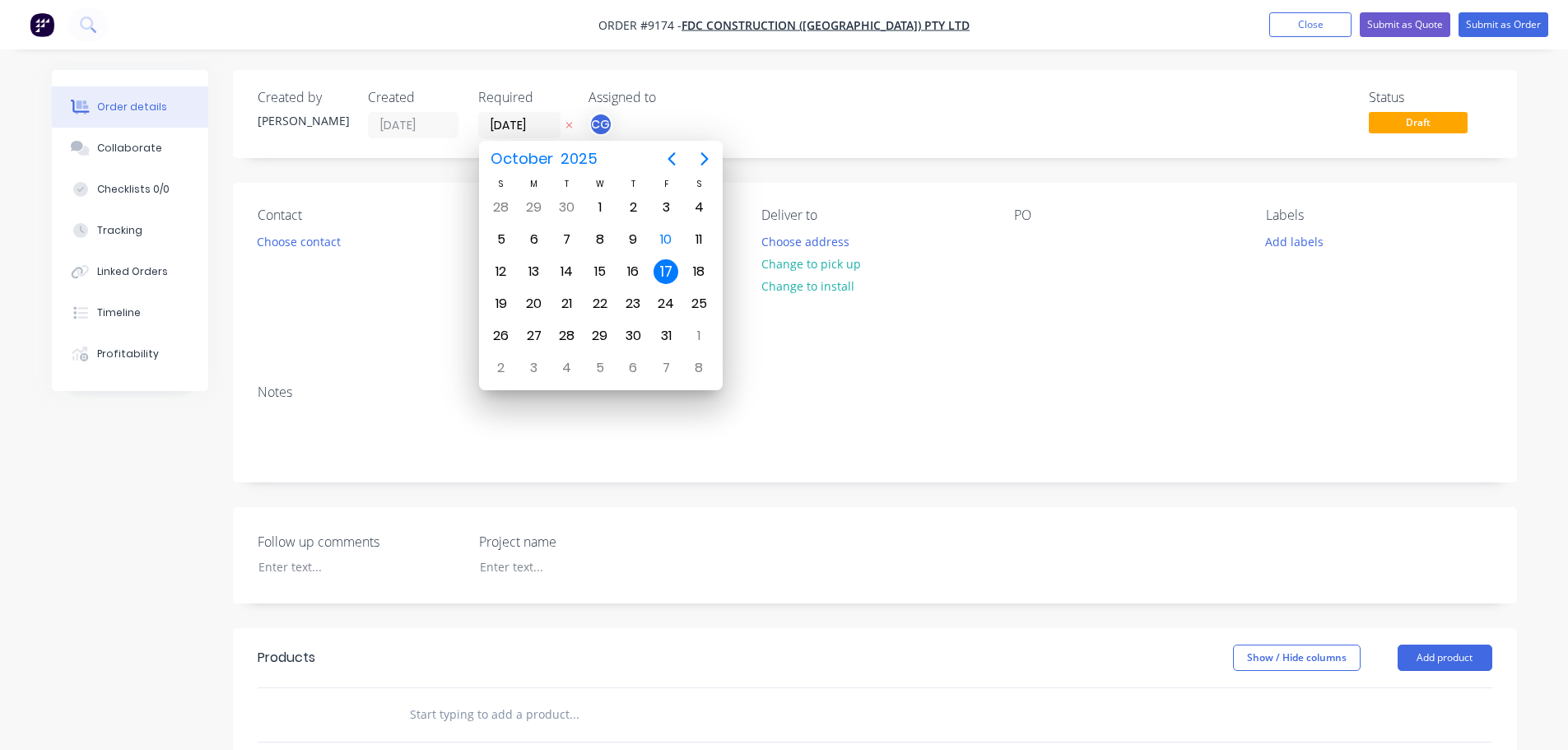
click at [666, 268] on div "17" at bounding box center [666, 272] width 25 height 25
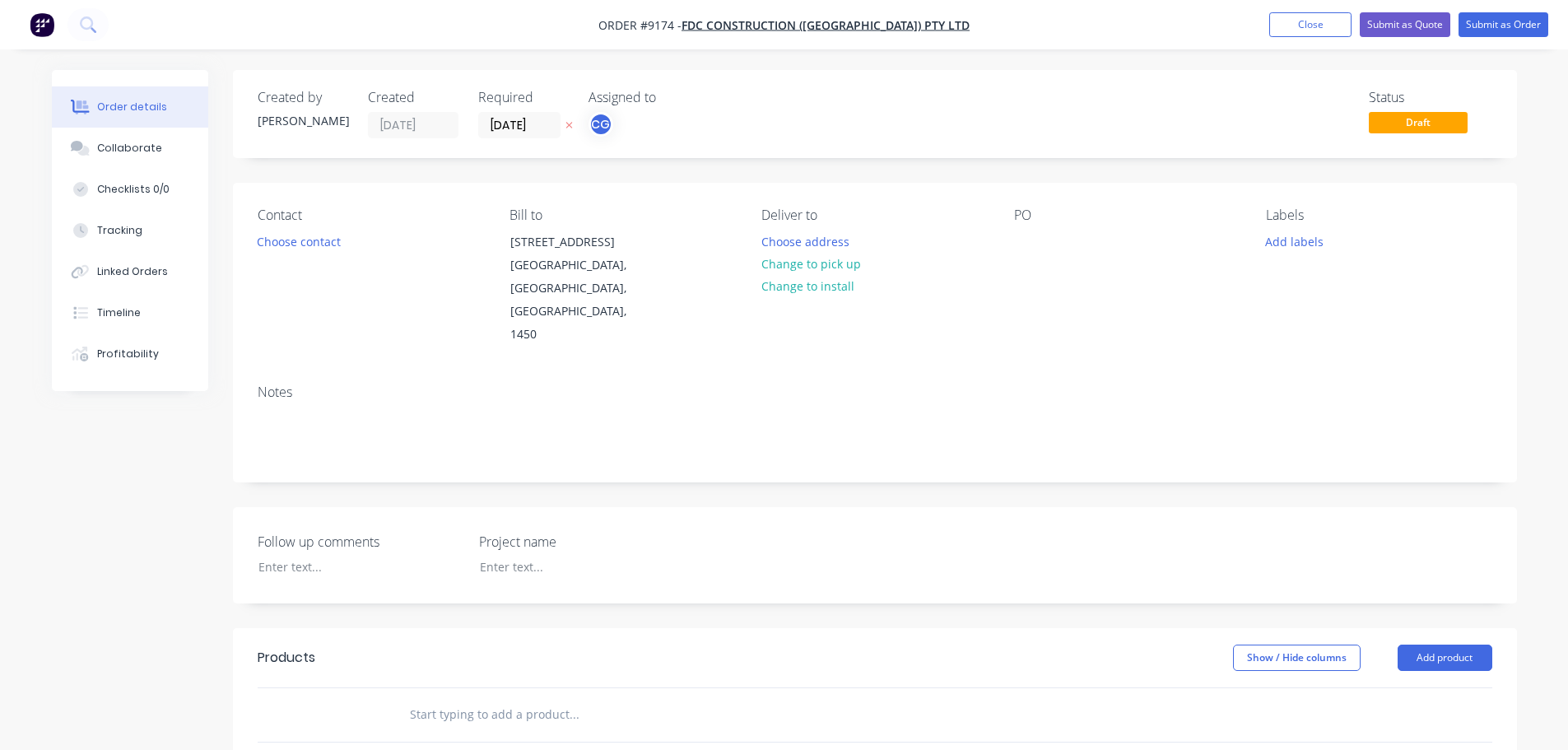
click at [801, 90] on div "Status Draft" at bounding box center [1122, 114] width 739 height 48
click at [1305, 246] on button "Add labels" at bounding box center [1294, 240] width 75 height 22
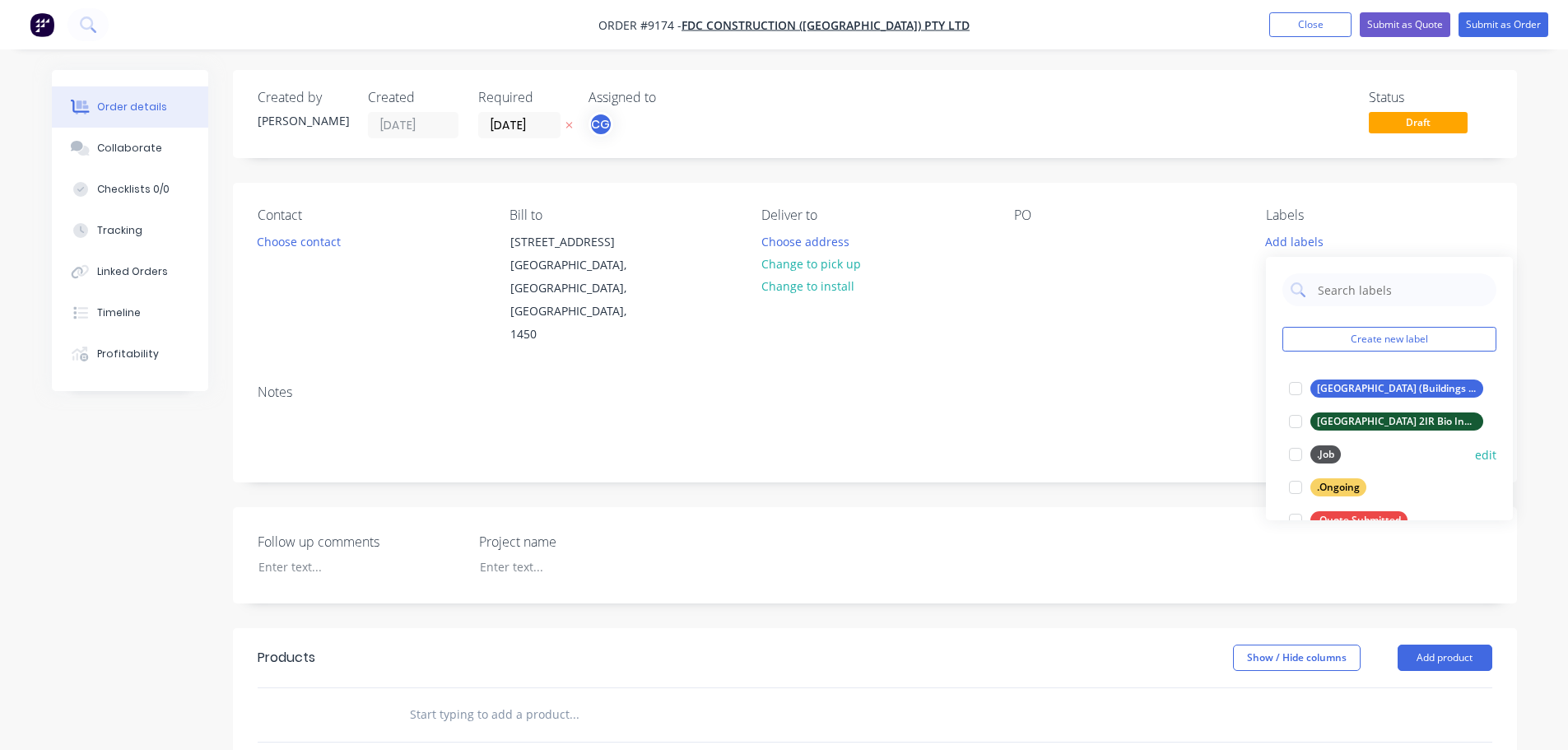
click at [1302, 459] on div at bounding box center [1295, 455] width 33 height 33
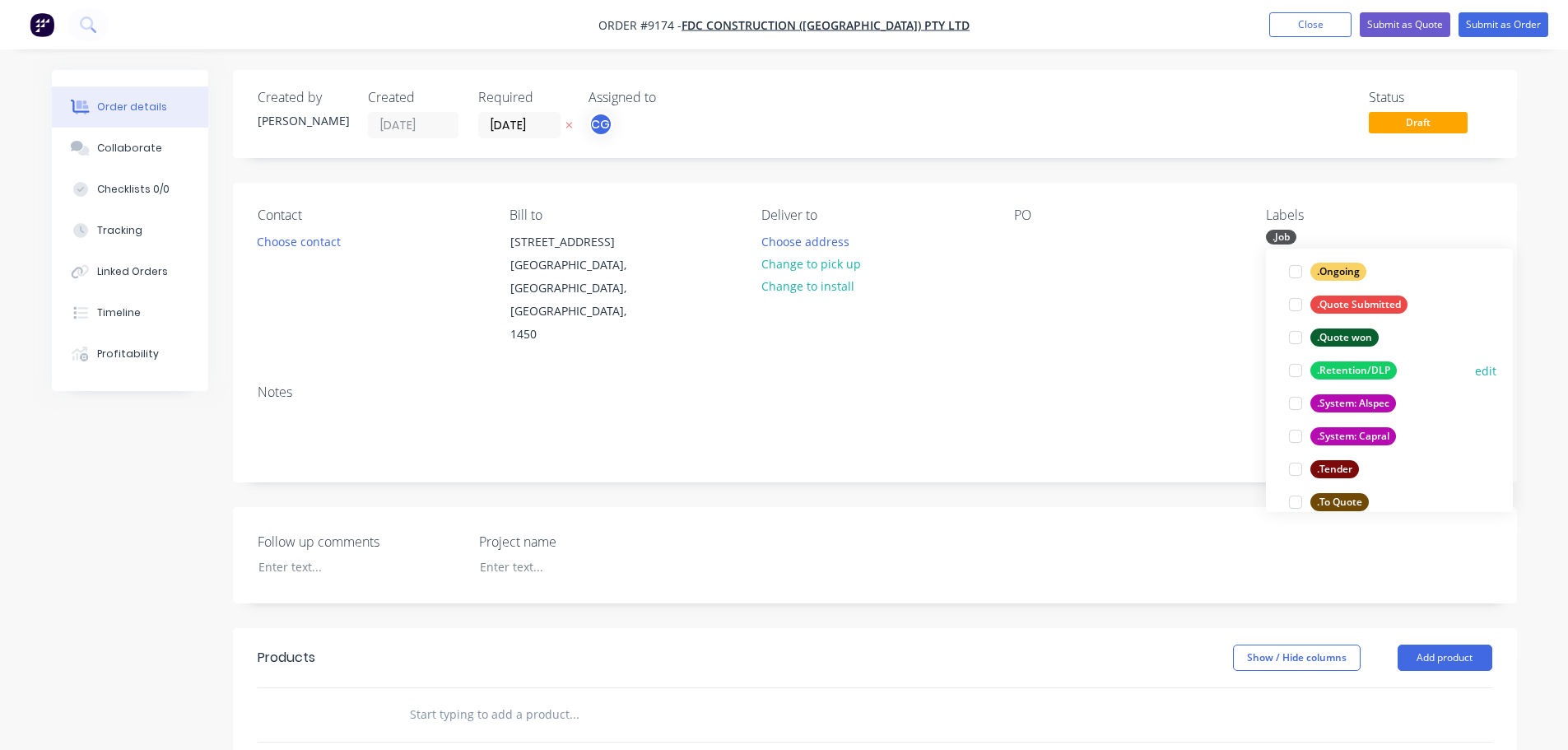
scroll to position [247, 0]
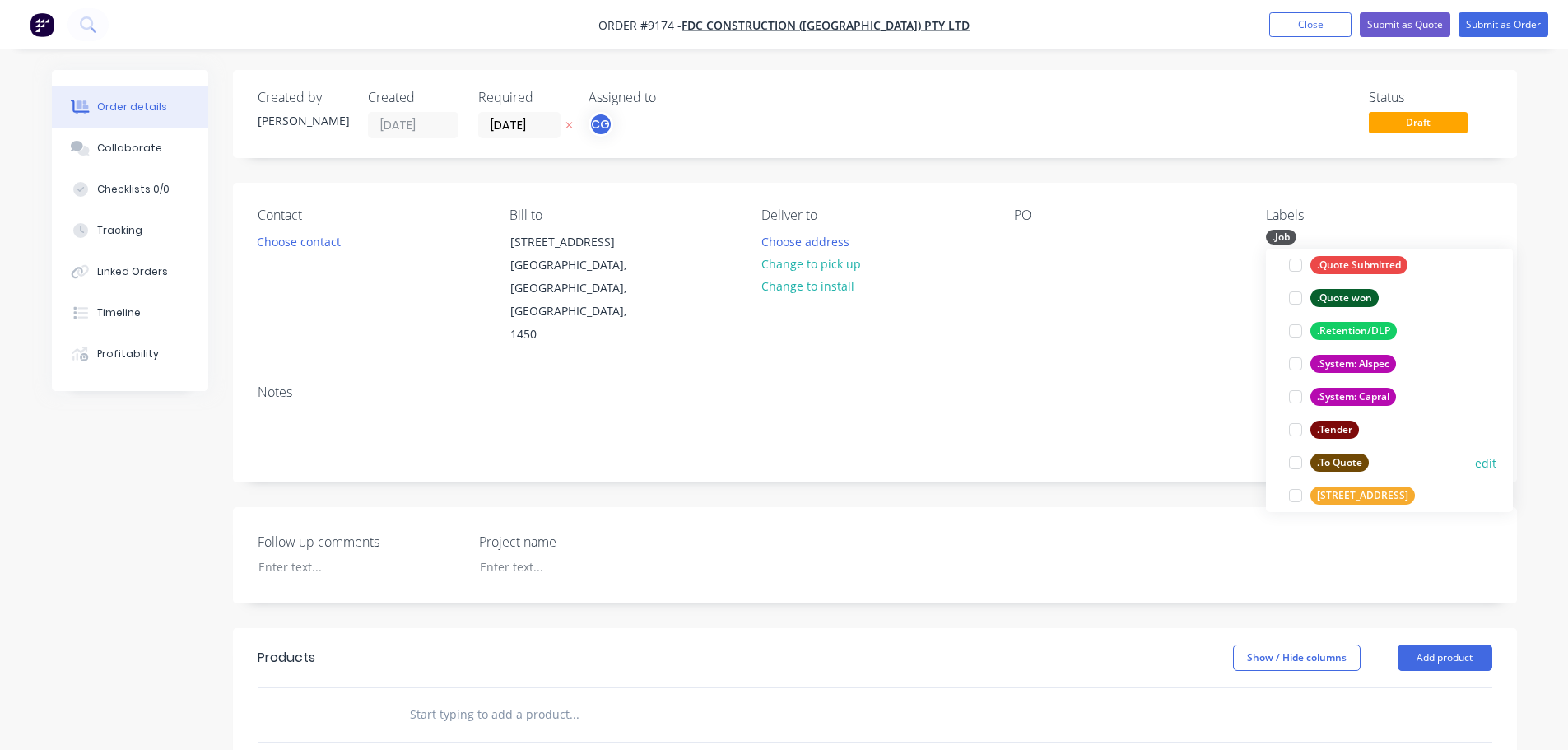
click at [1292, 459] on div at bounding box center [1295, 463] width 33 height 33
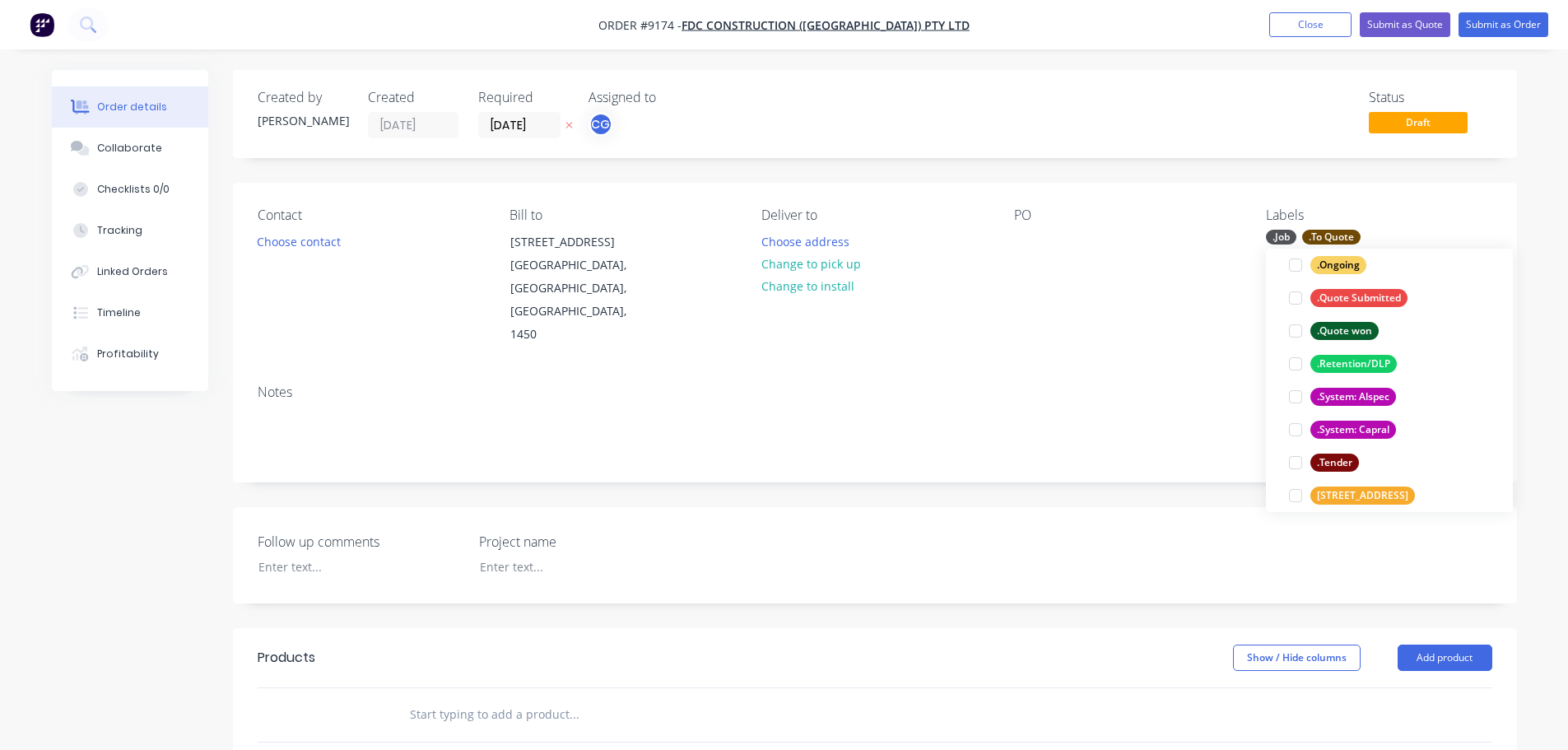
scroll to position [0, 0]
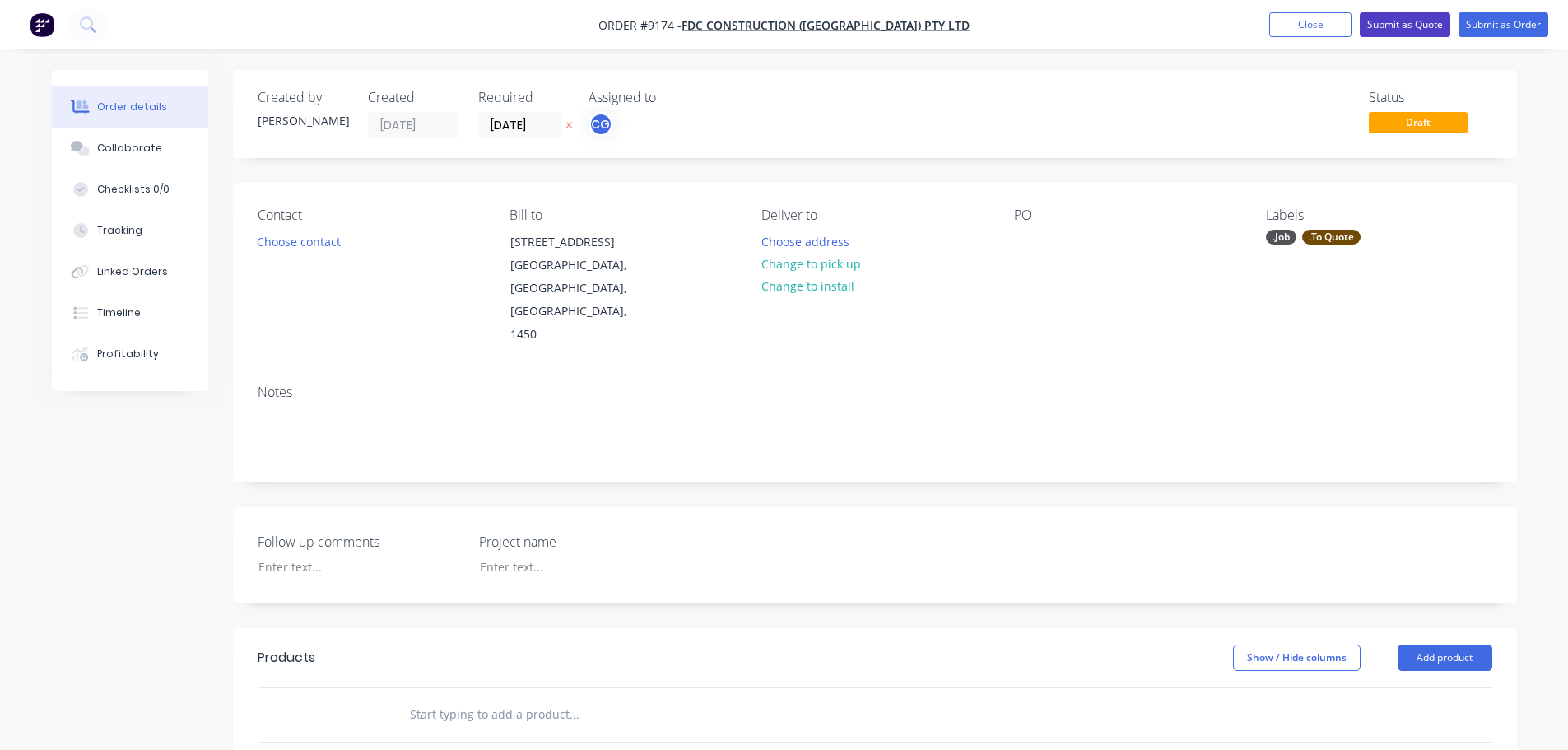
click at [1401, 19] on button "Submit as Quote" at bounding box center [1405, 25] width 91 height 25
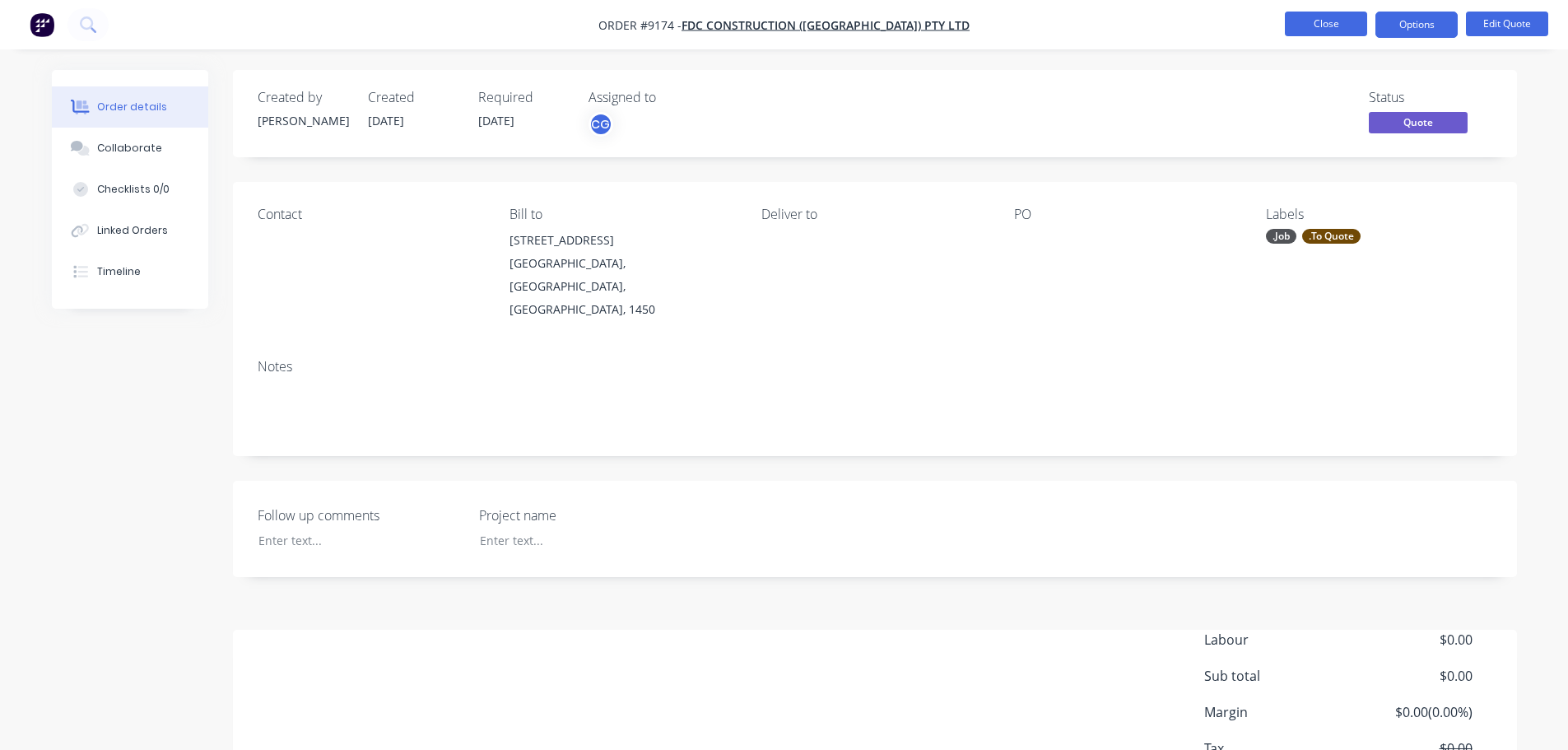
click at [1320, 23] on button "Close" at bounding box center [1325, 24] width 82 height 25
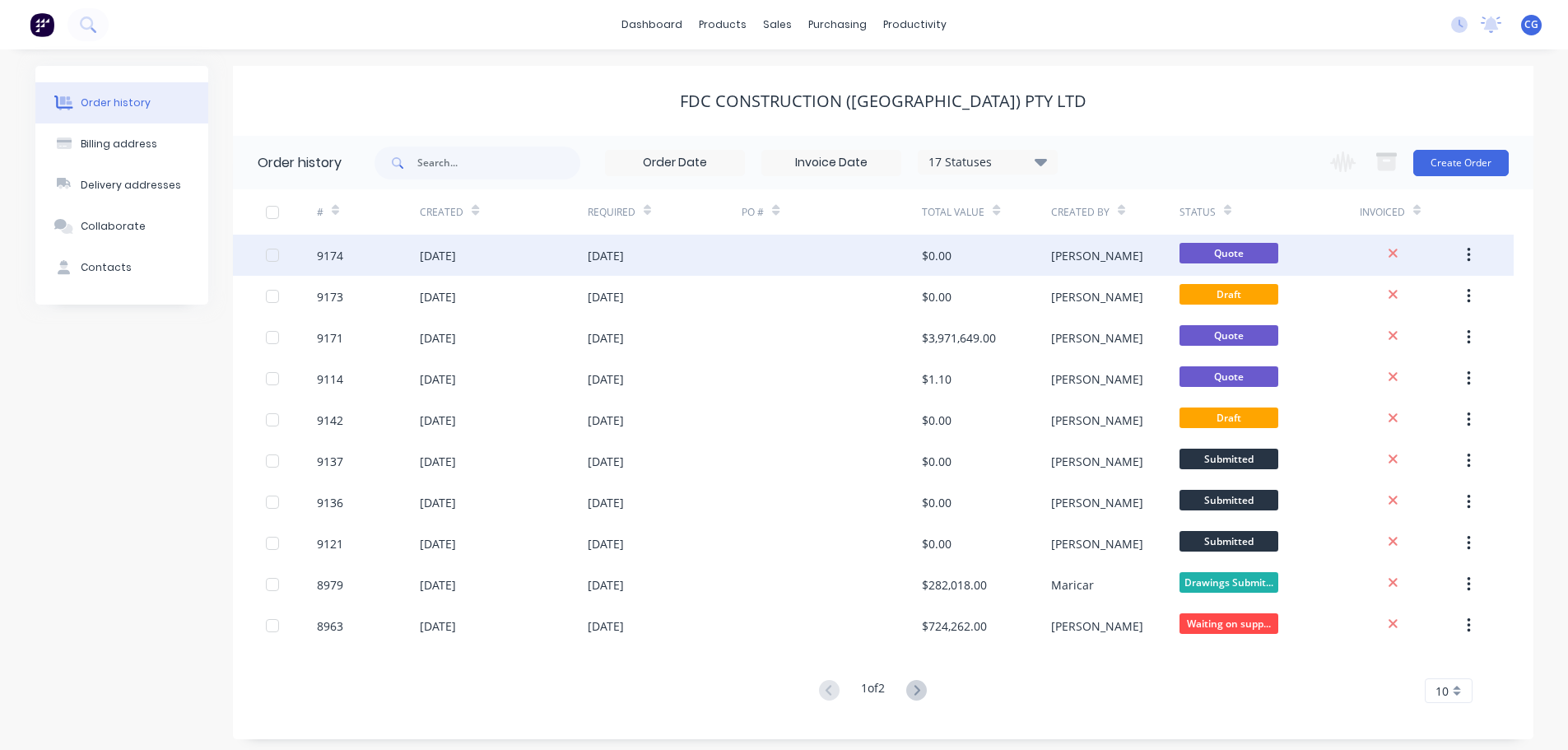
click at [446, 255] on div "[DATE]" at bounding box center [437, 255] width 36 height 17
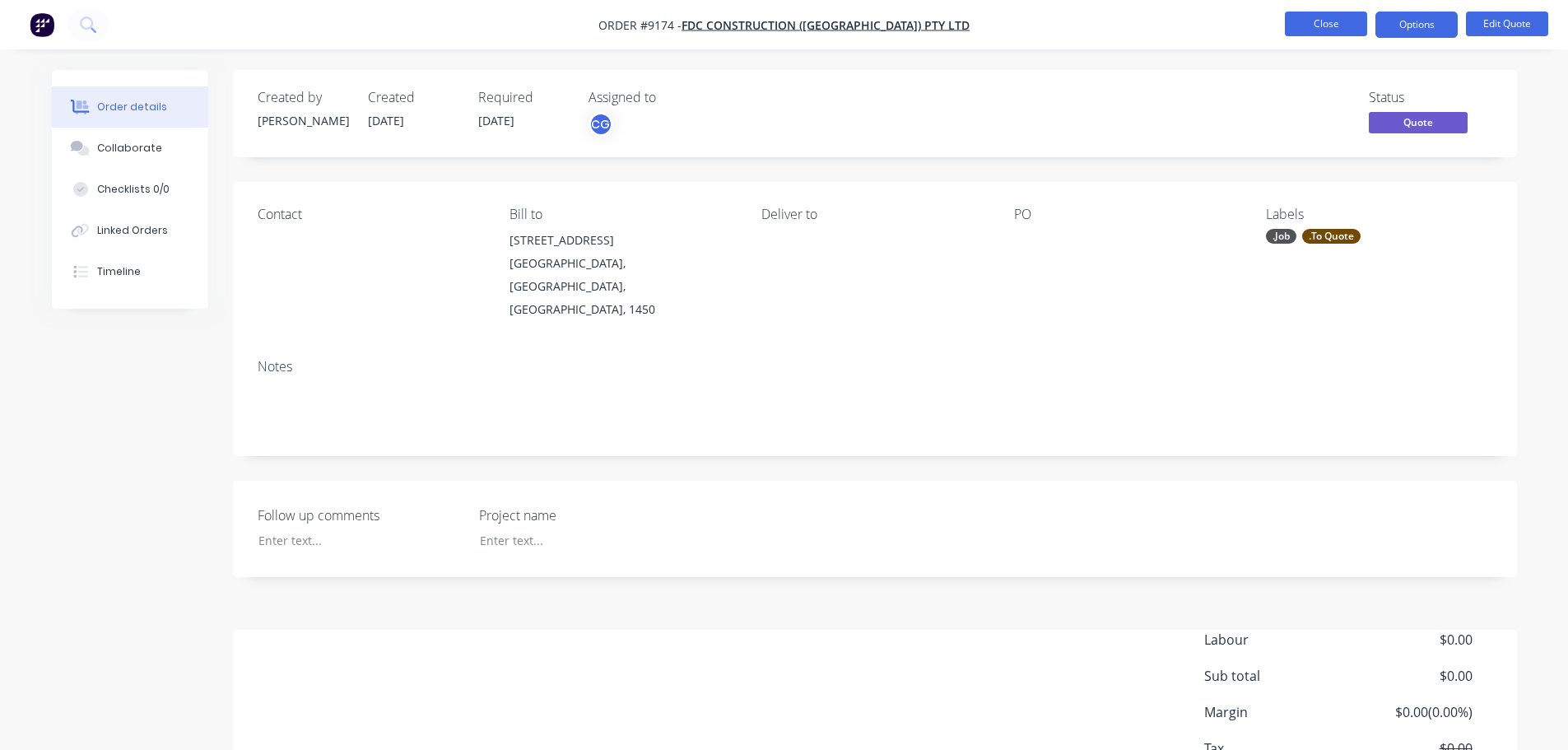
click at [1325, 17] on button "Close" at bounding box center [1325, 24] width 82 height 25
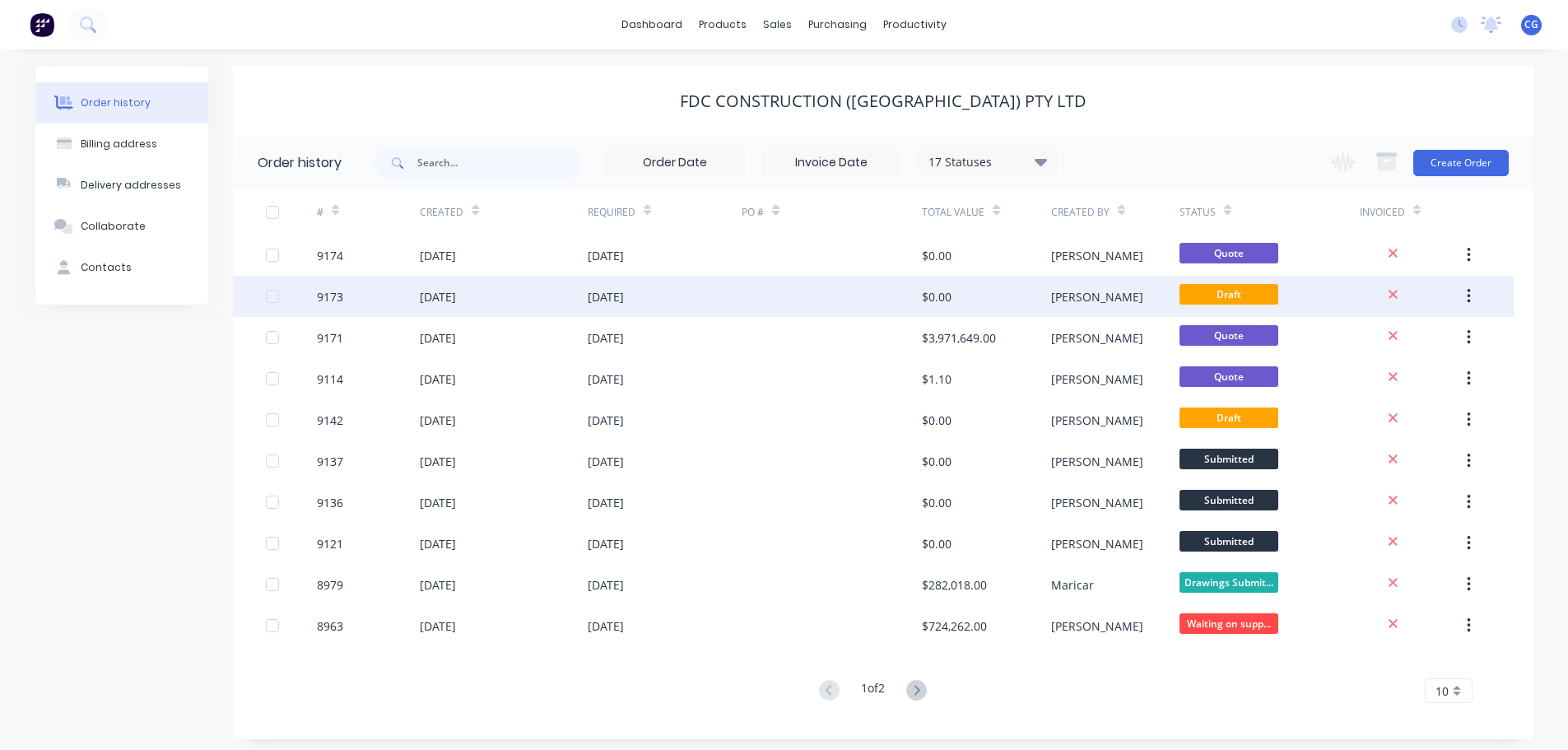
click at [442, 295] on div "[DATE]" at bounding box center [437, 297] width 36 height 17
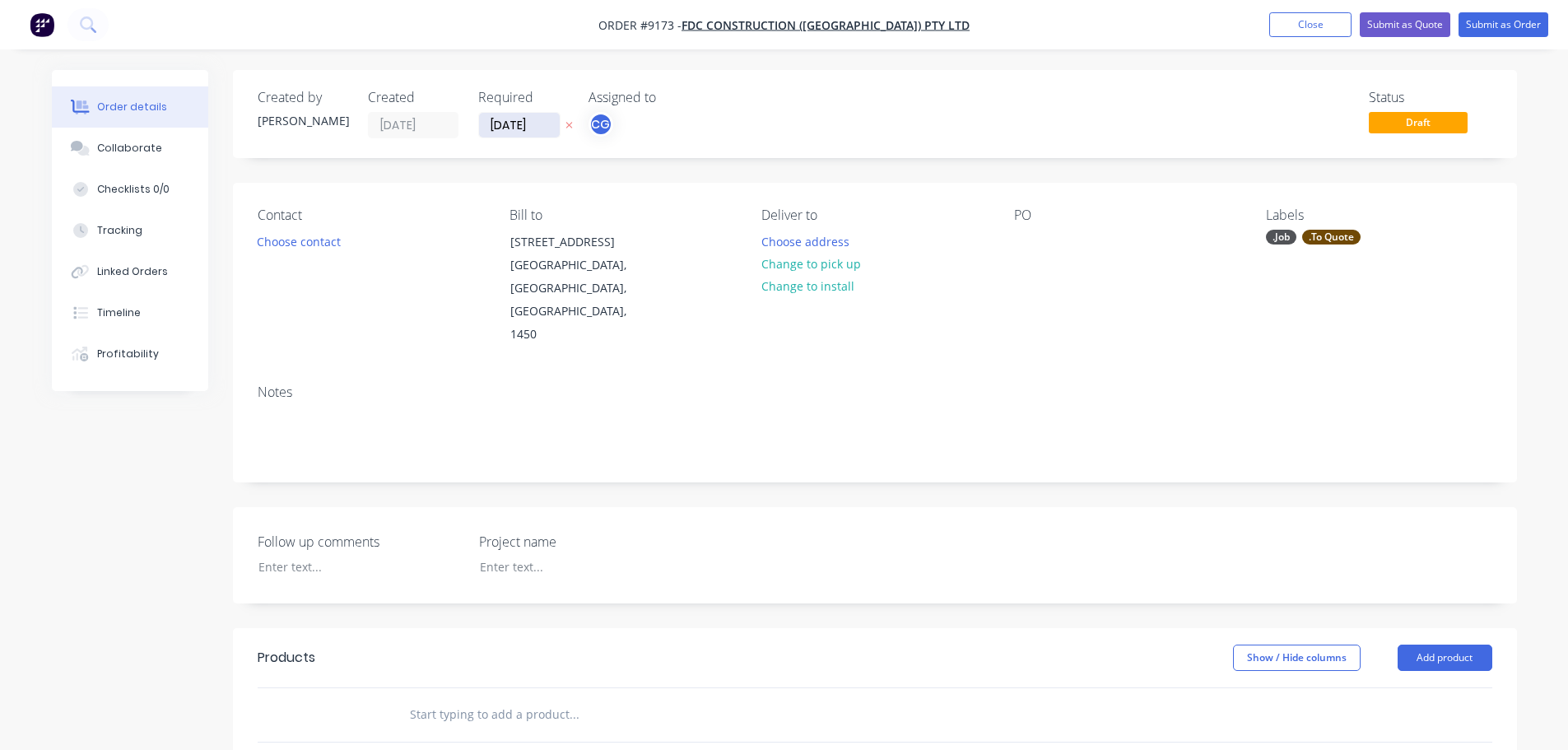
click at [510, 124] on input "10/10/25" at bounding box center [518, 126] width 80 height 25
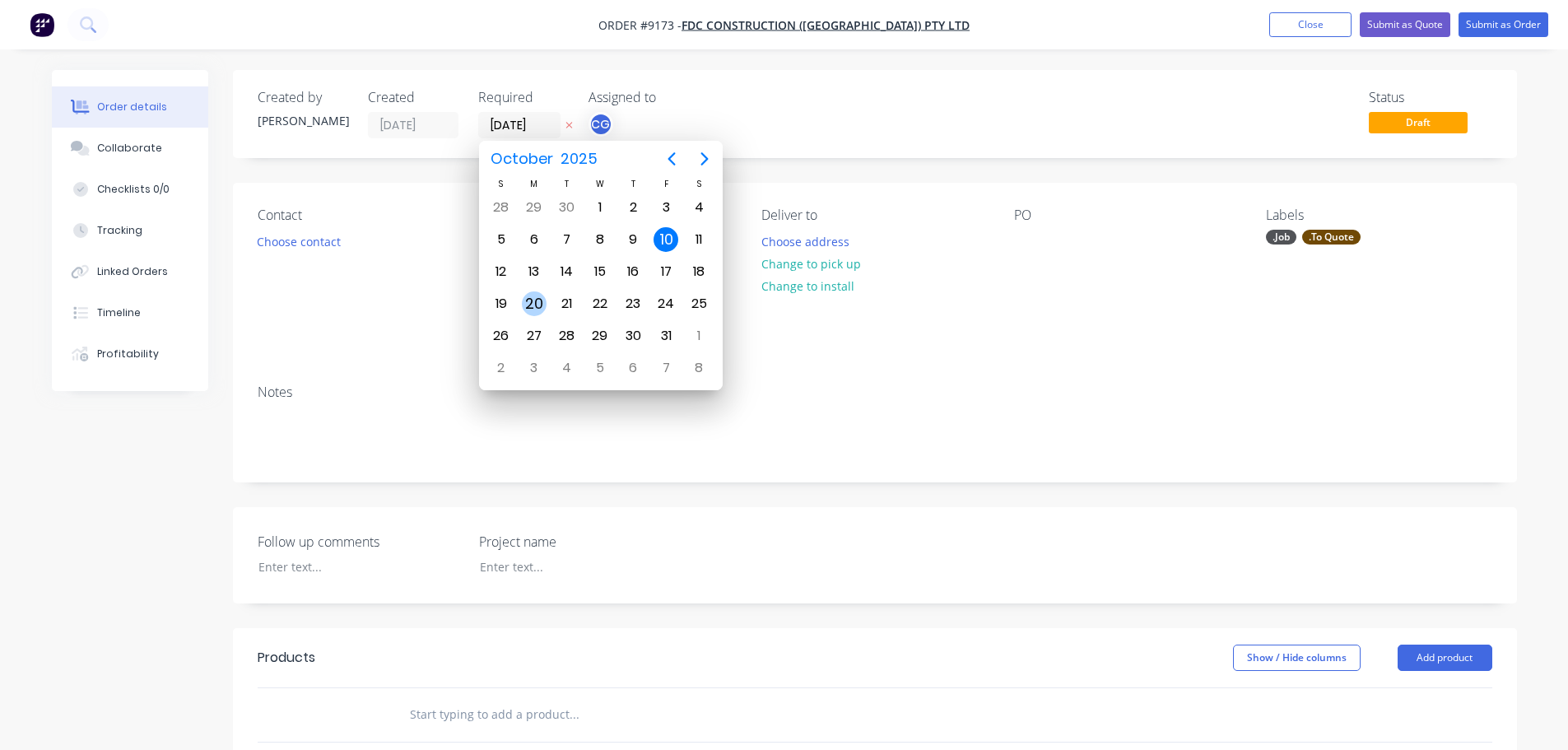
click at [540, 307] on div "20" at bounding box center [534, 304] width 25 height 25
type input "20/10/25"
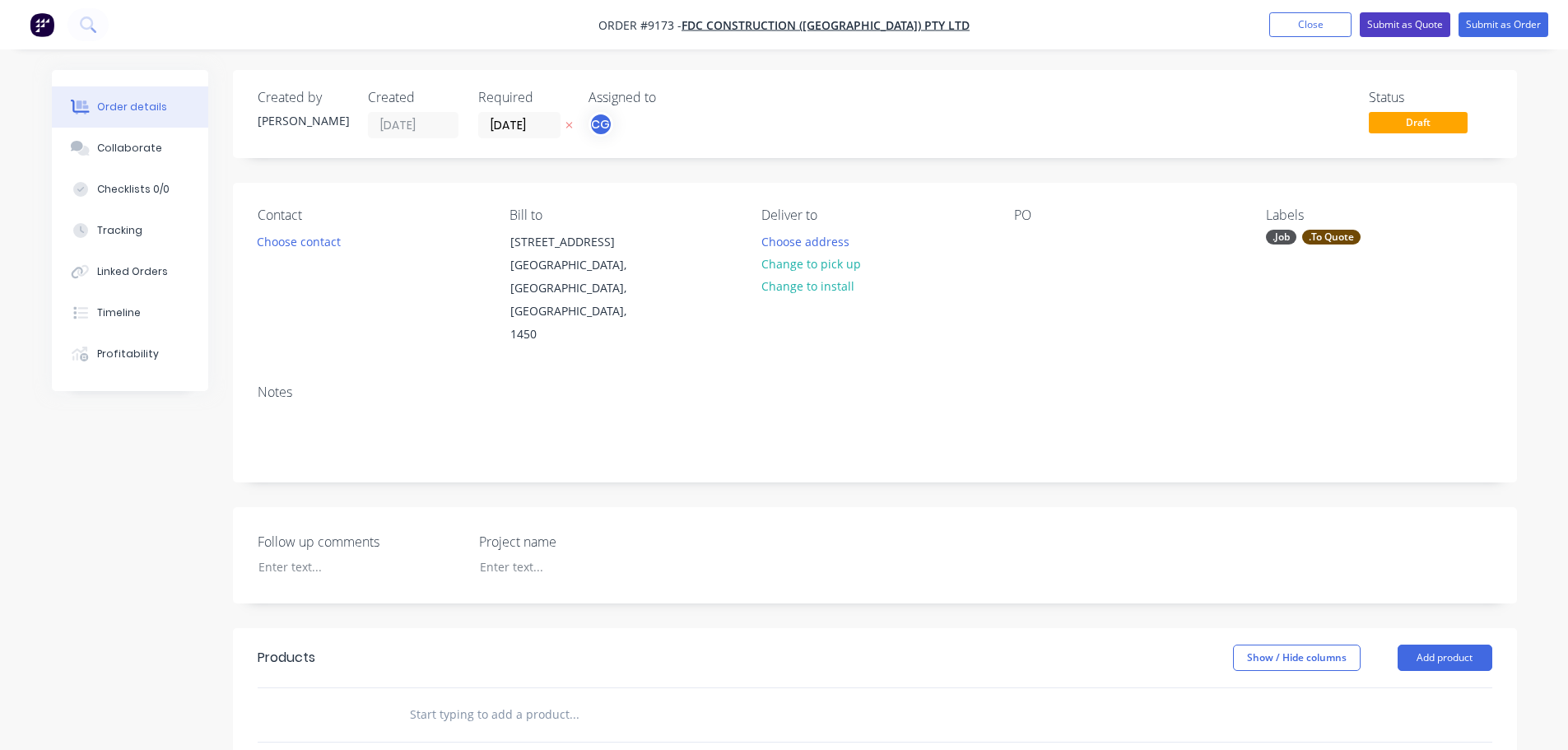
click at [1403, 22] on button "Submit as Quote" at bounding box center [1405, 25] width 91 height 25
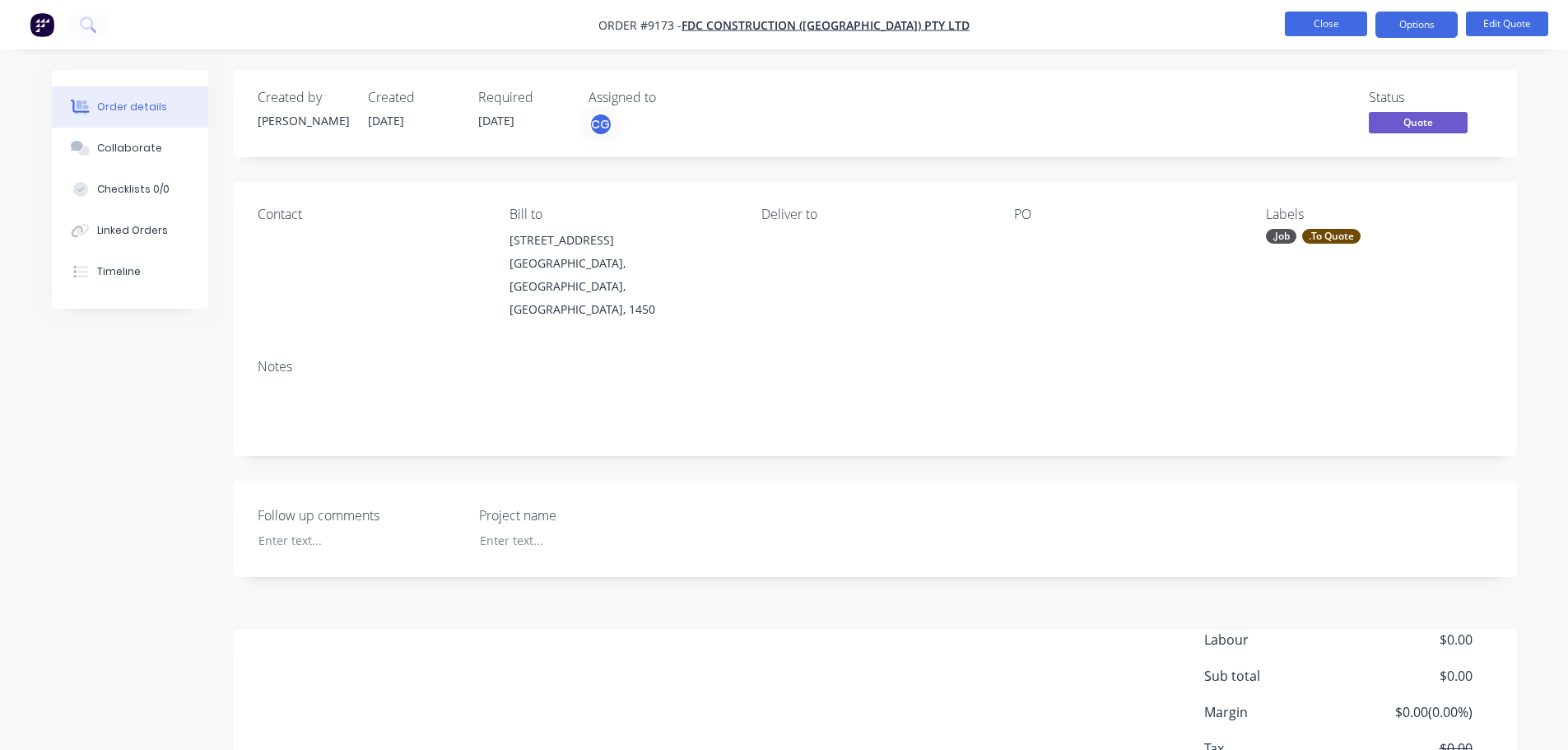
click at [1332, 14] on button "Close" at bounding box center [1325, 24] width 82 height 25
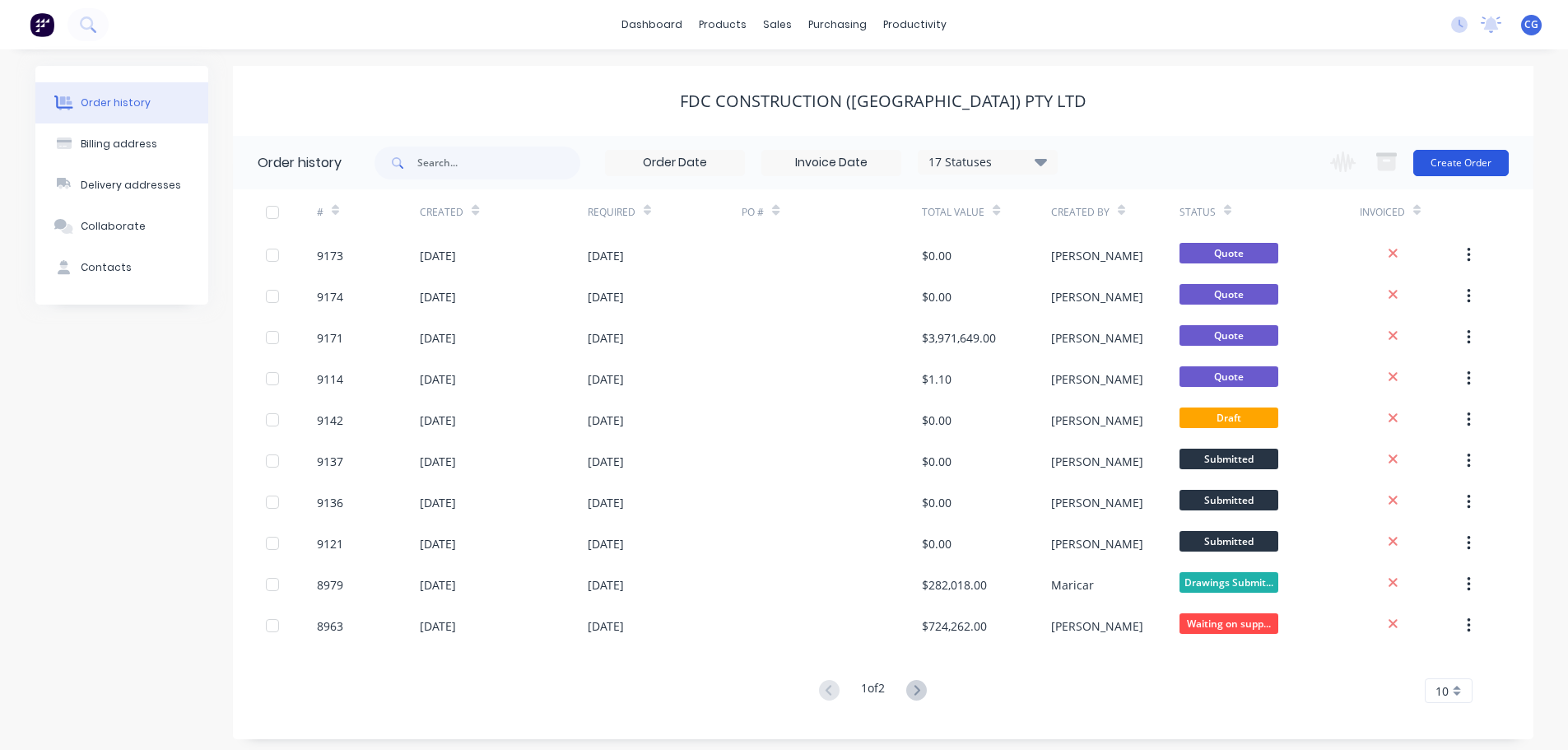
click at [1469, 164] on button "Create Order" at bounding box center [1461, 163] width 96 height 26
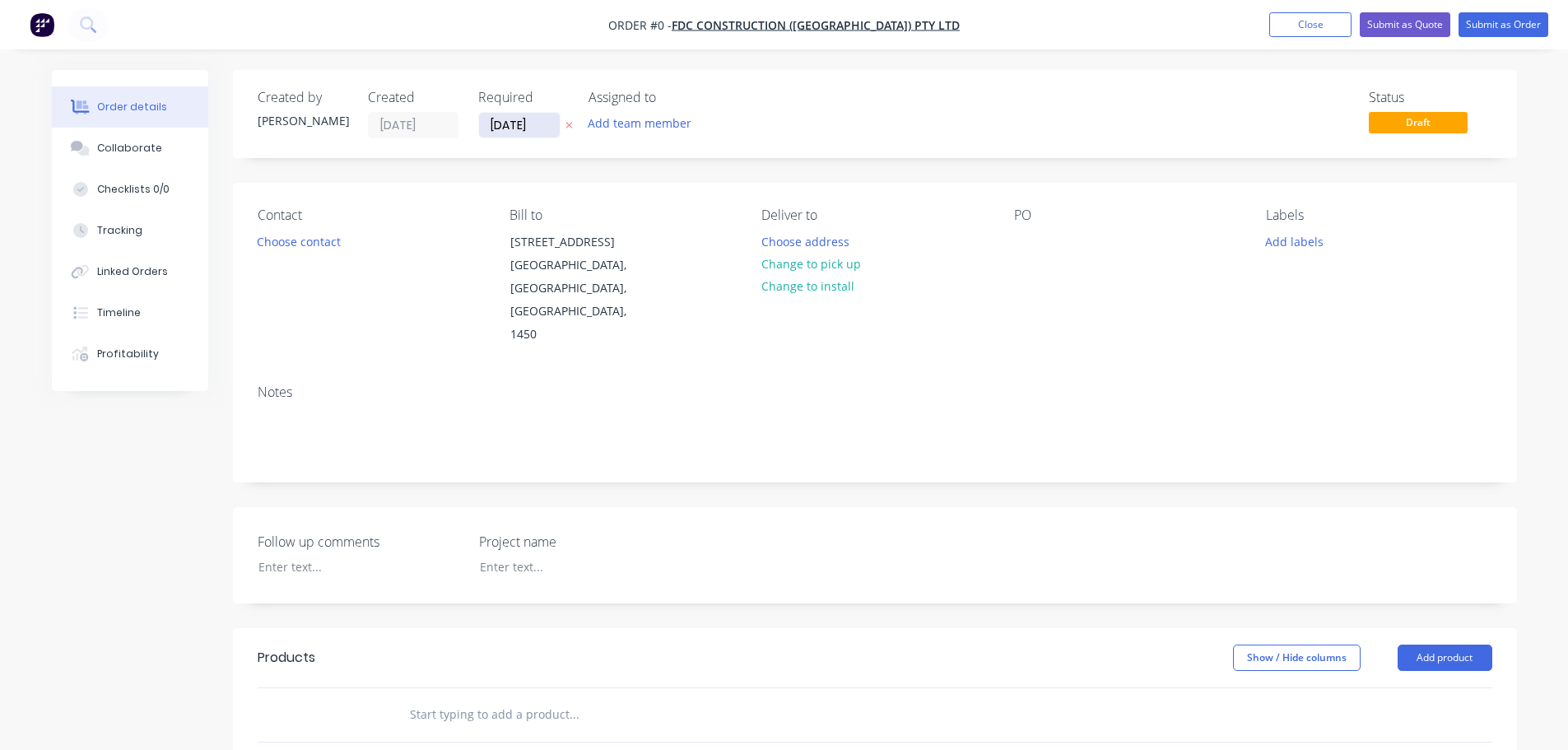
click at [526, 124] on input "10/10/25" at bounding box center [518, 126] width 80 height 25
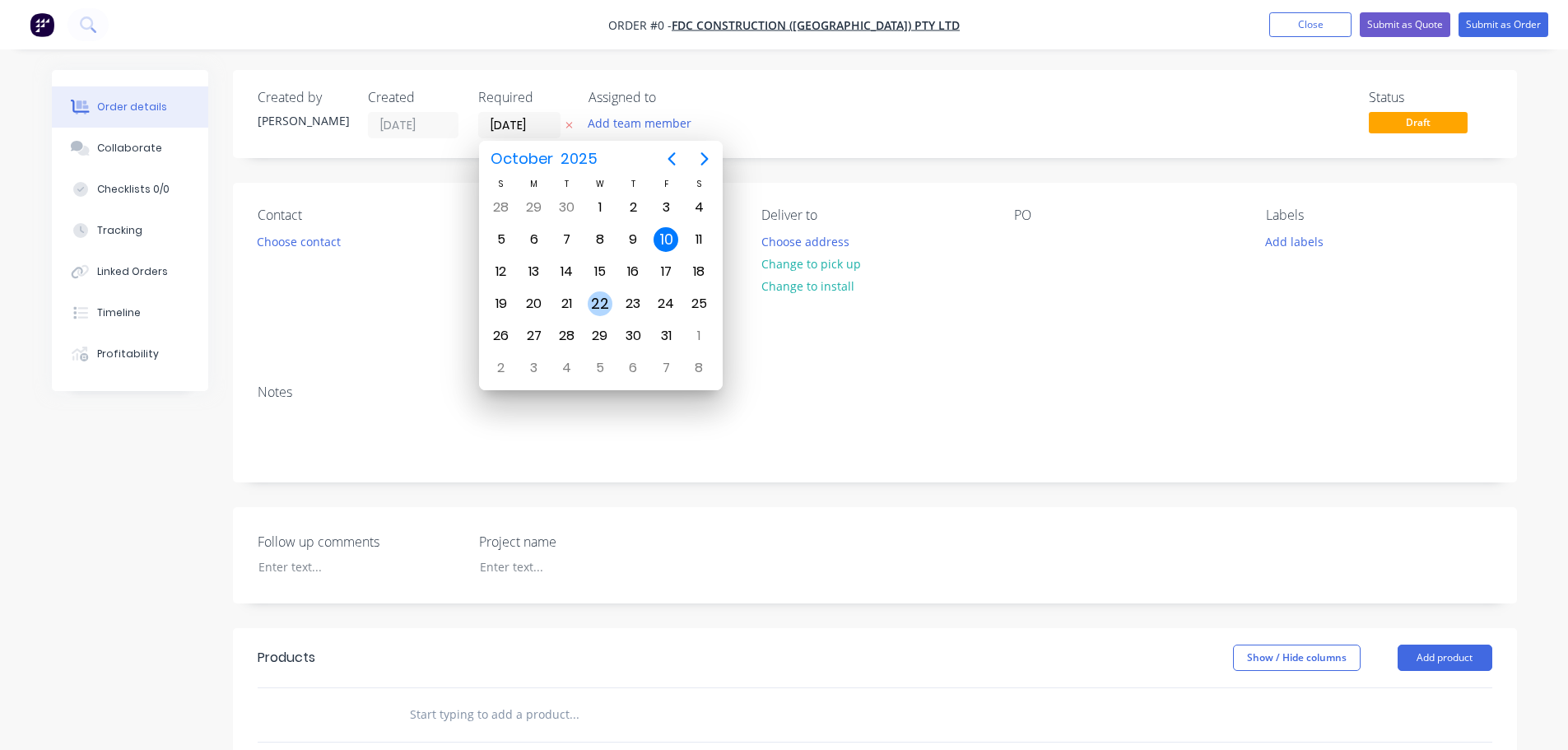
click at [597, 305] on div "22" at bounding box center [600, 304] width 25 height 25
type input "22/10/25"
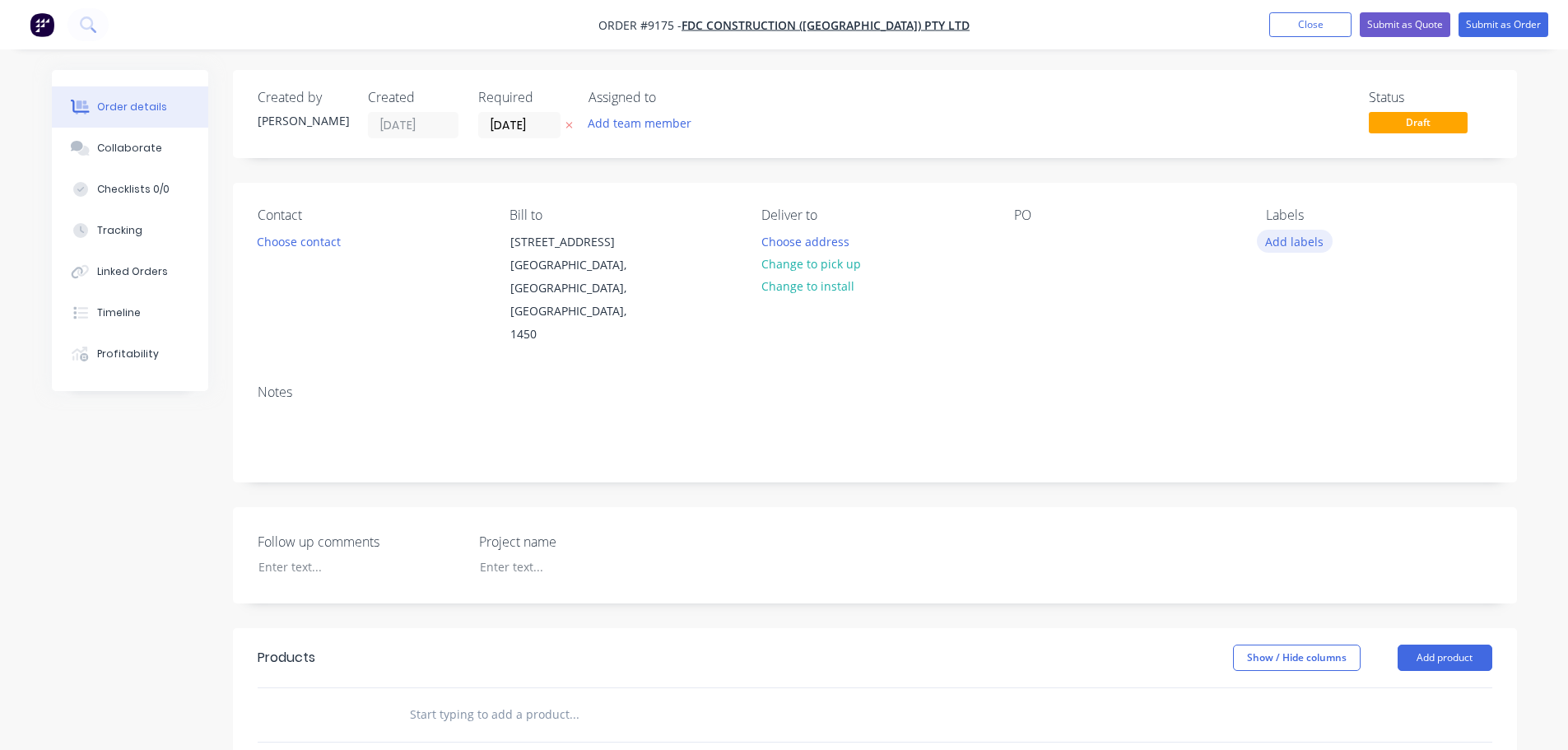
click at [1298, 240] on button "Add labels" at bounding box center [1294, 240] width 75 height 22
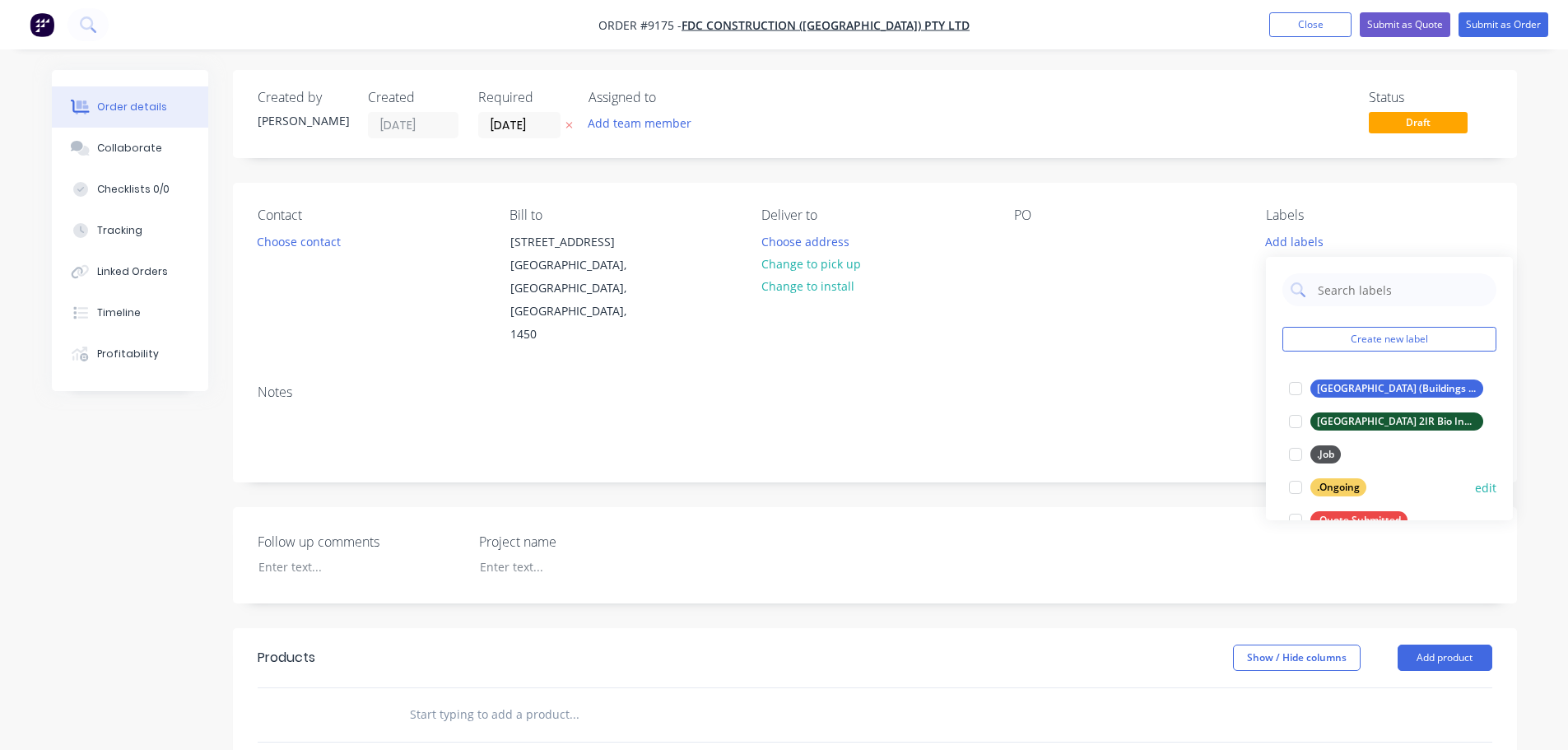
drag, startPoint x: 1292, startPoint y: 454, endPoint x: 1360, endPoint y: 472, distance: 70.3
click at [1292, 453] on div at bounding box center [1295, 455] width 33 height 33
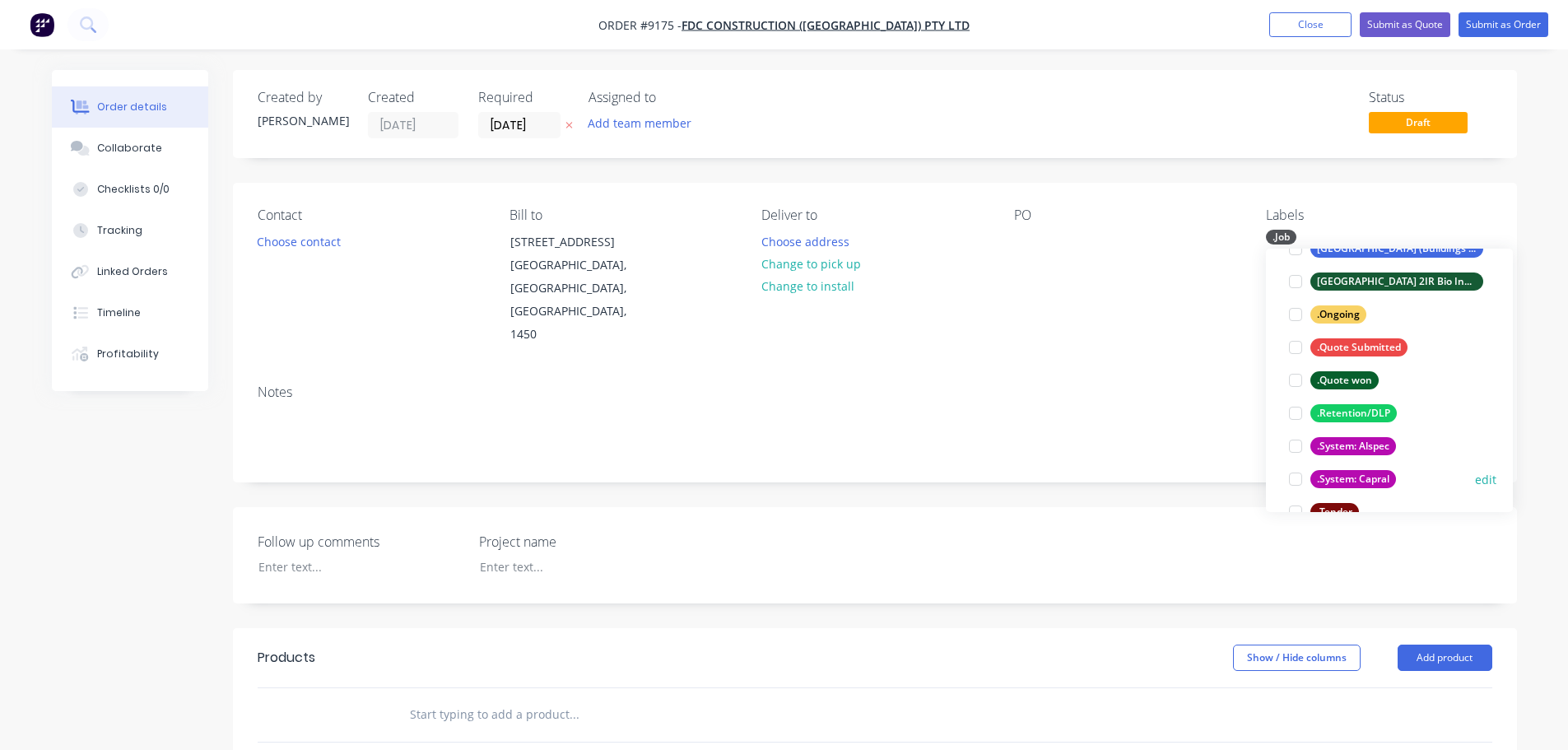
scroll to position [247, 0]
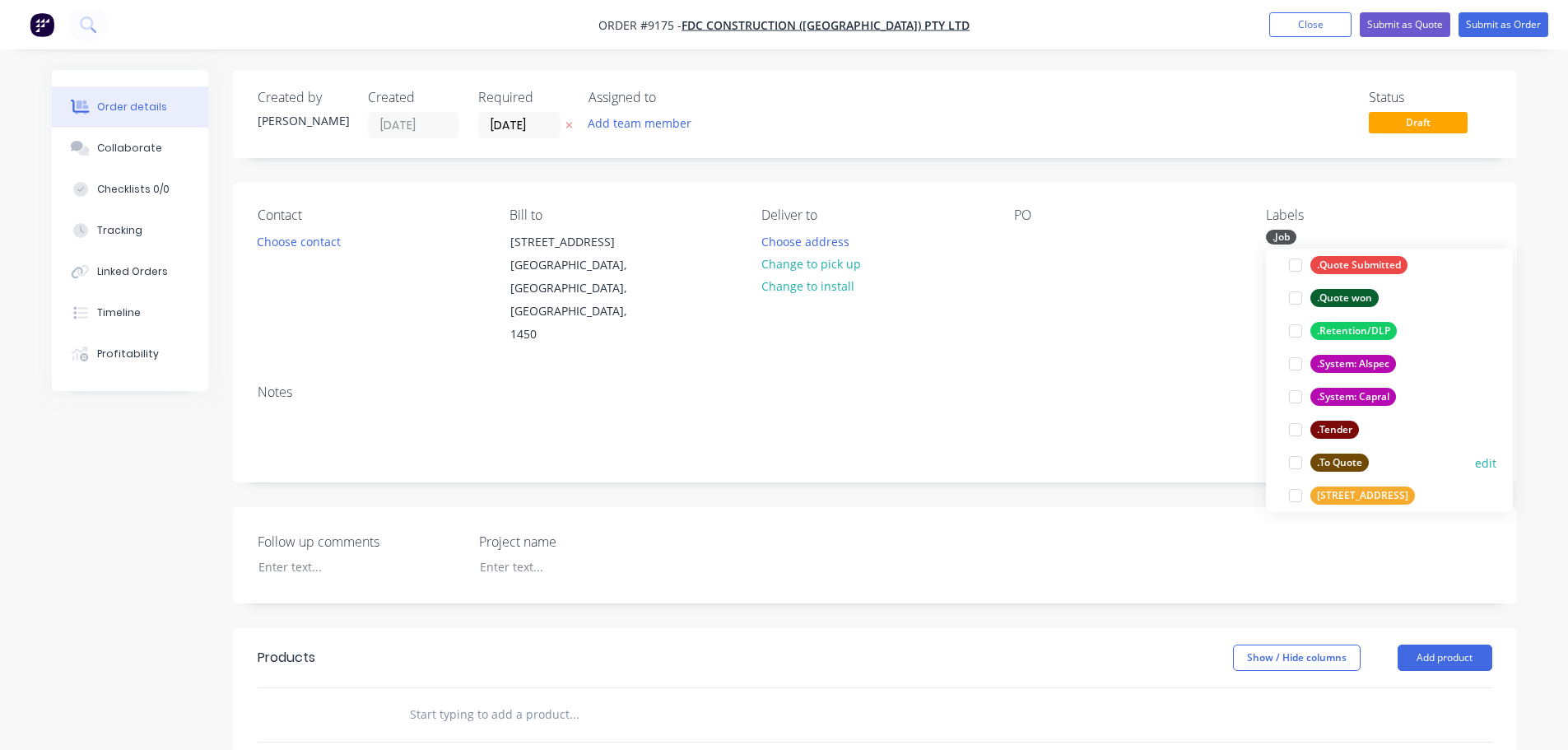
click at [1292, 461] on div at bounding box center [1295, 463] width 33 height 33
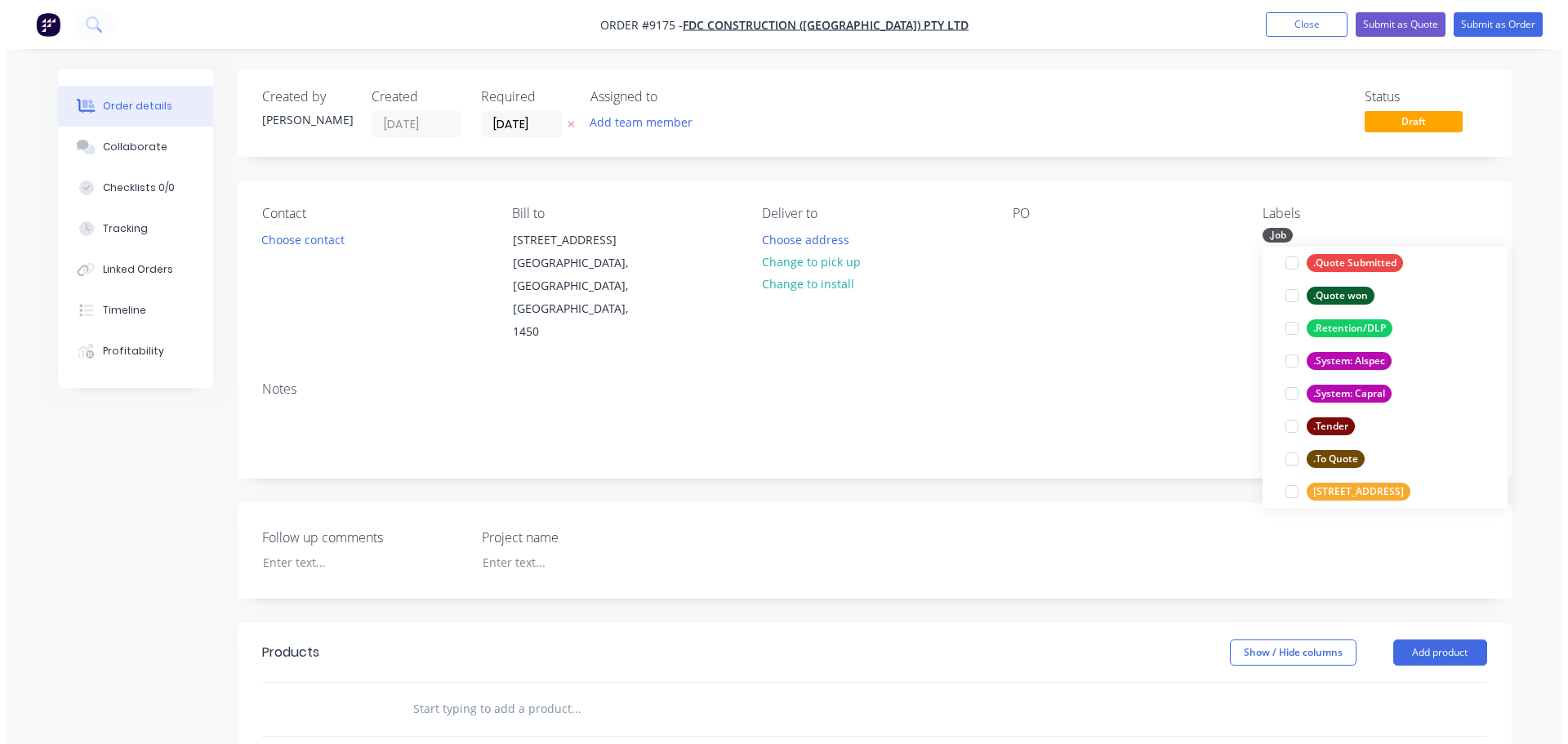
scroll to position [0, 0]
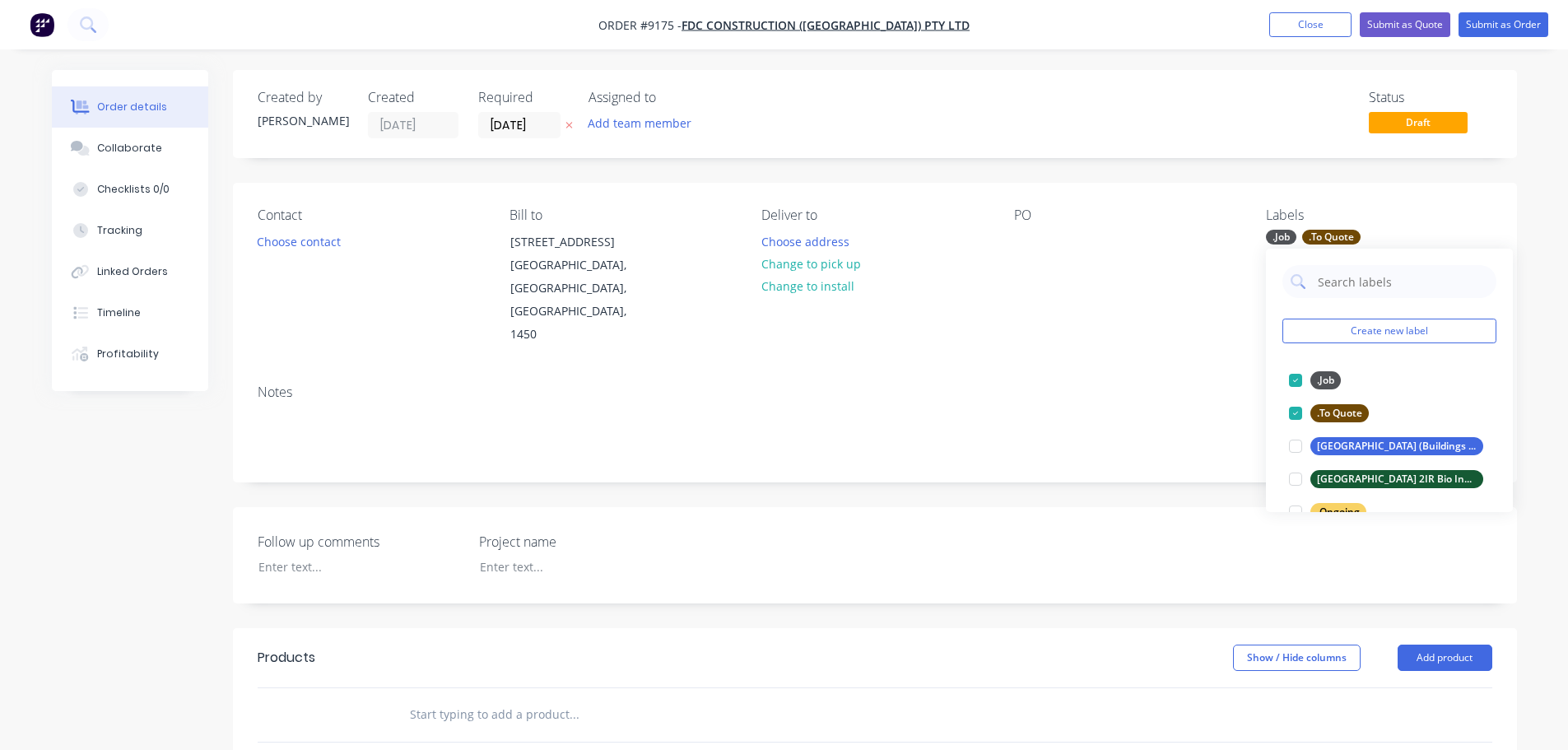
click at [1217, 284] on div "PO" at bounding box center [1126, 277] width 225 height 139
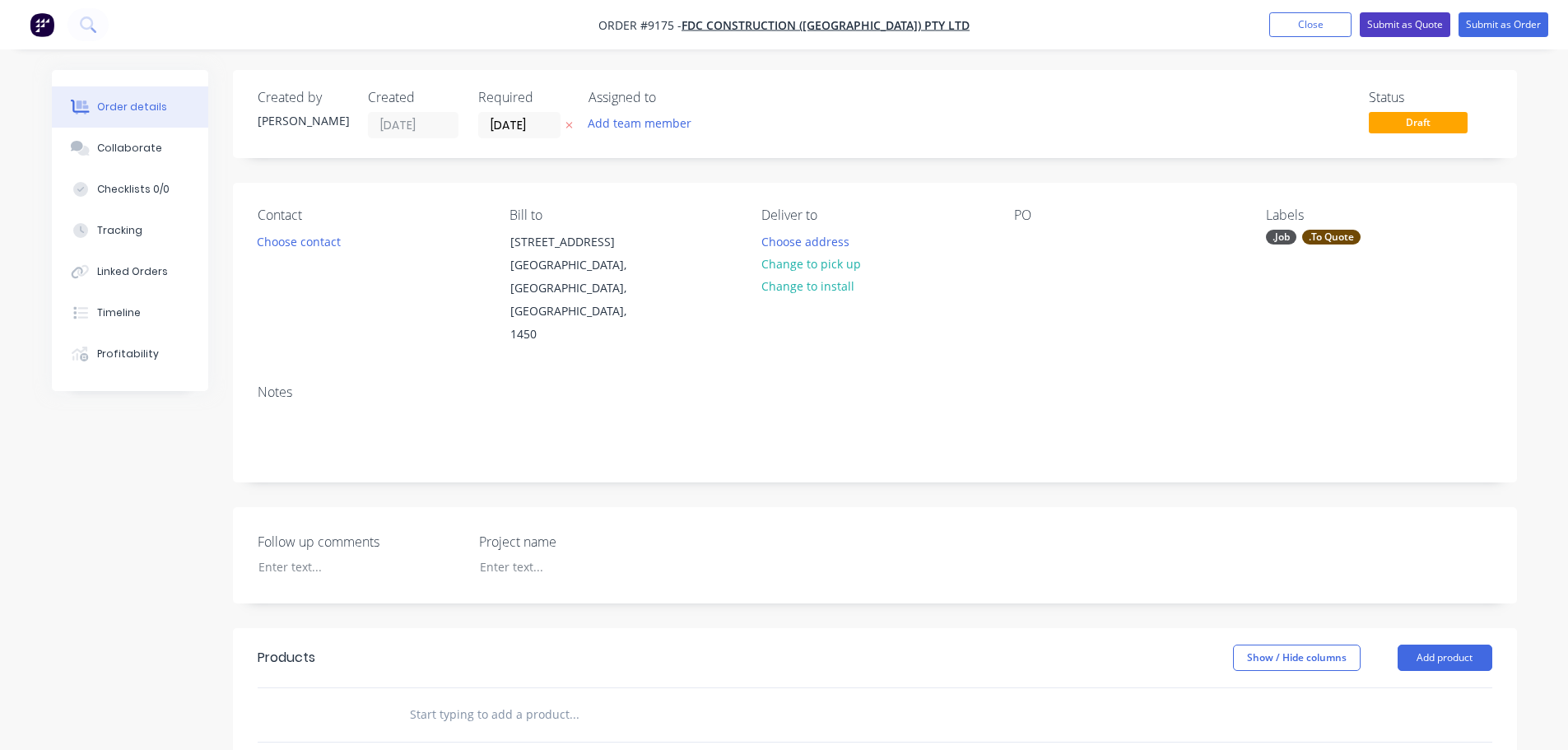
click at [1401, 21] on button "Submit as Quote" at bounding box center [1405, 25] width 91 height 25
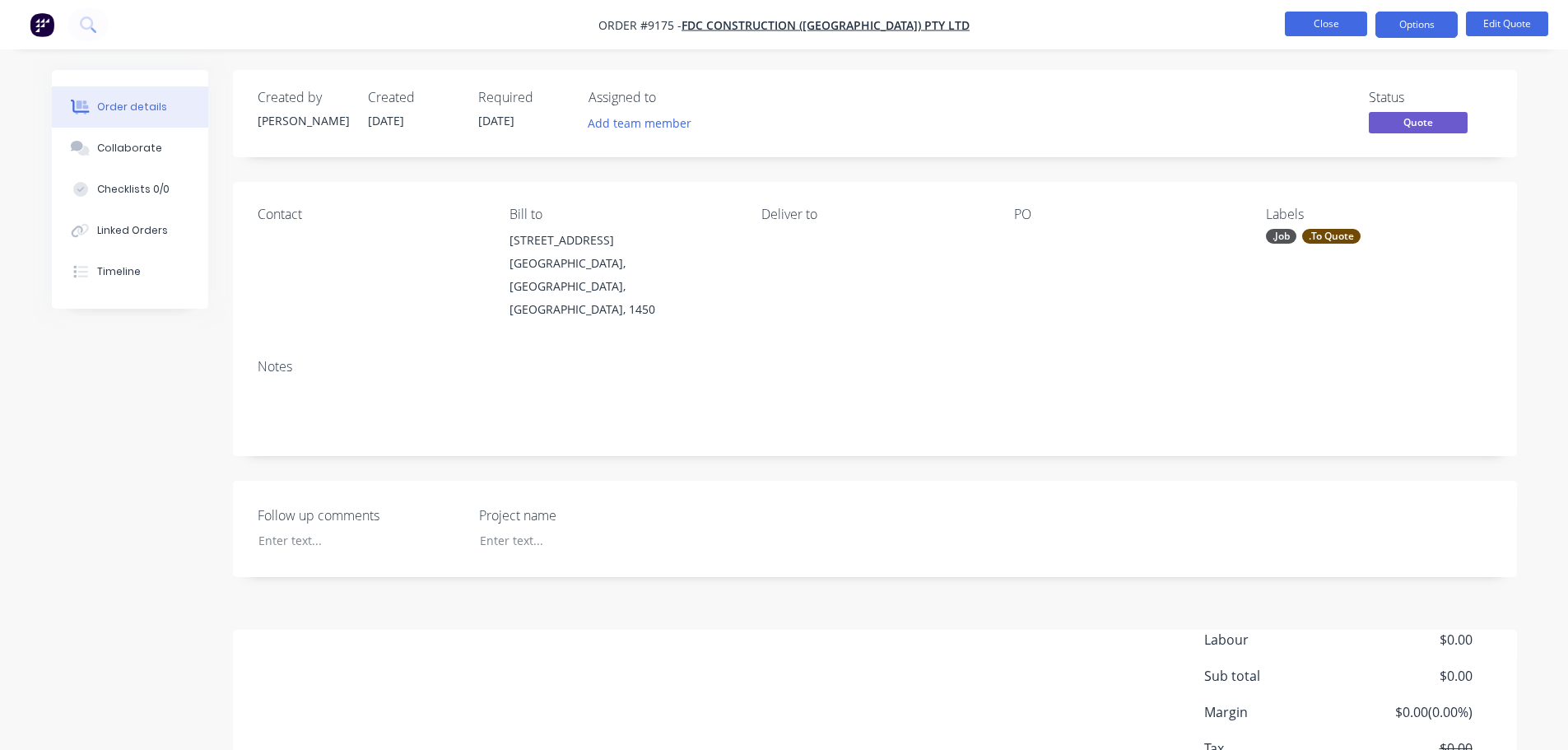
click at [1320, 25] on button "Close" at bounding box center [1325, 24] width 82 height 25
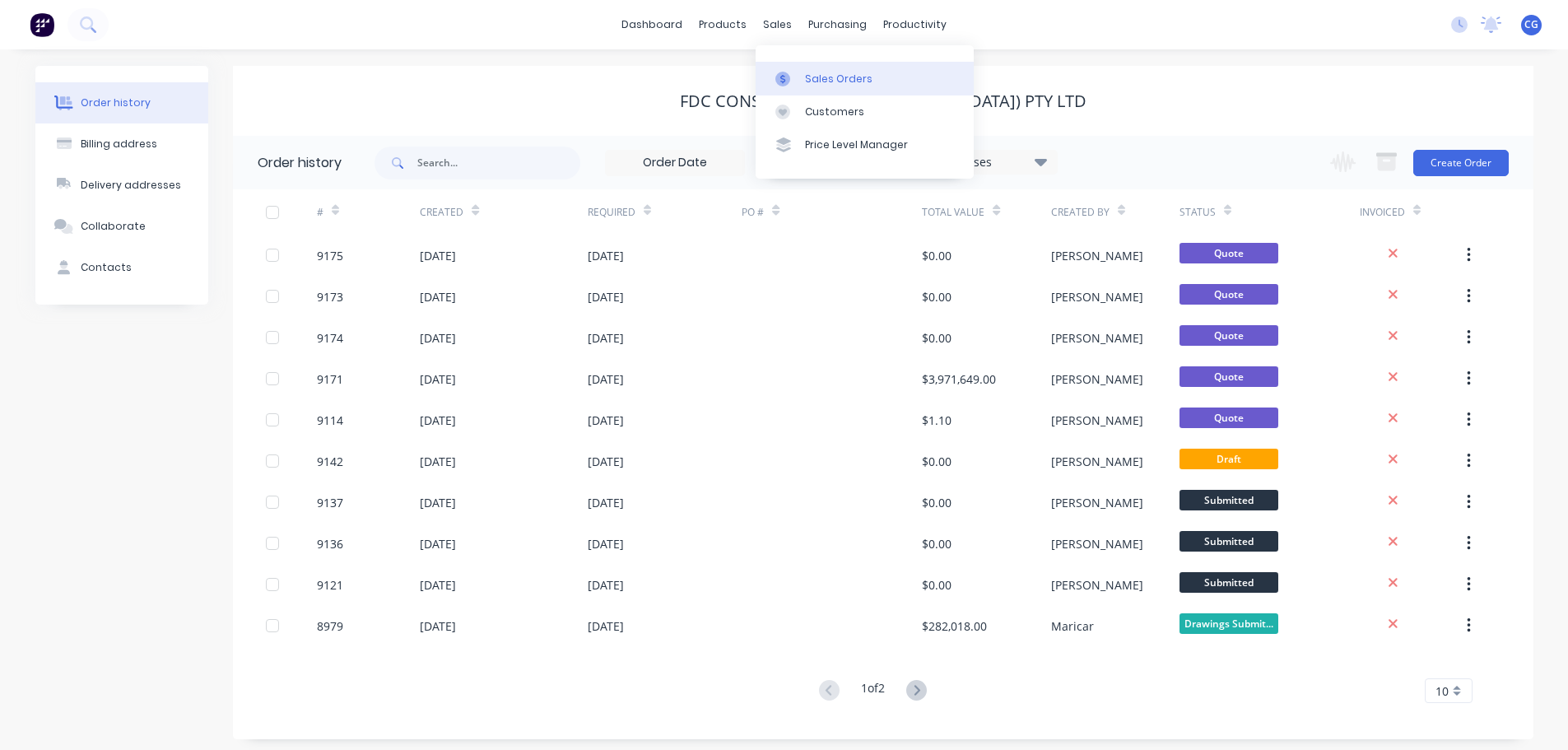
click at [814, 74] on div "Sales Orders" at bounding box center [839, 78] width 68 height 15
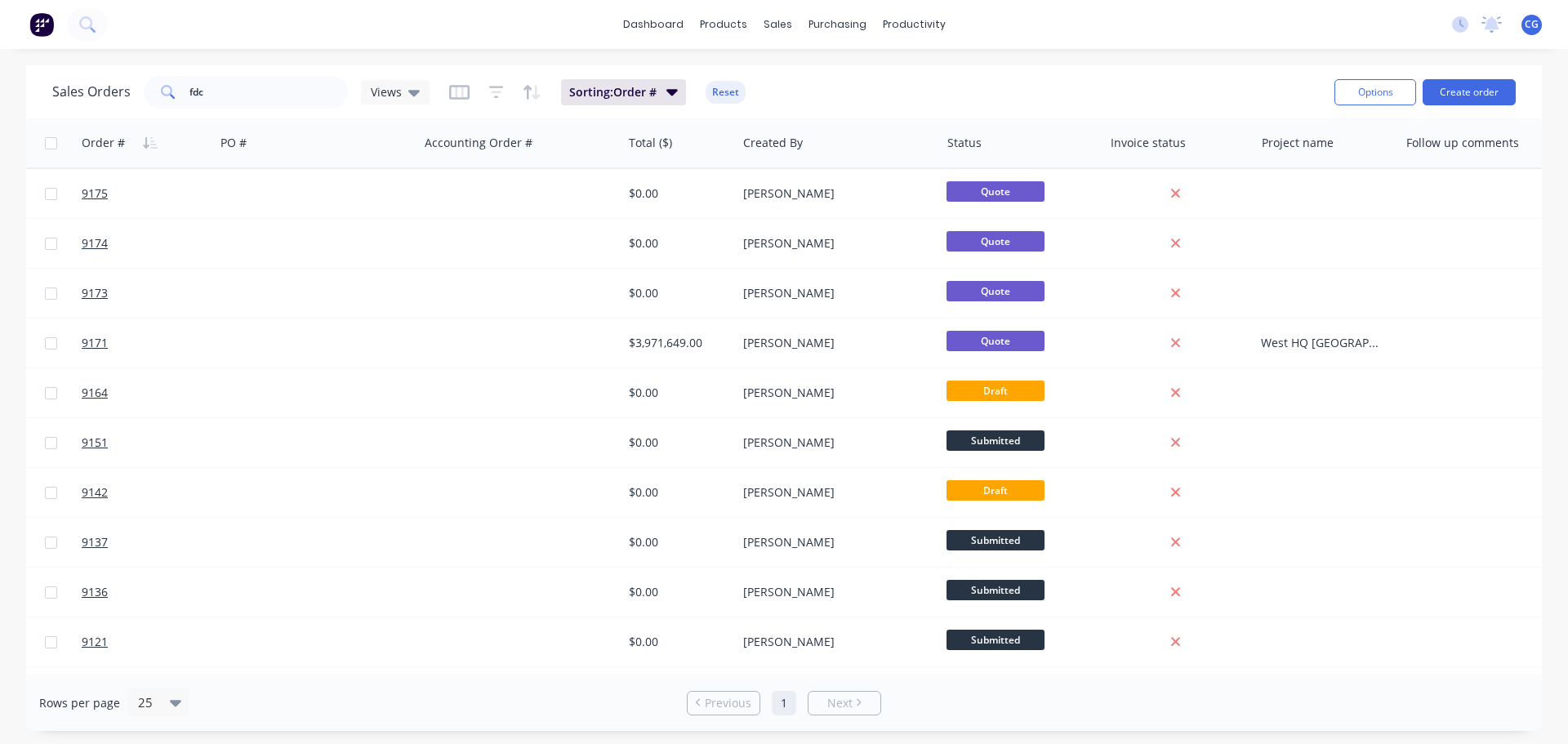
scroll to position [0, 366]
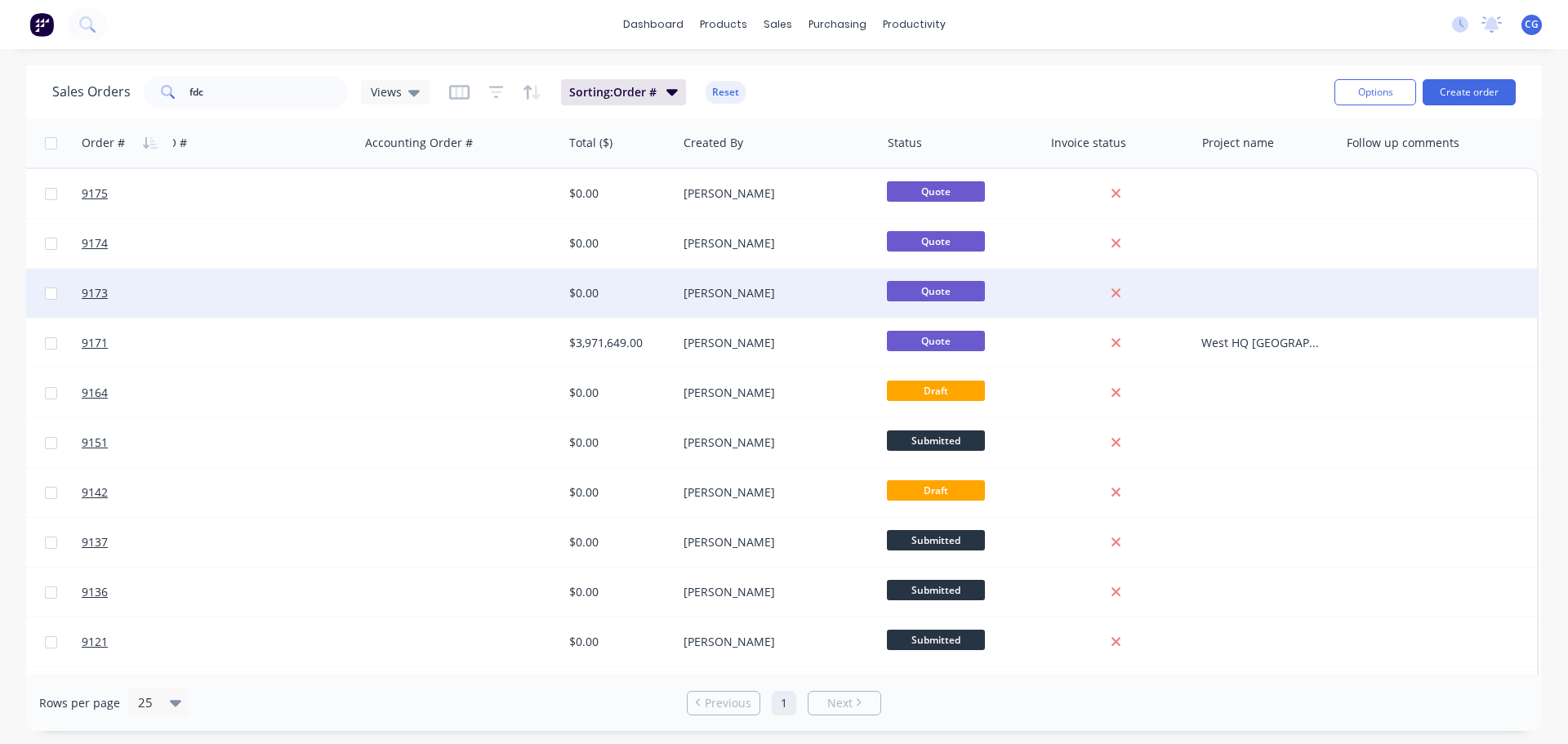
click at [1184, 295] on div at bounding box center [1119, 293] width 151 height 49
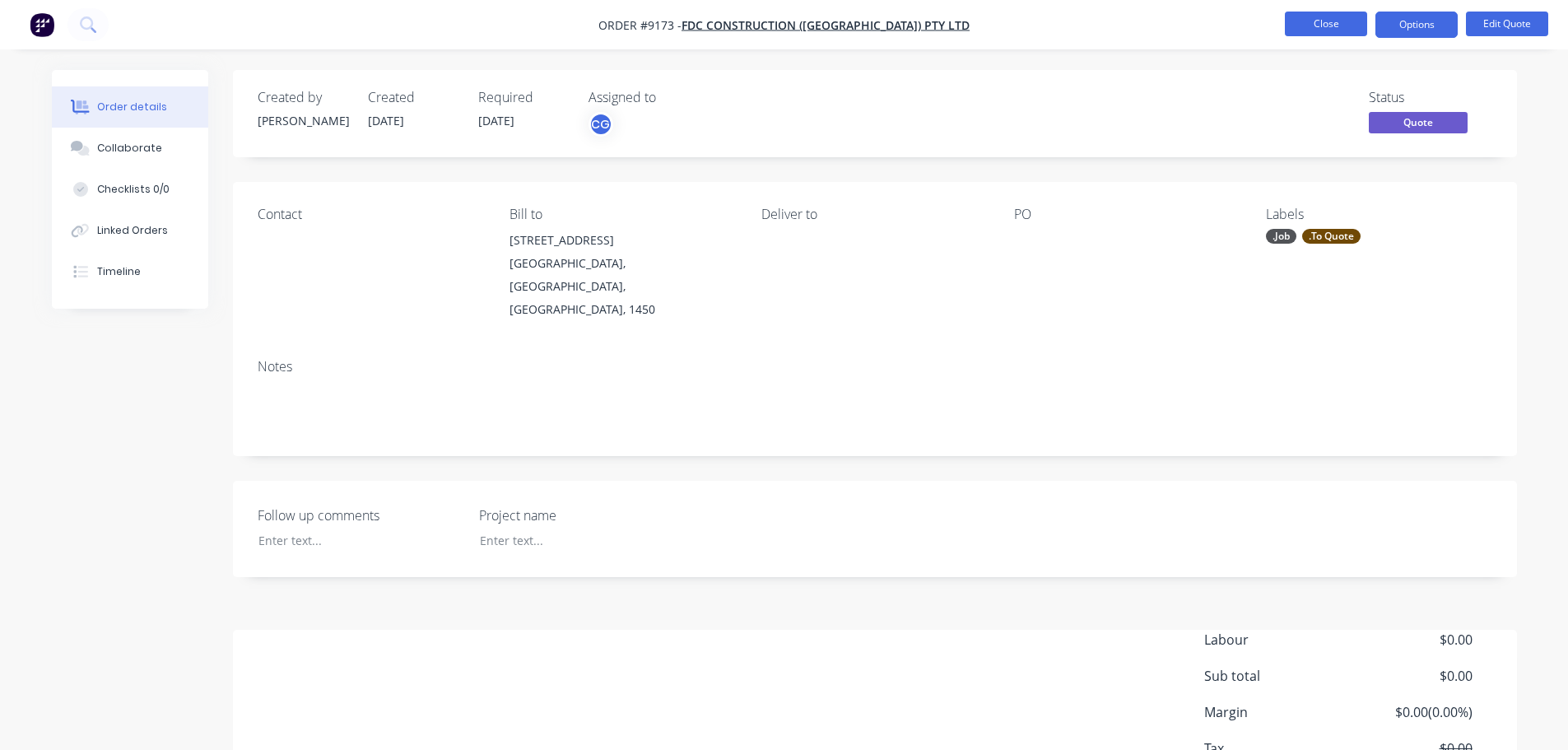
click at [1306, 21] on button "Close" at bounding box center [1325, 24] width 82 height 25
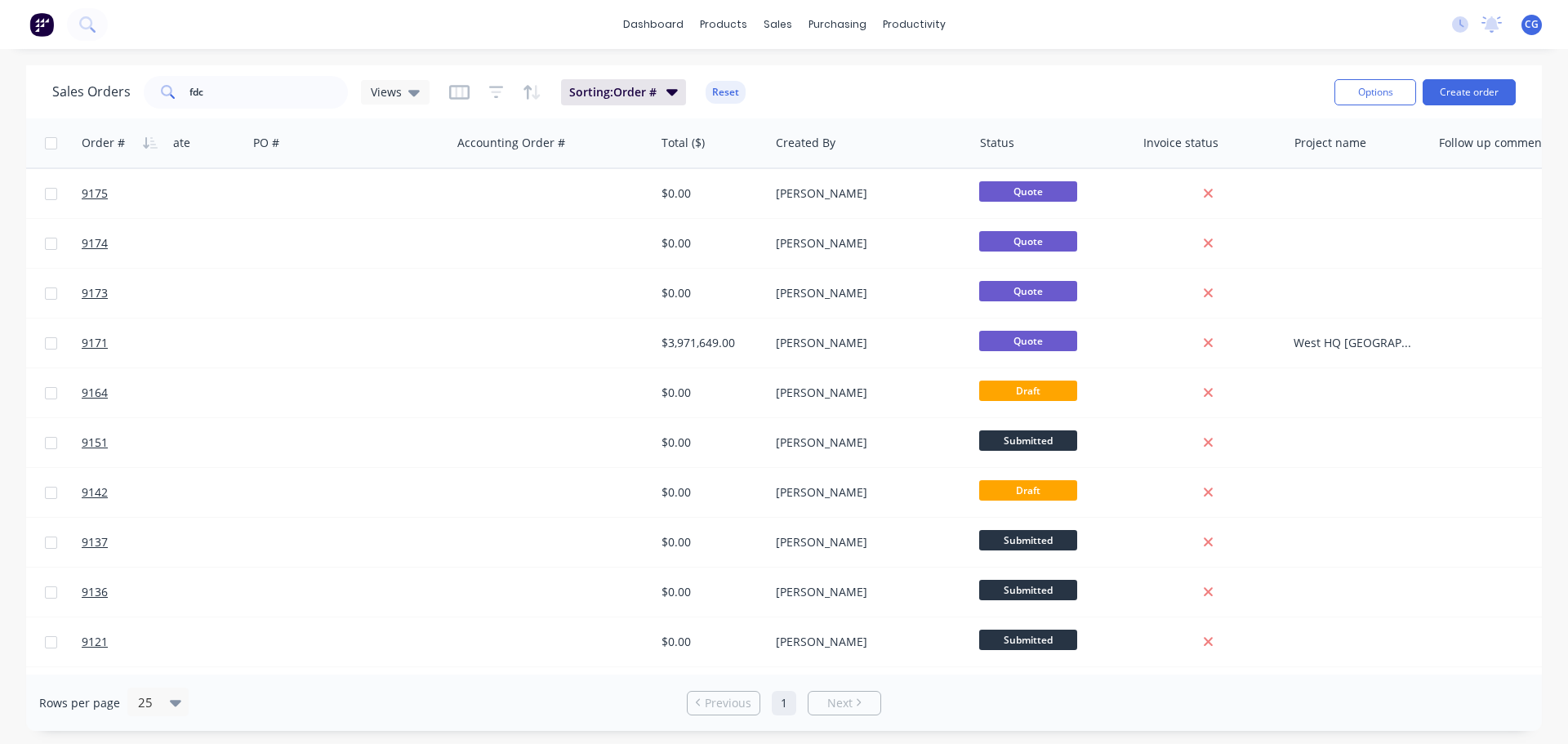
scroll to position [0, 366]
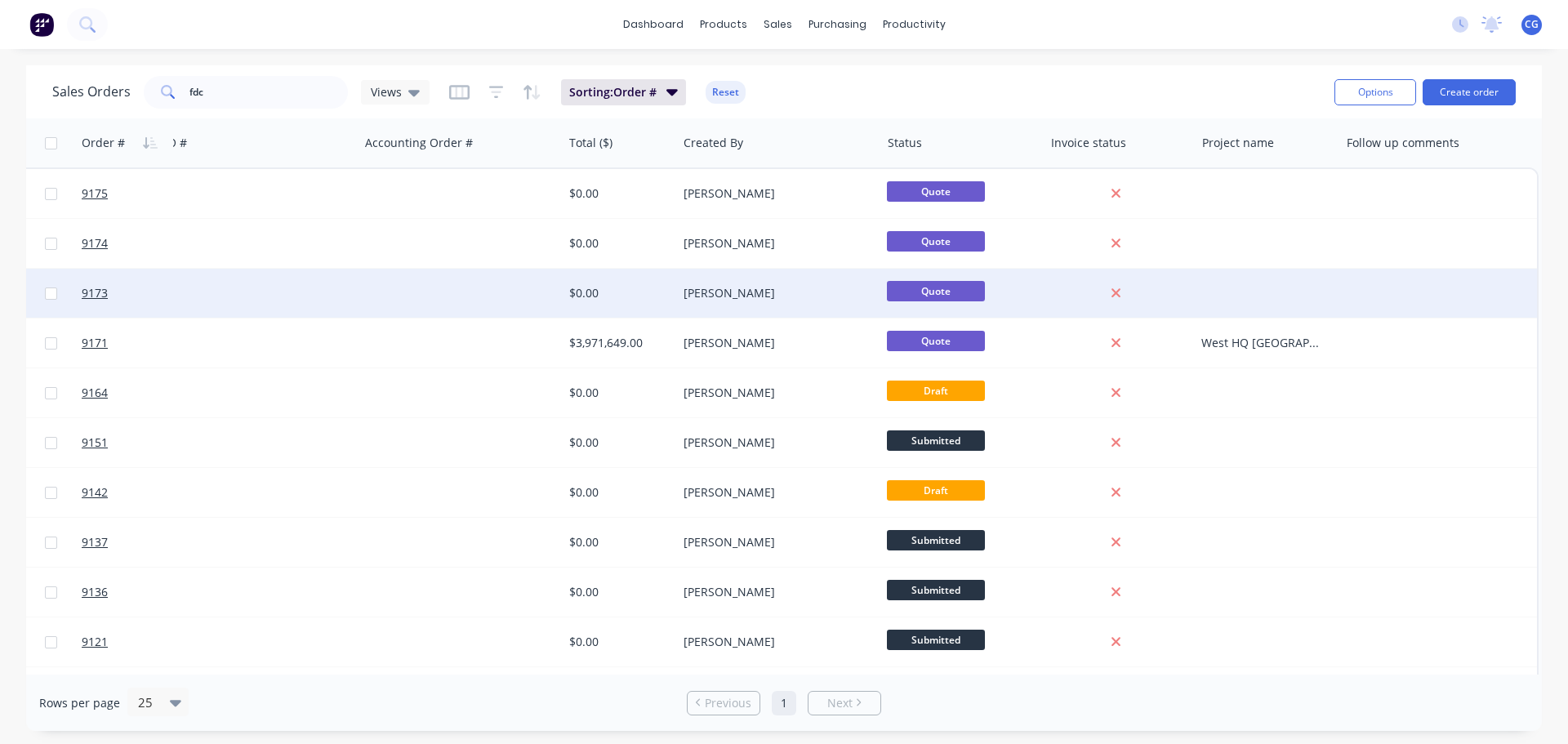
click at [1246, 299] on div at bounding box center [1267, 293] width 145 height 49
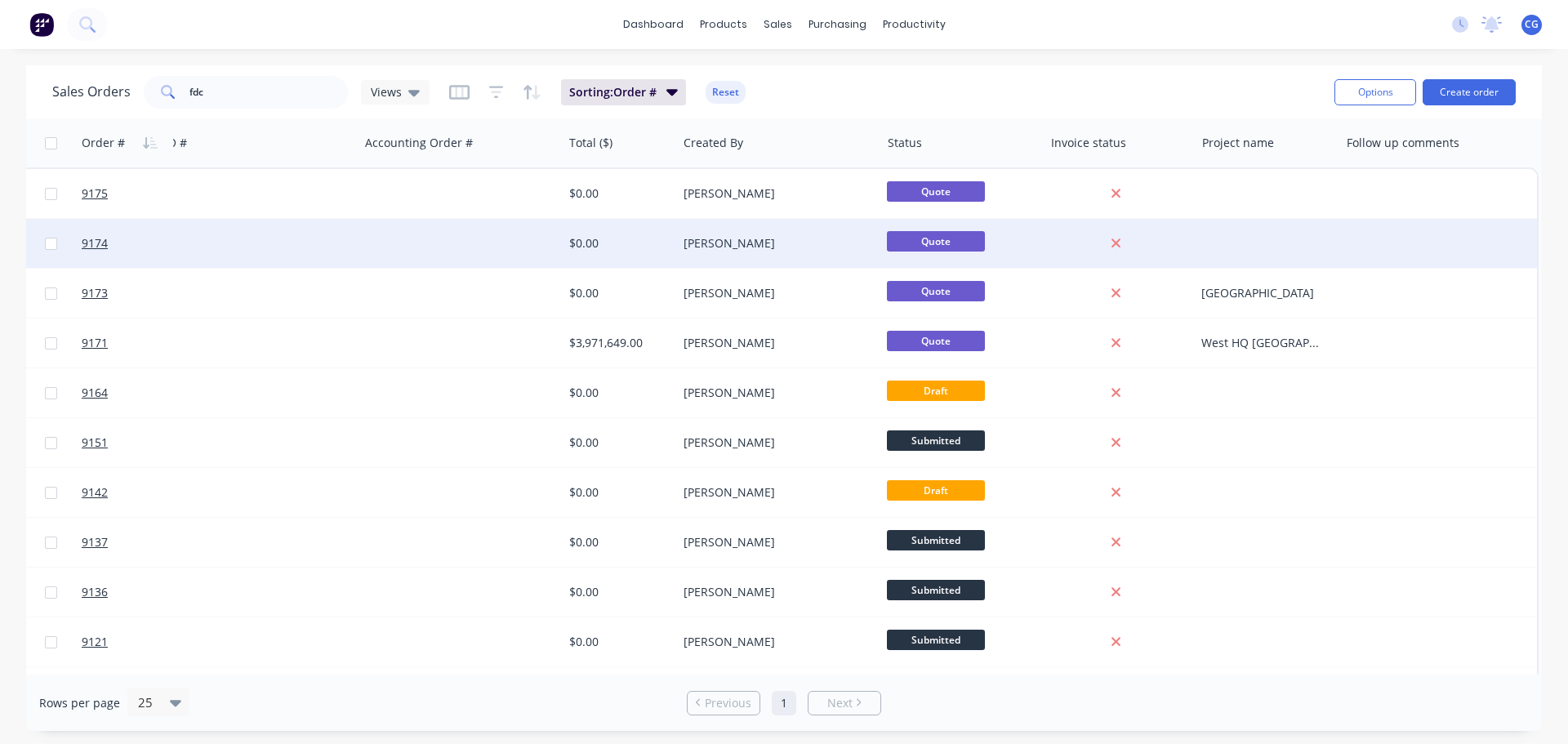
click at [1239, 245] on div at bounding box center [1267, 243] width 145 height 49
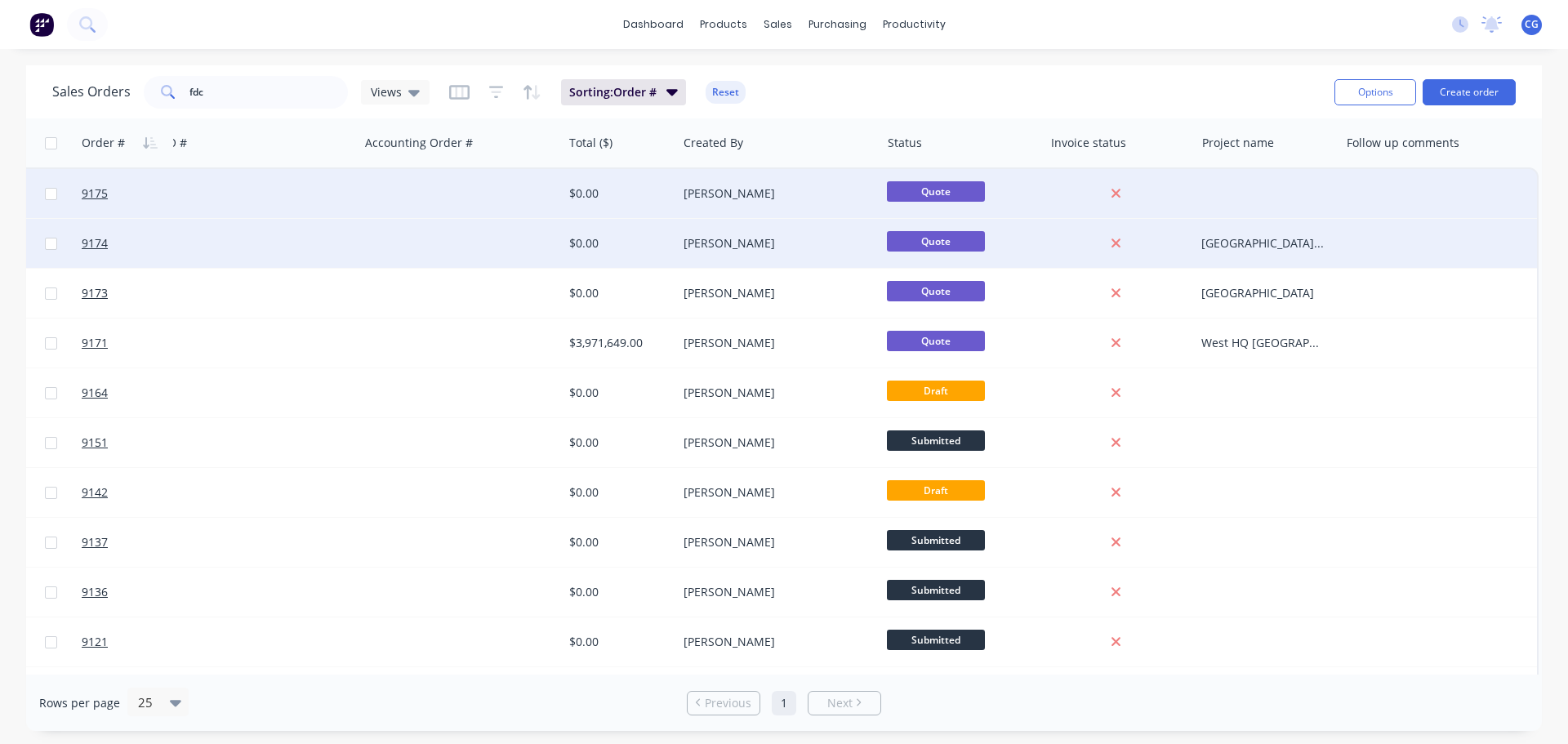
click at [1261, 187] on div at bounding box center [1267, 193] width 145 height 49
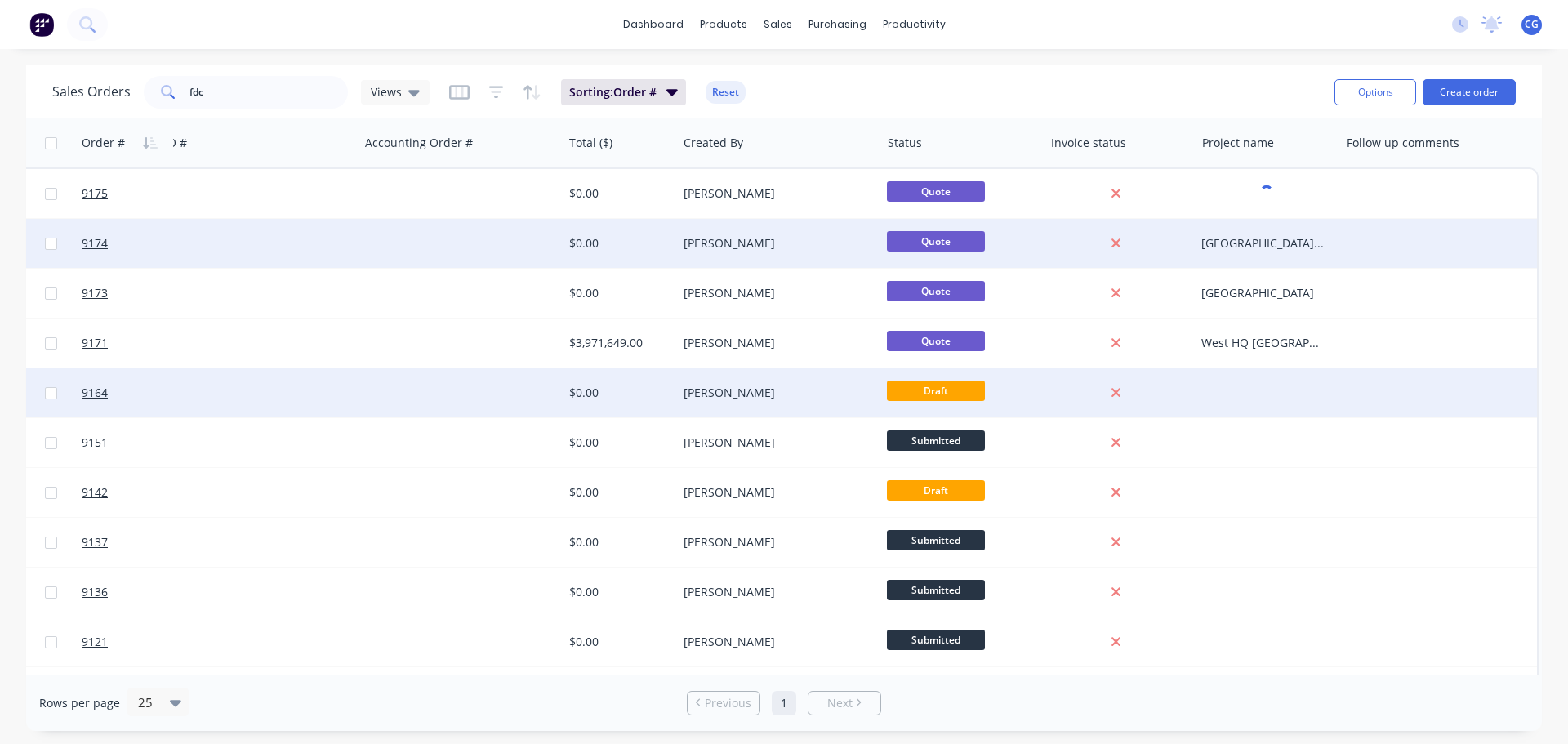
click at [1222, 387] on div at bounding box center [1267, 393] width 145 height 49
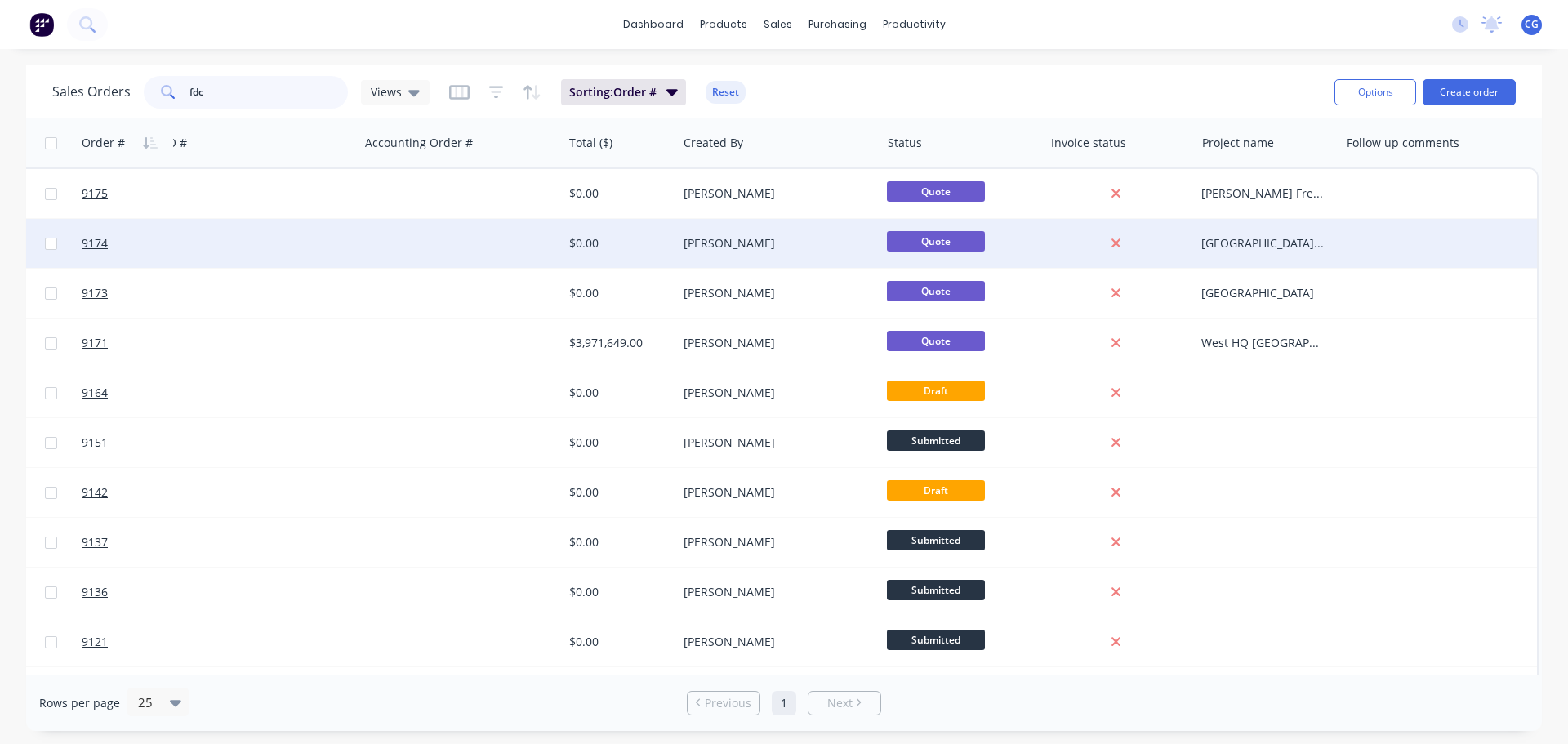
drag, startPoint x: 111, startPoint y: 91, endPoint x: 73, endPoint y: 91, distance: 38.0
click at [73, 91] on div "Sales Orders fdc Views" at bounding box center [240, 92] width 377 height 33
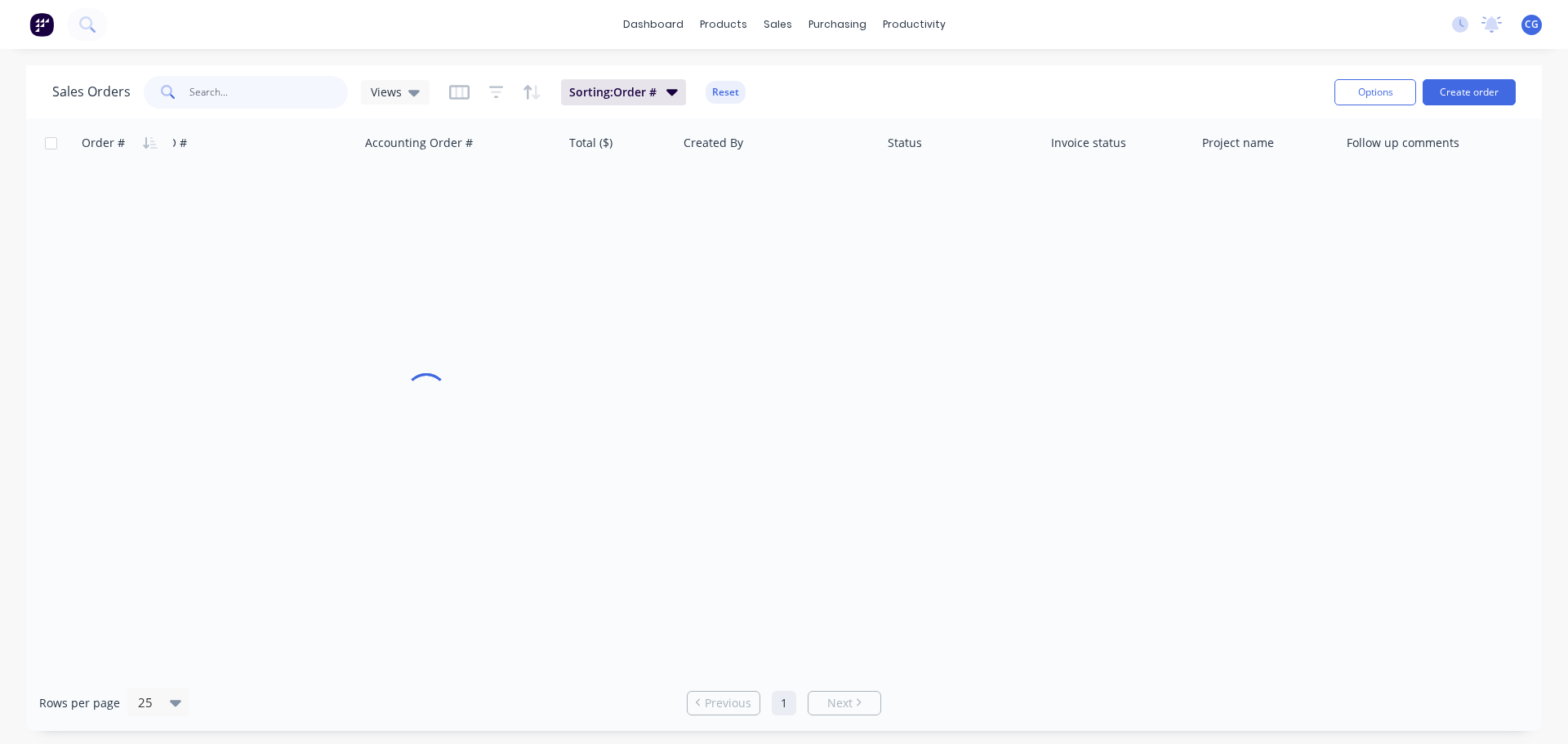
scroll to position [0, 358]
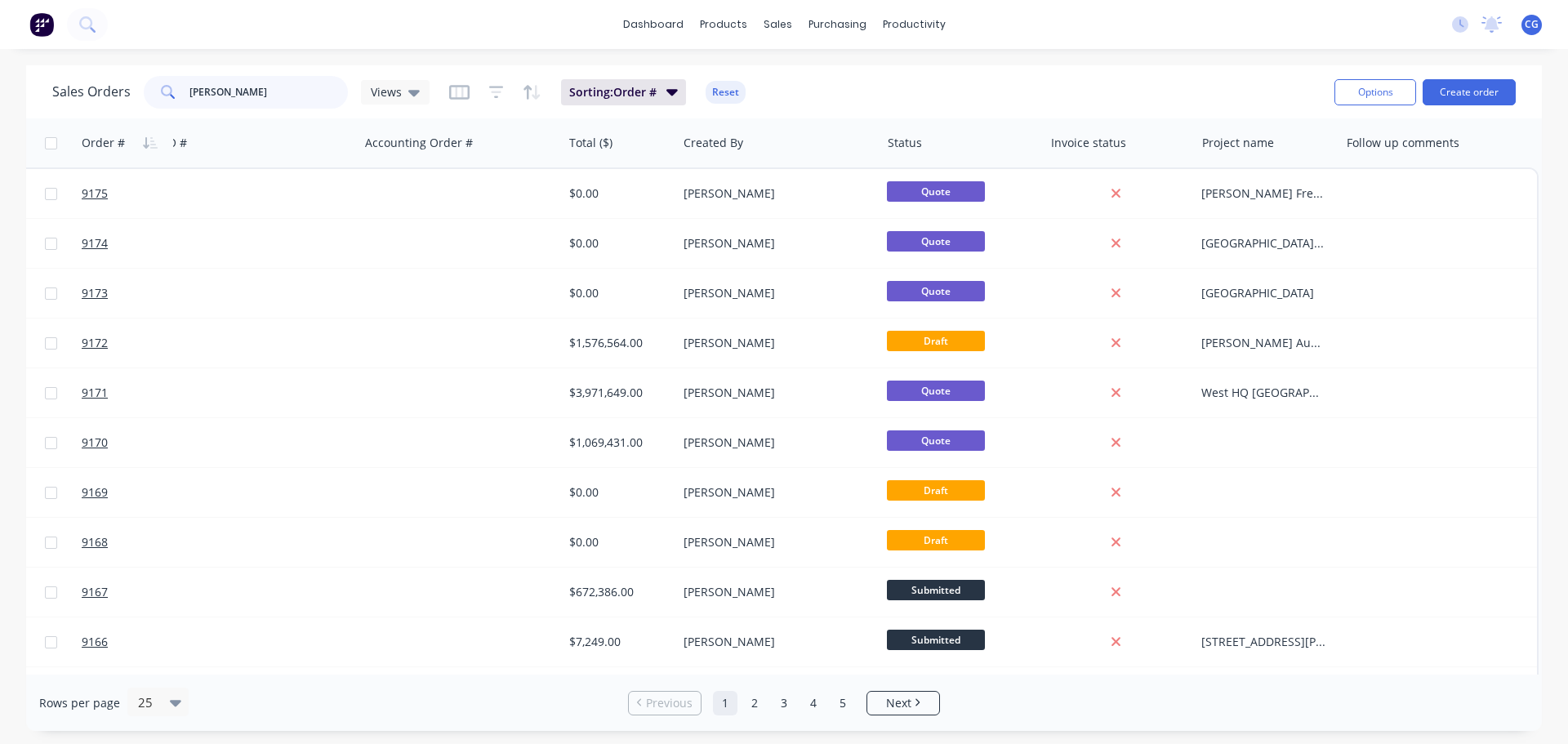
type input "rohrig"
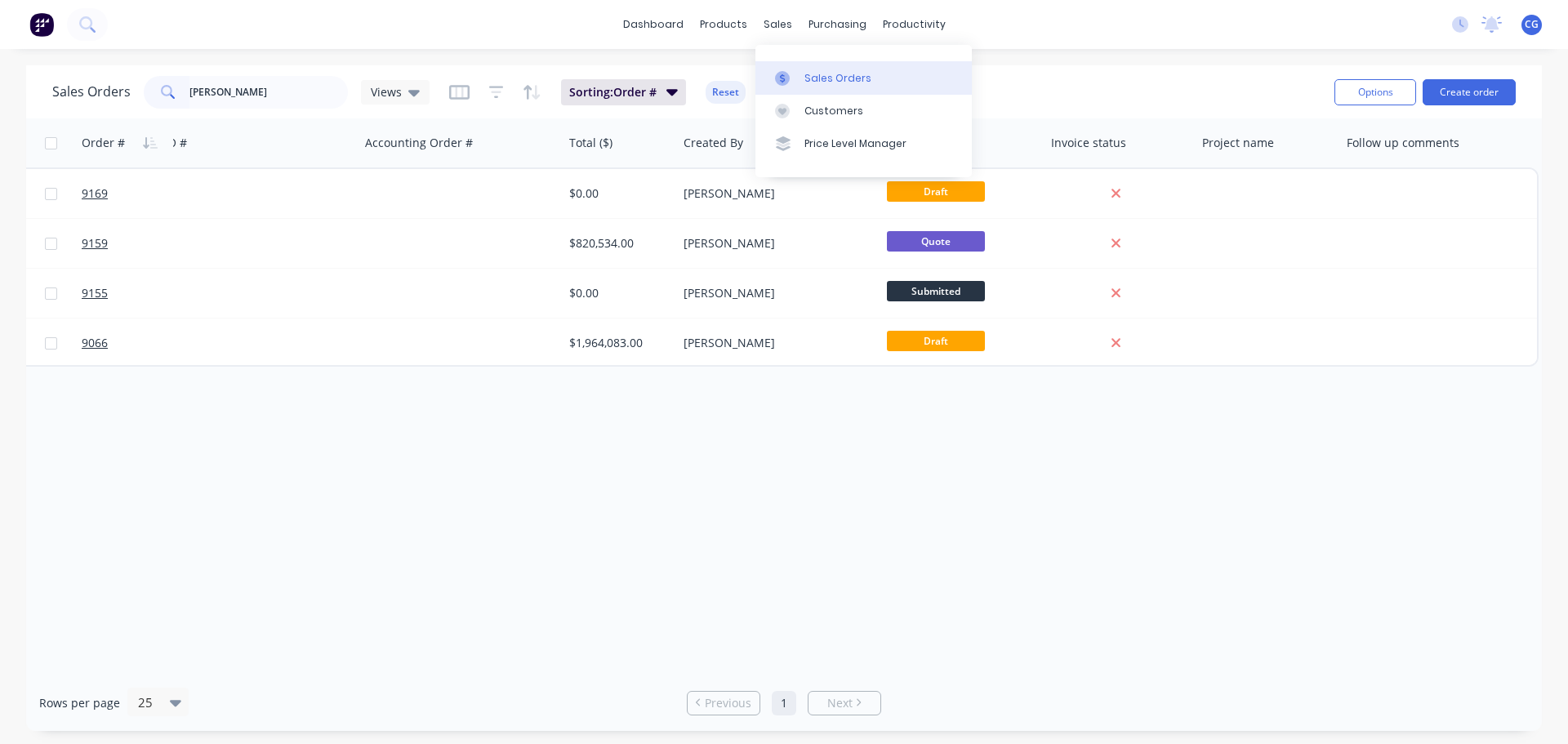
click at [836, 84] on div "Sales Orders" at bounding box center [838, 78] width 67 height 14
click at [842, 75] on div "Sales Orders" at bounding box center [838, 78] width 67 height 14
click at [831, 77] on div "Sales Orders" at bounding box center [838, 78] width 67 height 14
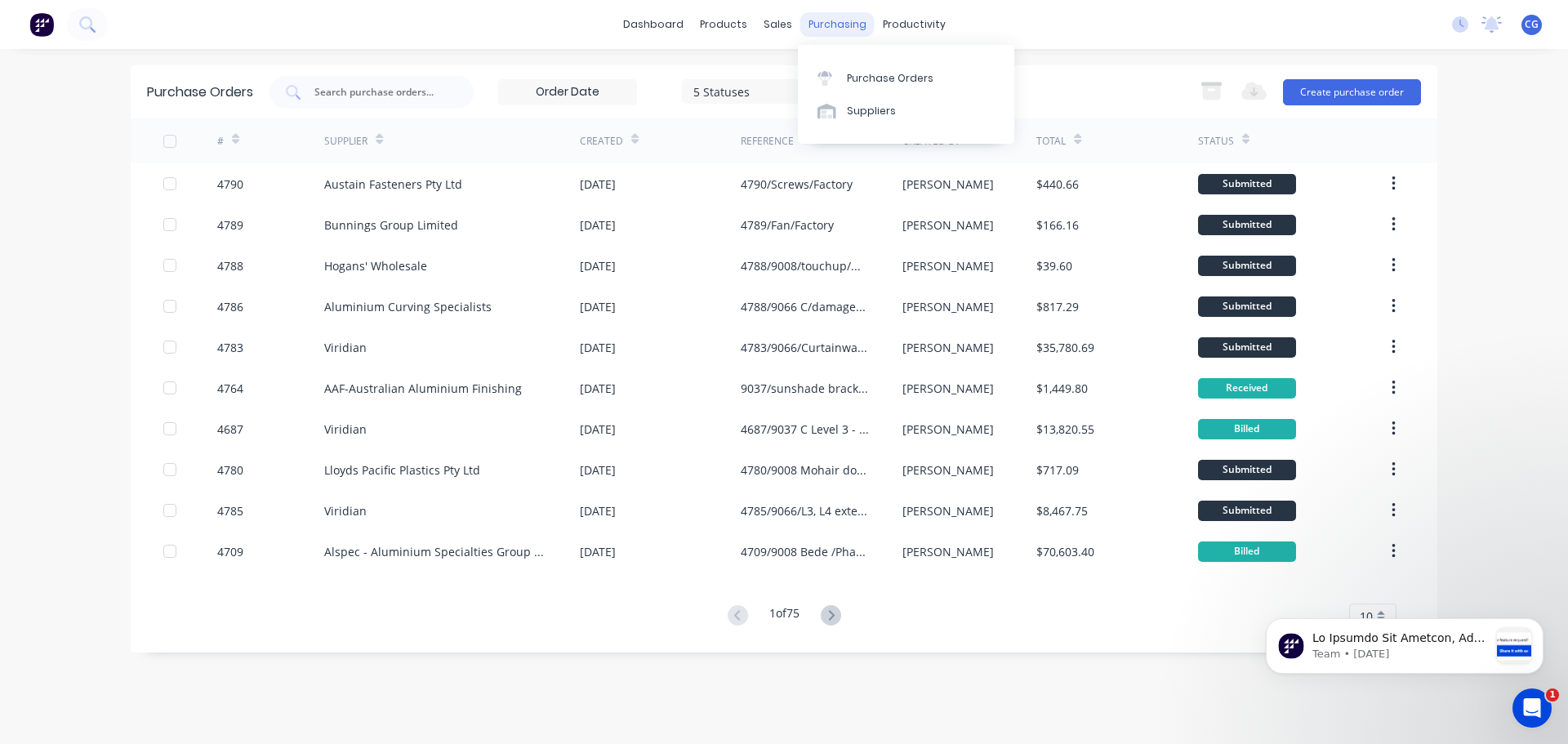
click at [823, 21] on div "purchasing" at bounding box center [837, 25] width 74 height 25
click at [878, 69] on link "Purchase Orders" at bounding box center [905, 78] width 216 height 33
click at [364, 94] on input "text" at bounding box center [380, 92] width 135 height 16
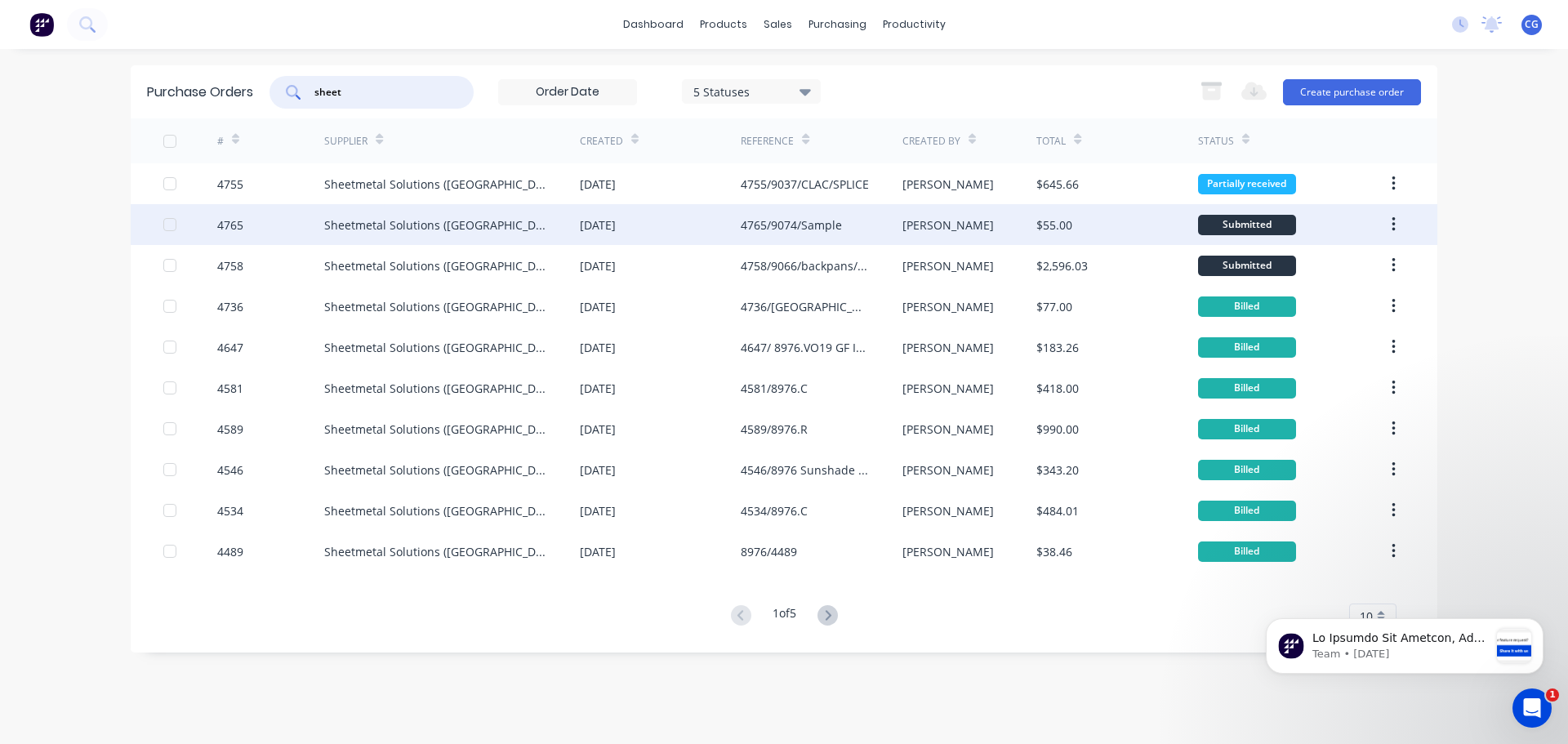
type input "sheet"
click at [407, 222] on div "Sheetmetal Solutions ([GEOGRAPHIC_DATA]) Pty Ltd" at bounding box center [436, 225] width 223 height 17
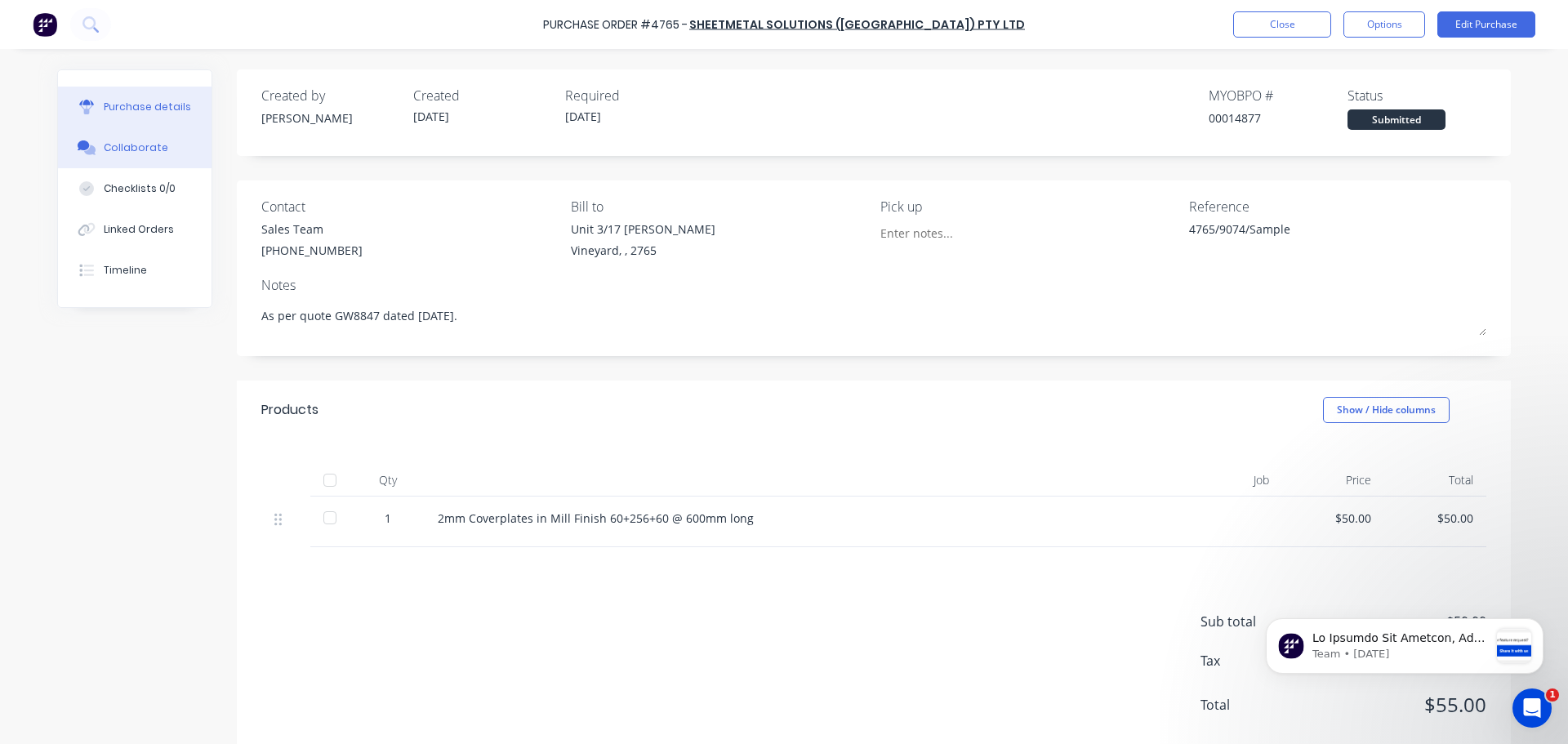
click at [135, 147] on div "Collaborate" at bounding box center [135, 147] width 64 height 14
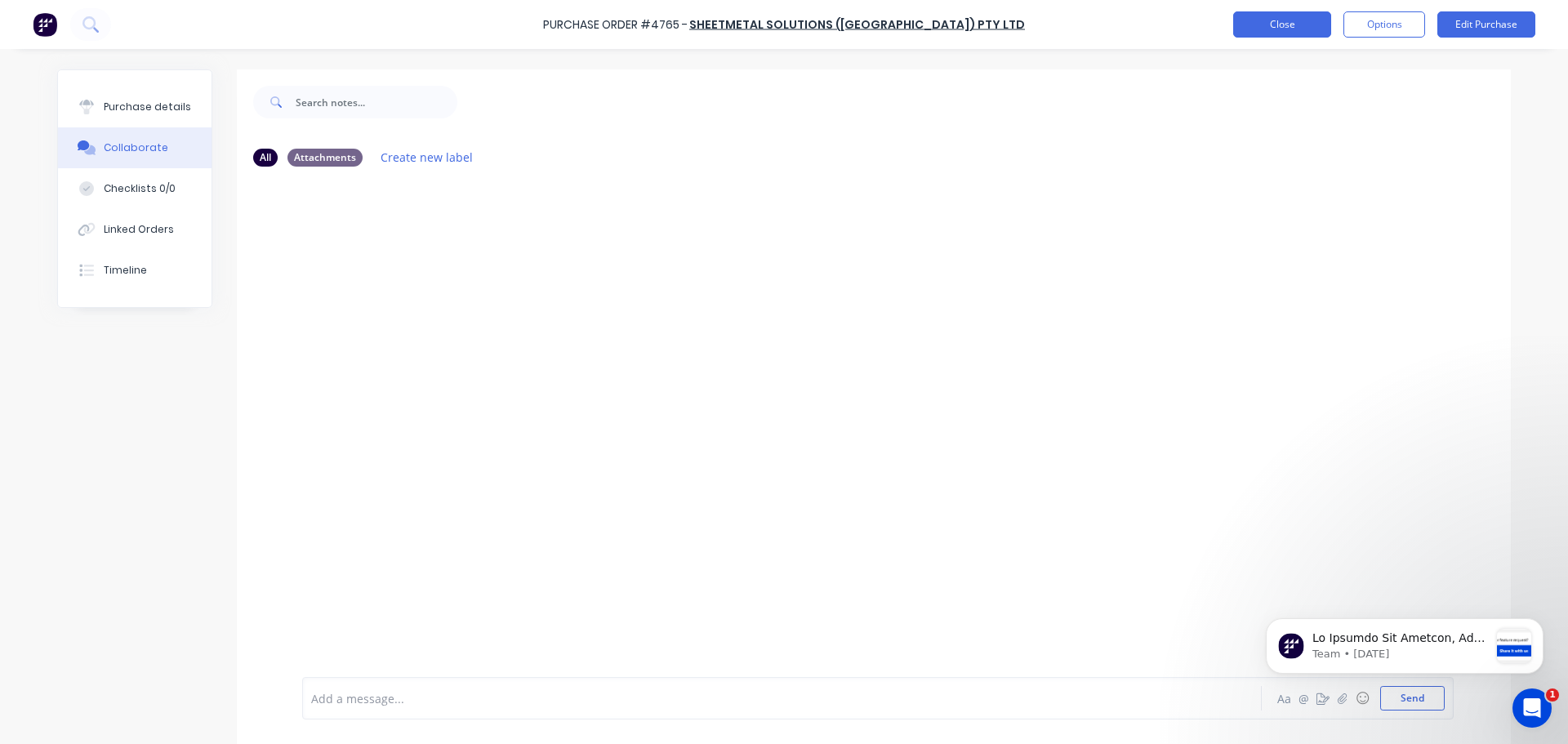
click at [1301, 21] on button "Close" at bounding box center [1283, 24] width 98 height 26
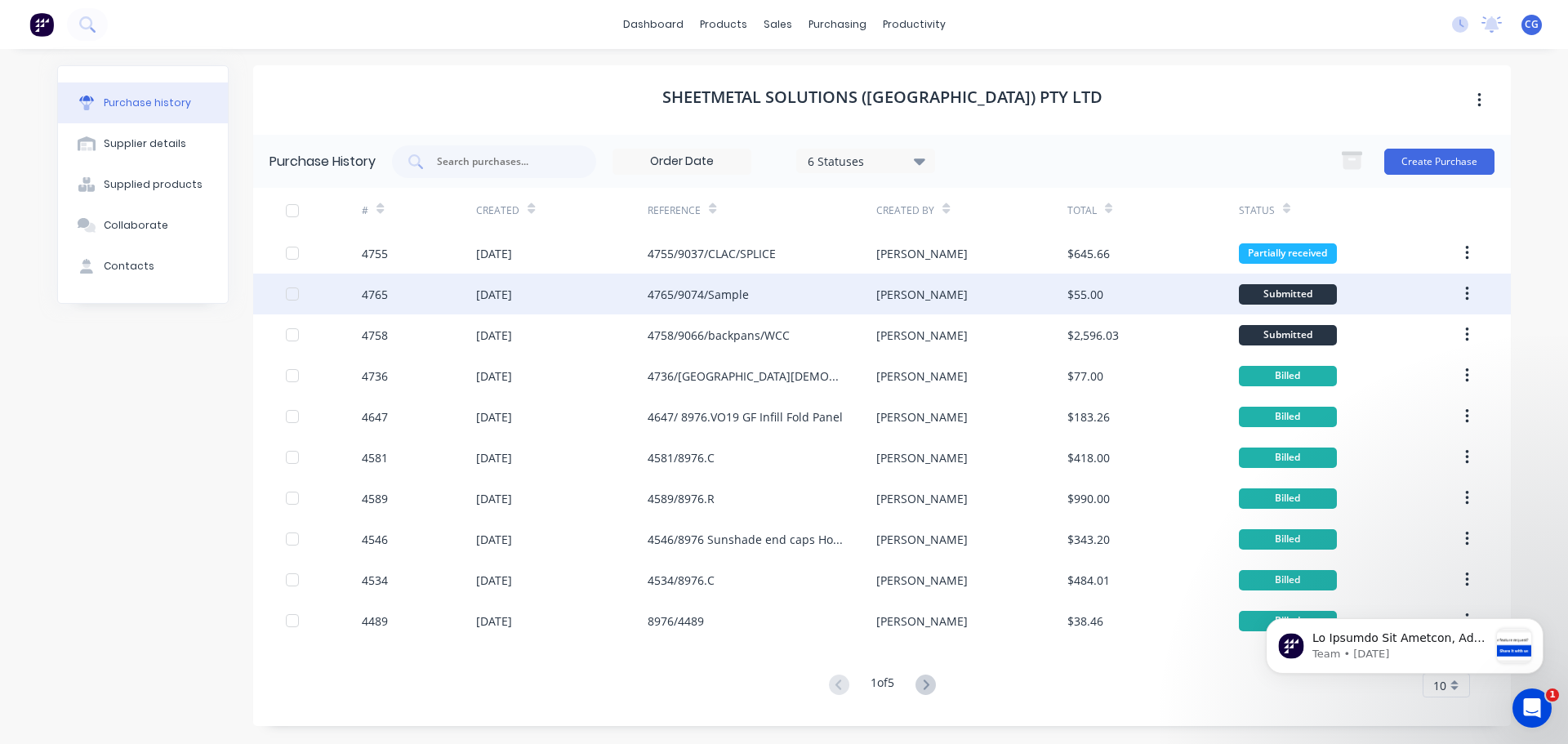
click at [709, 292] on div "4765/9074/Sample" at bounding box center [698, 295] width 101 height 17
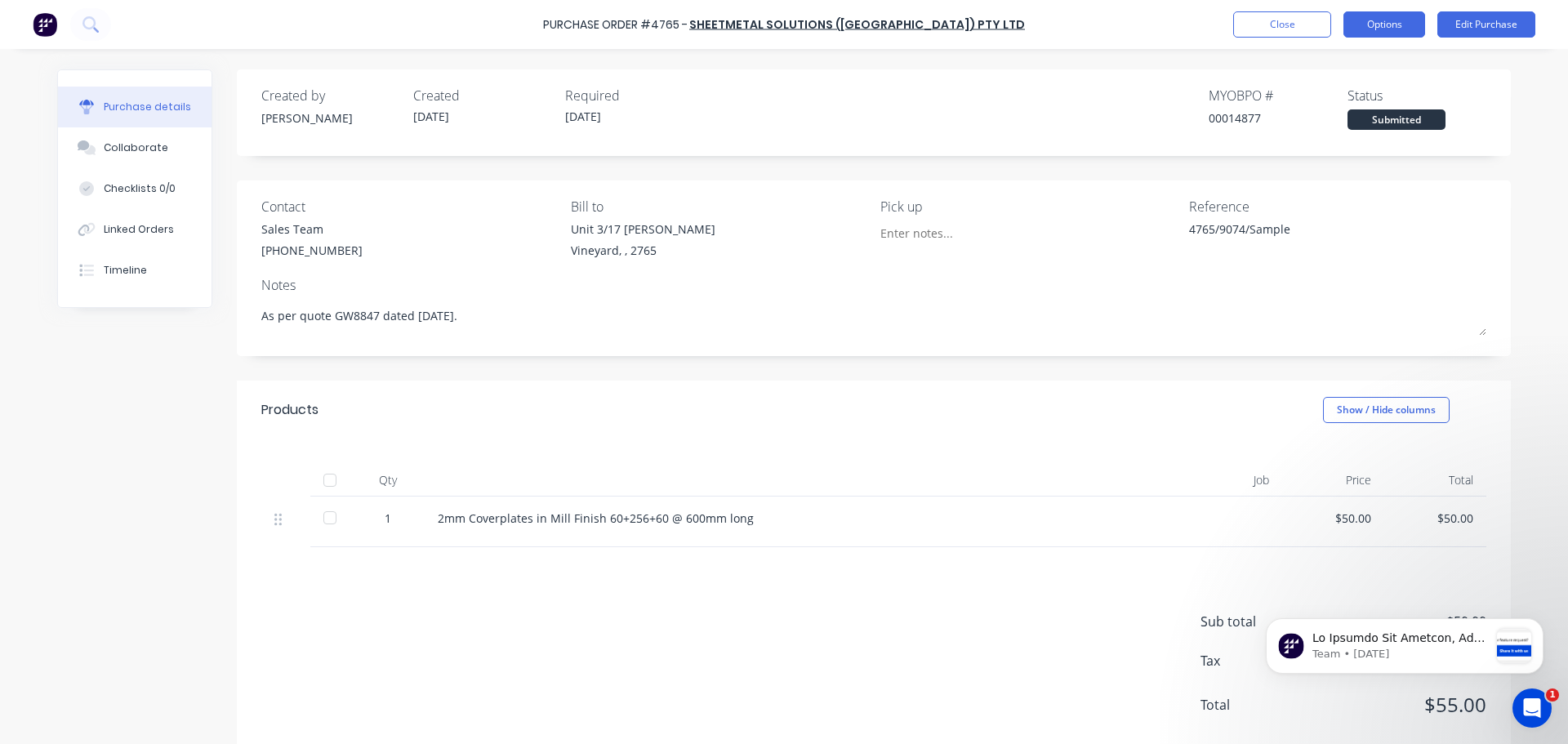
click at [1402, 26] on button "Options" at bounding box center [1384, 24] width 82 height 26
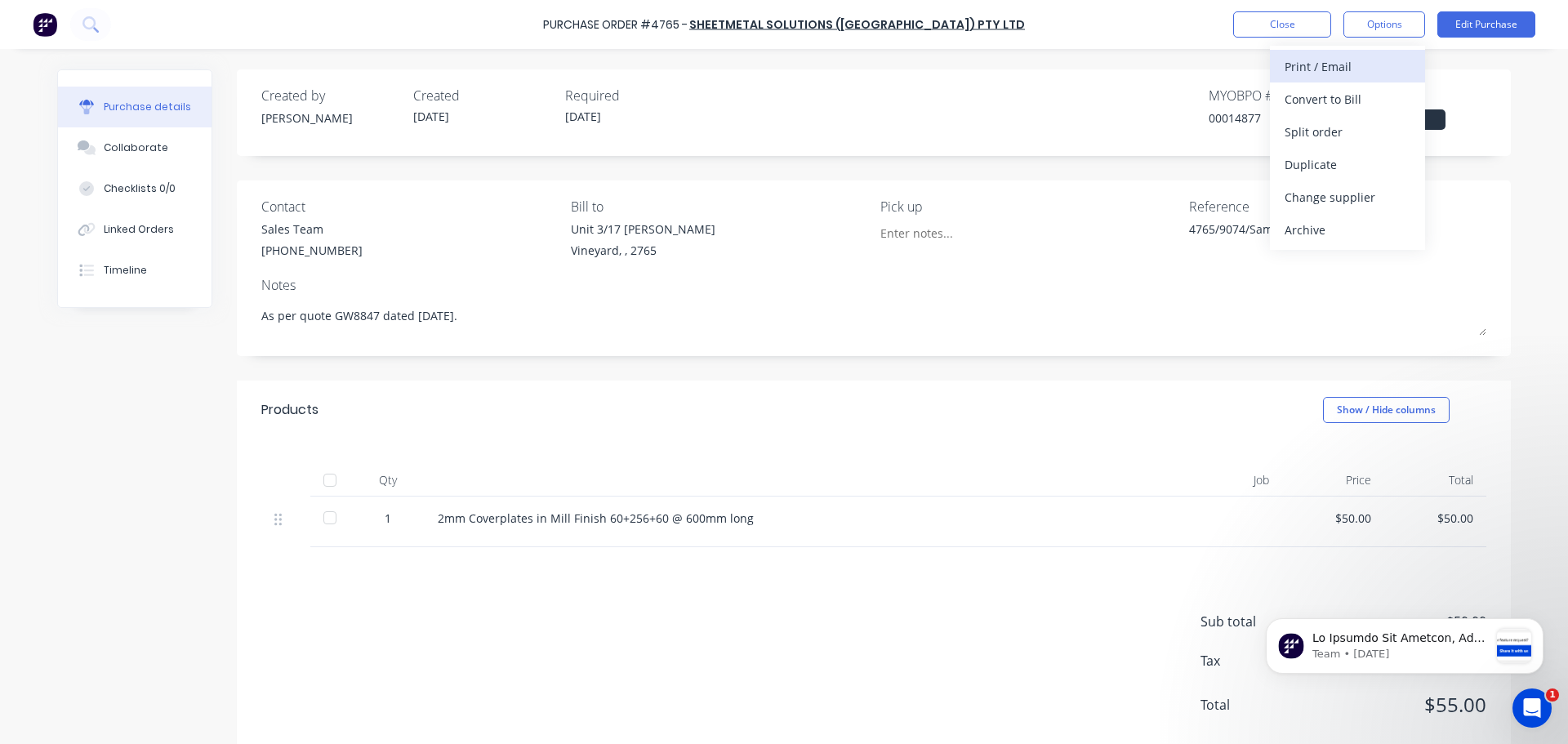
click at [1343, 63] on div "Print / Email" at bounding box center [1347, 66] width 126 height 24
click at [1329, 99] on div "With pricing" at bounding box center [1347, 99] width 126 height 24
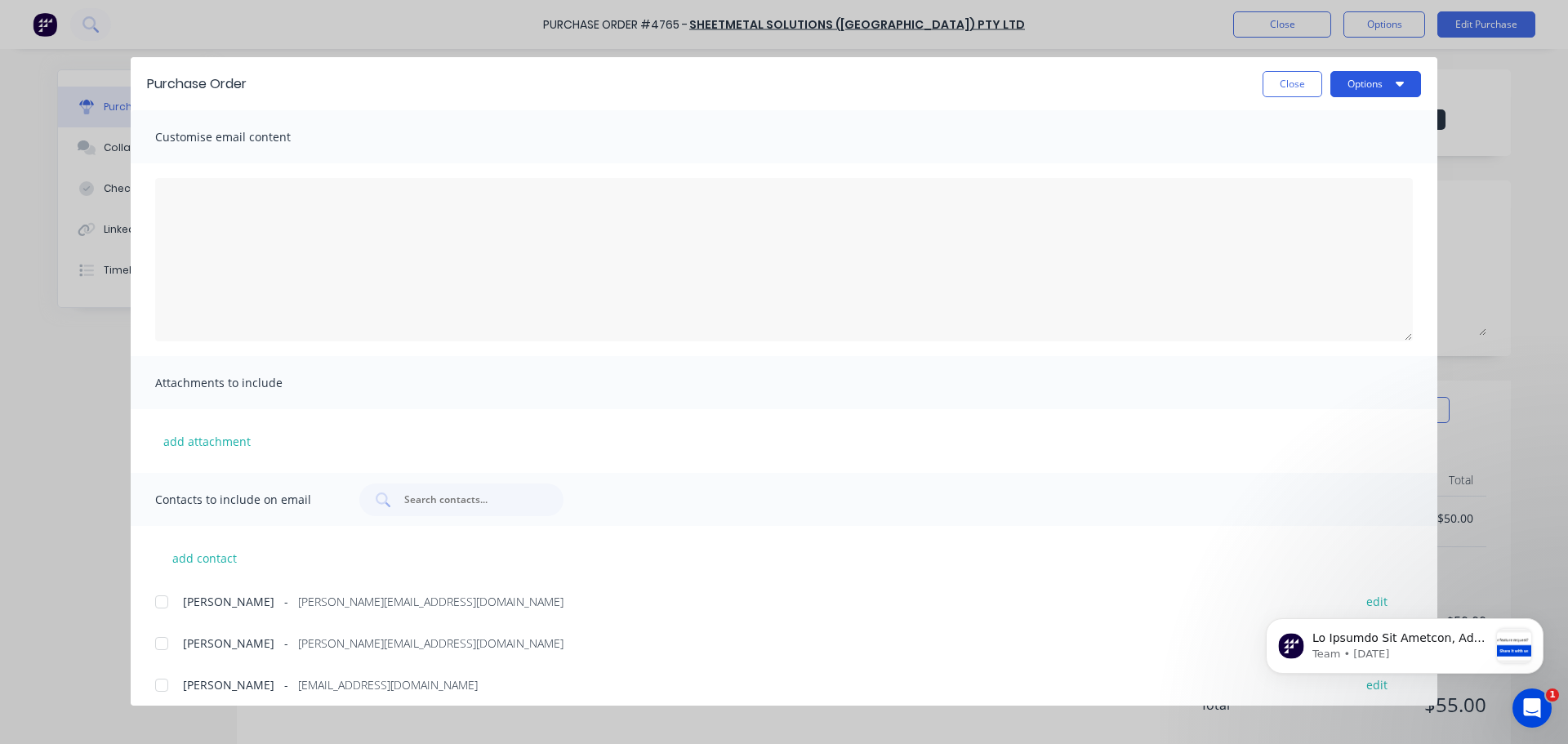
click at [1391, 82] on button "Options" at bounding box center [1376, 84] width 90 height 26
click at [1308, 122] on div "Preview" at bounding box center [1343, 125] width 126 height 24
click at [1293, 84] on button "Close" at bounding box center [1292, 84] width 60 height 26
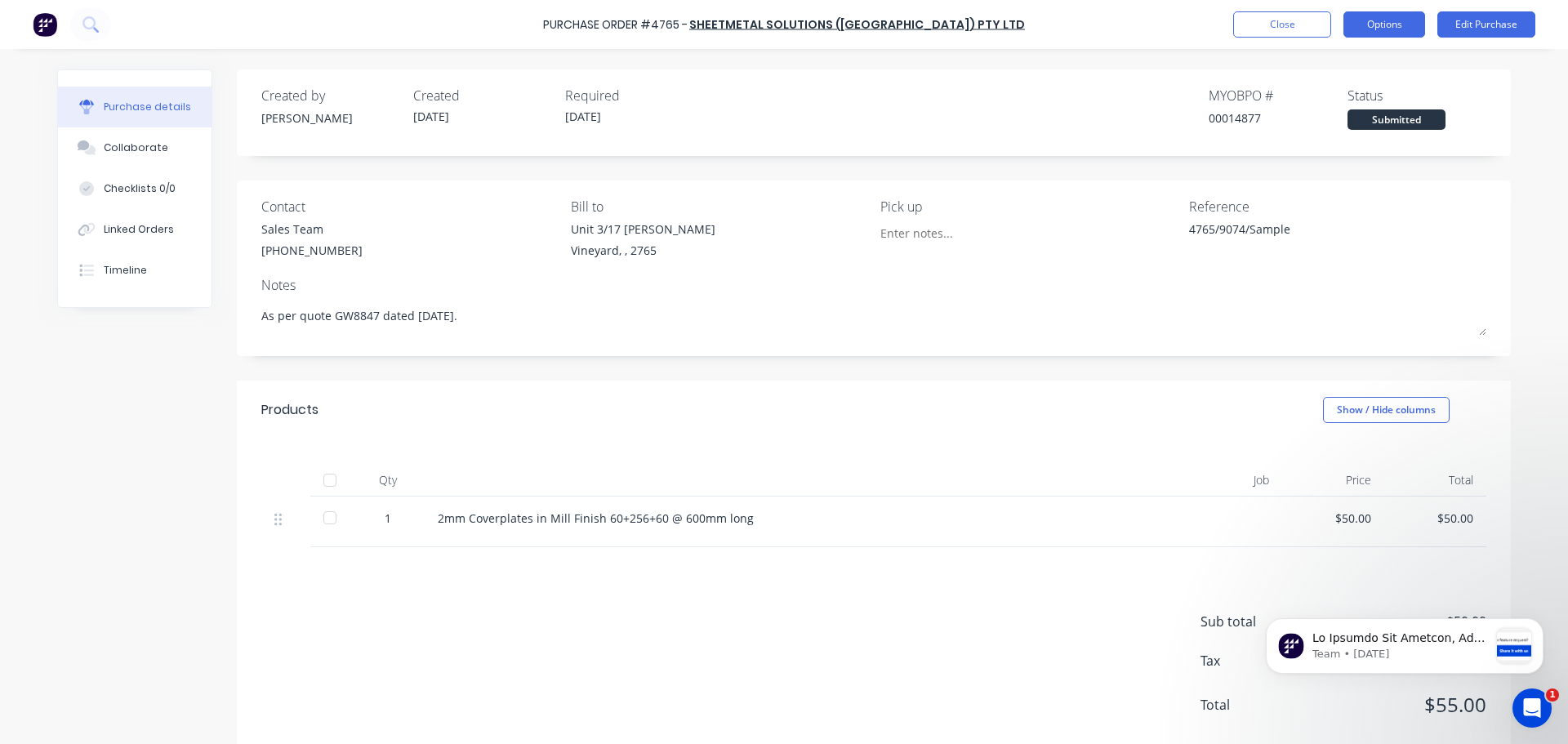
click at [1406, 27] on button "Options" at bounding box center [1384, 24] width 82 height 26
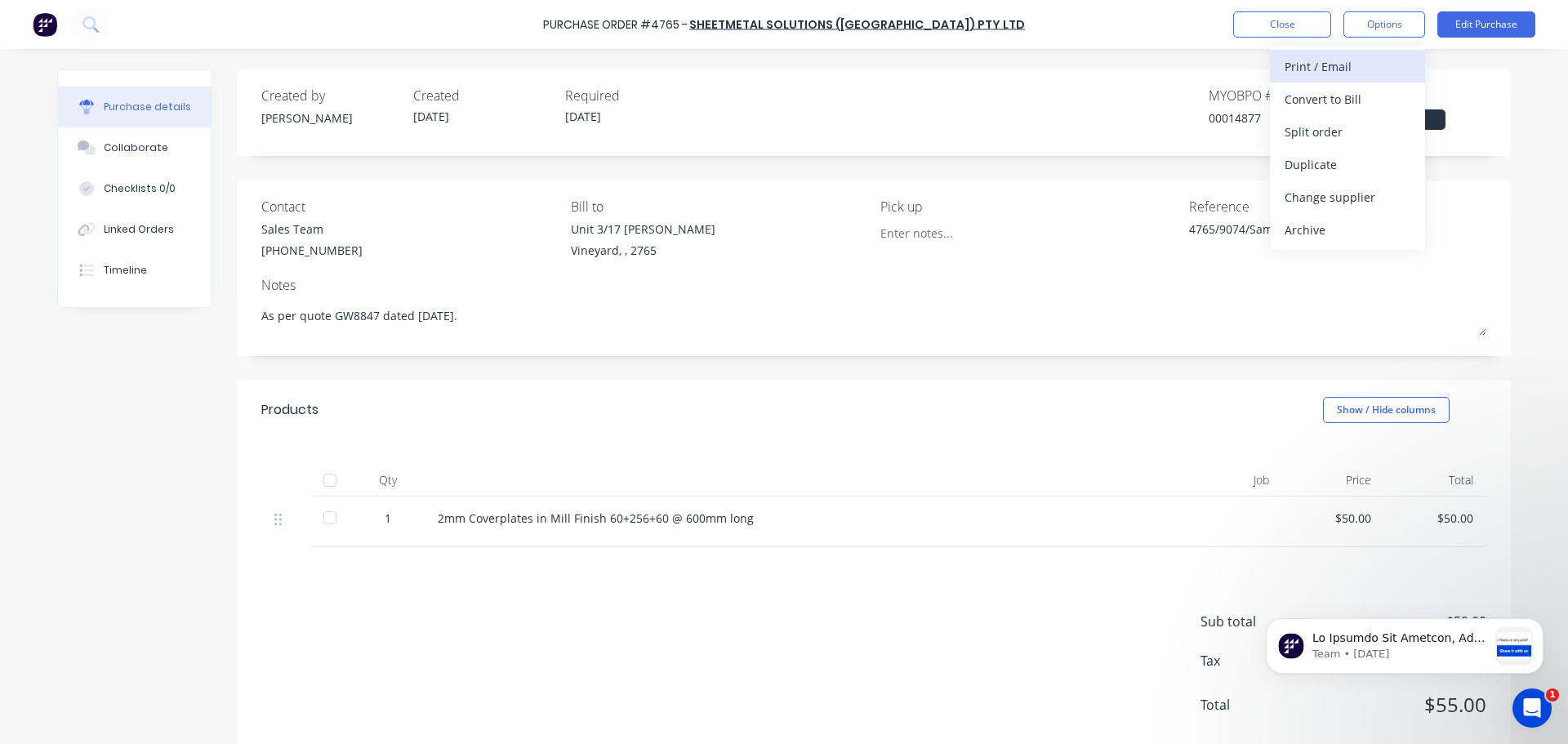
click at [1338, 63] on div "Print / Email" at bounding box center [1347, 66] width 126 height 24
click at [1335, 99] on div "With pricing" at bounding box center [1347, 99] width 126 height 24
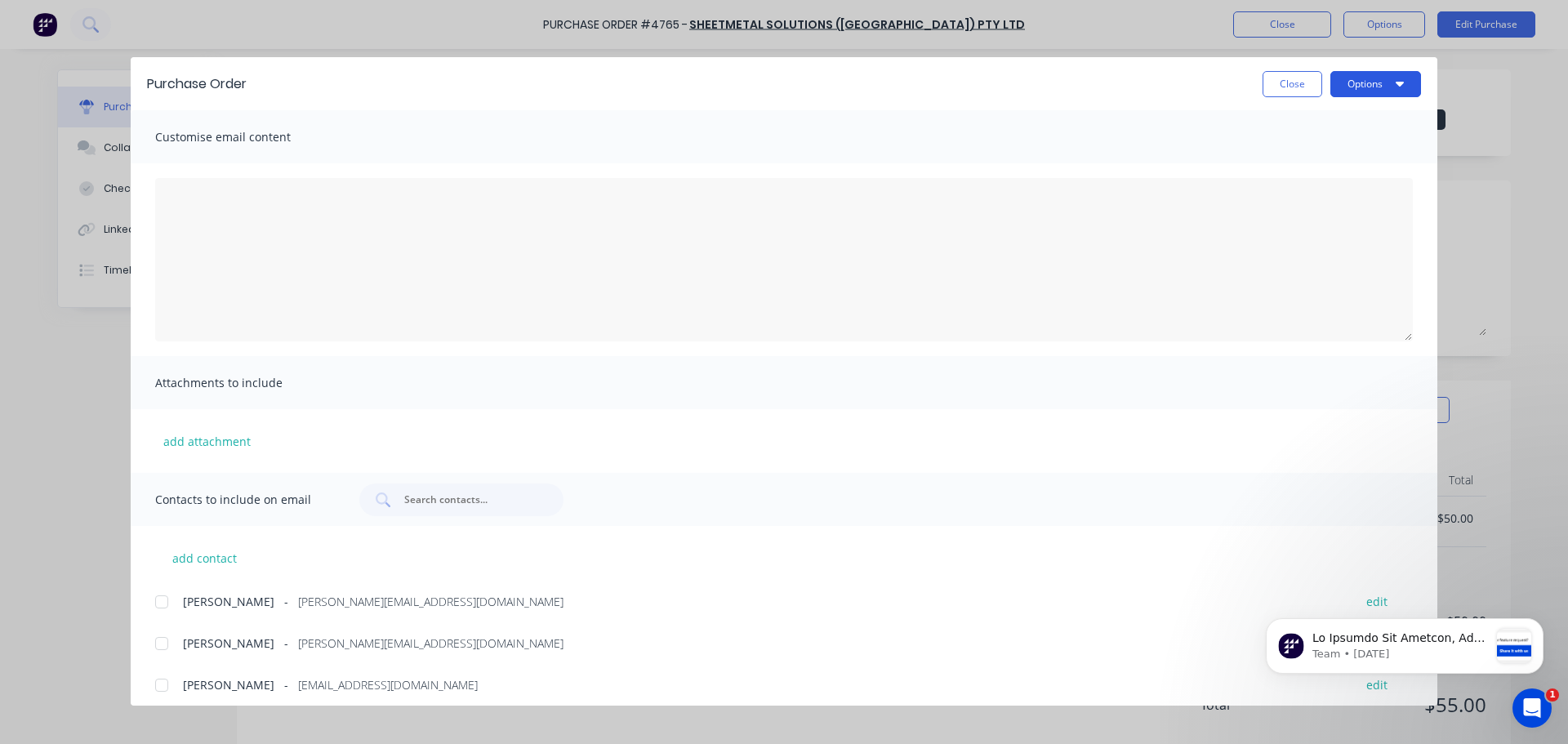
click at [1396, 83] on icon "button" at bounding box center [1400, 84] width 9 height 13
click at [1299, 156] on div "Print" at bounding box center [1343, 157] width 126 height 24
click at [1283, 95] on button "Close" at bounding box center [1292, 84] width 60 height 26
type textarea "x"
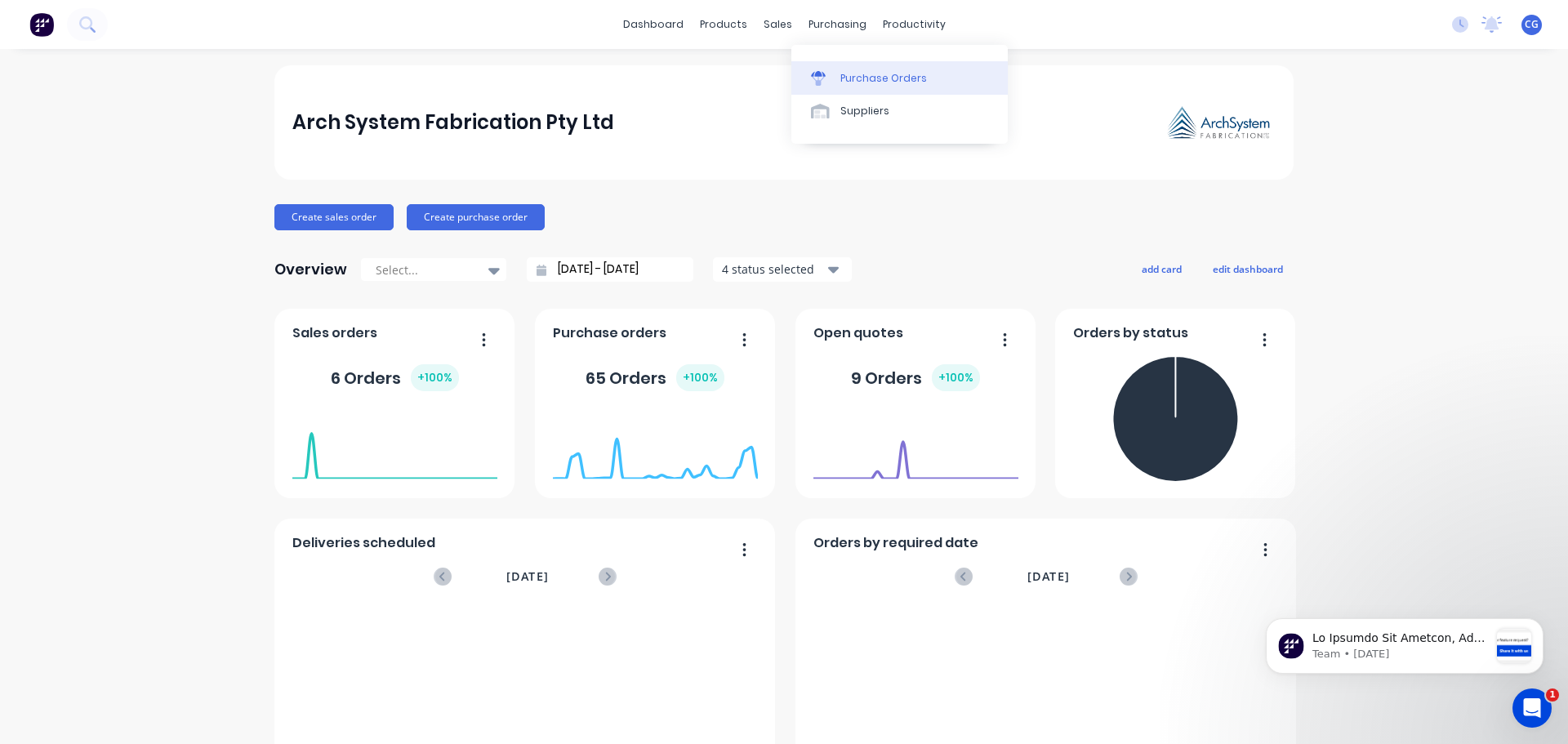
click at [861, 80] on div "Purchase Orders" at bounding box center [883, 78] width 86 height 14
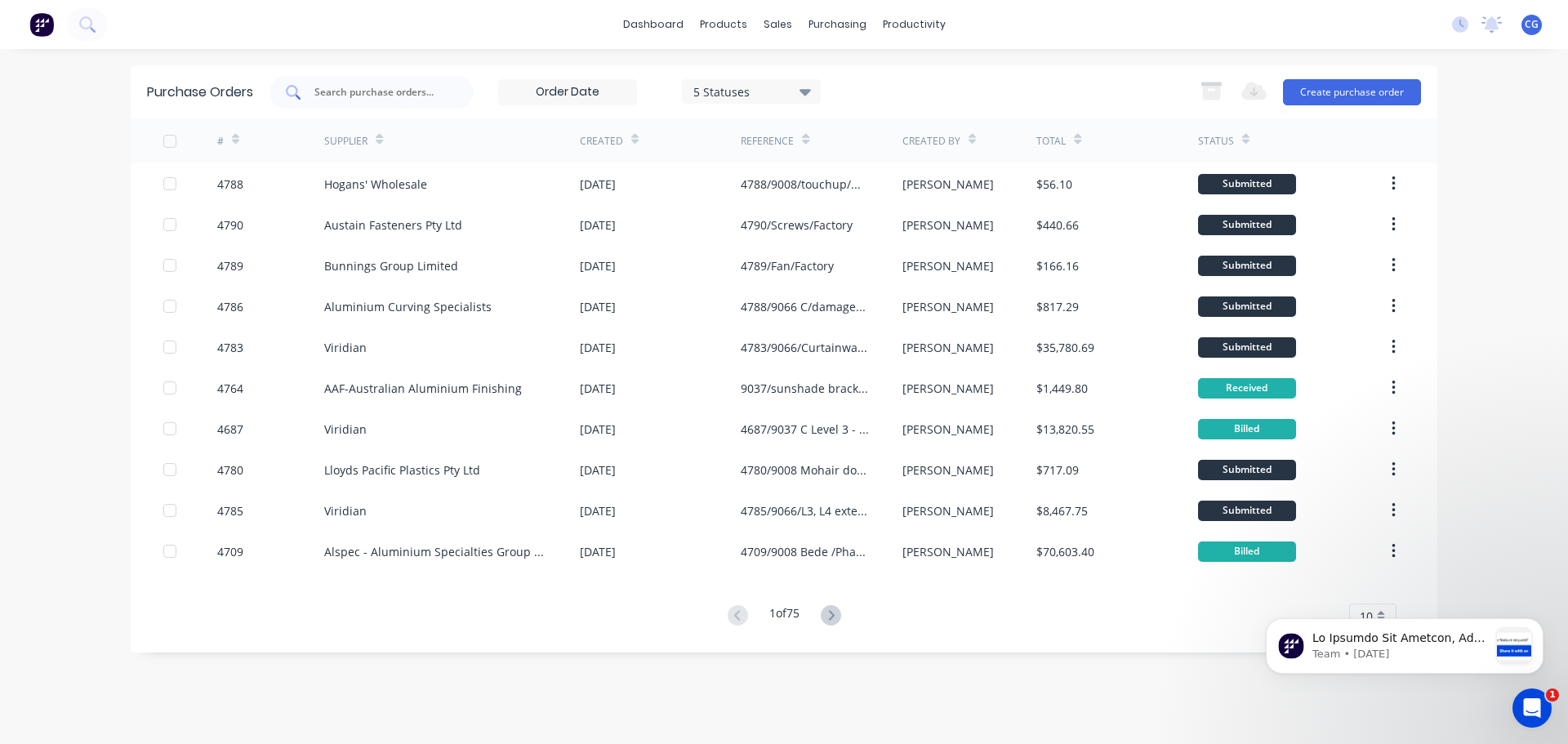
click at [421, 96] on input "text" at bounding box center [380, 92] width 135 height 16
type input "8976"
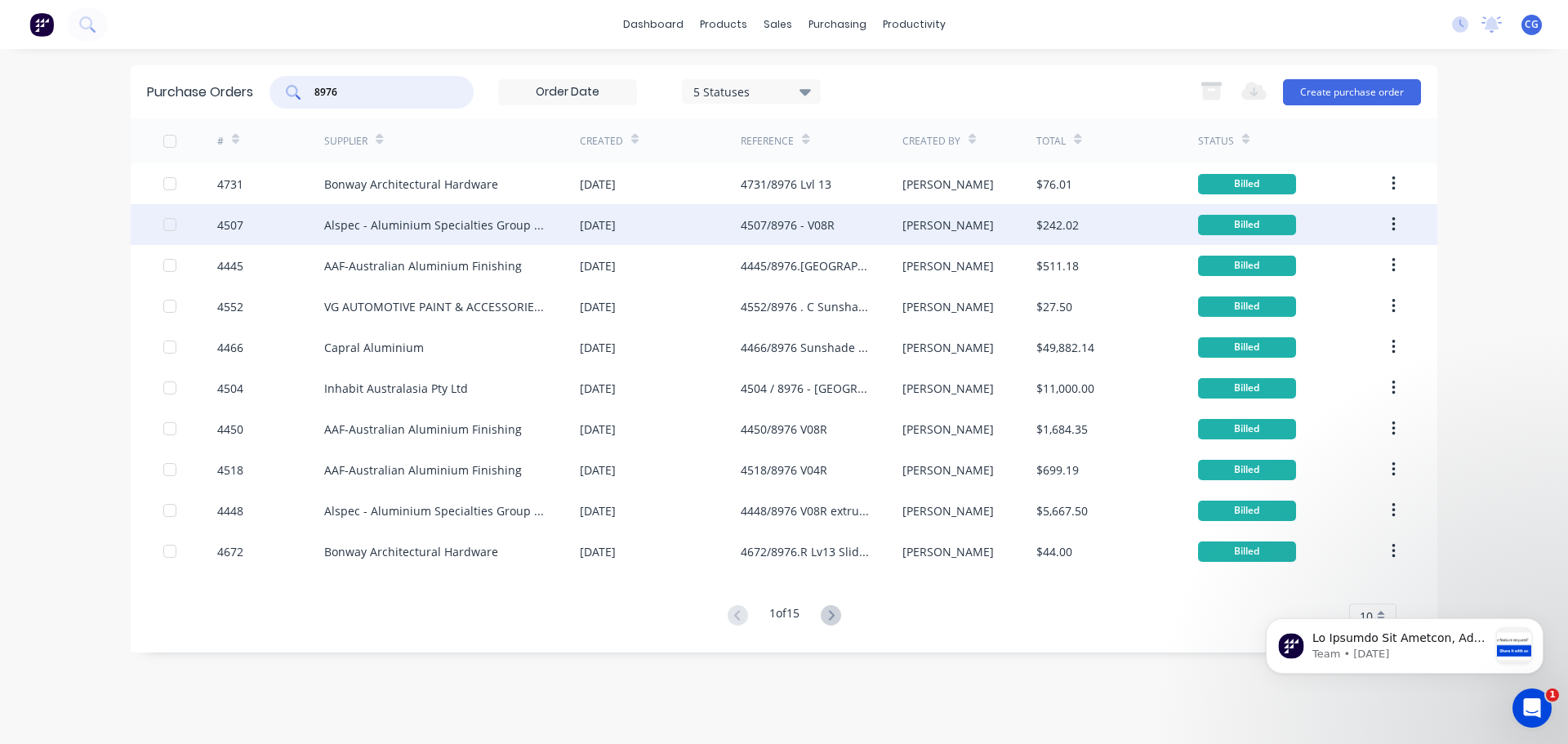
click at [790, 227] on div "4507/8976 - V08R" at bounding box center [788, 225] width 94 height 17
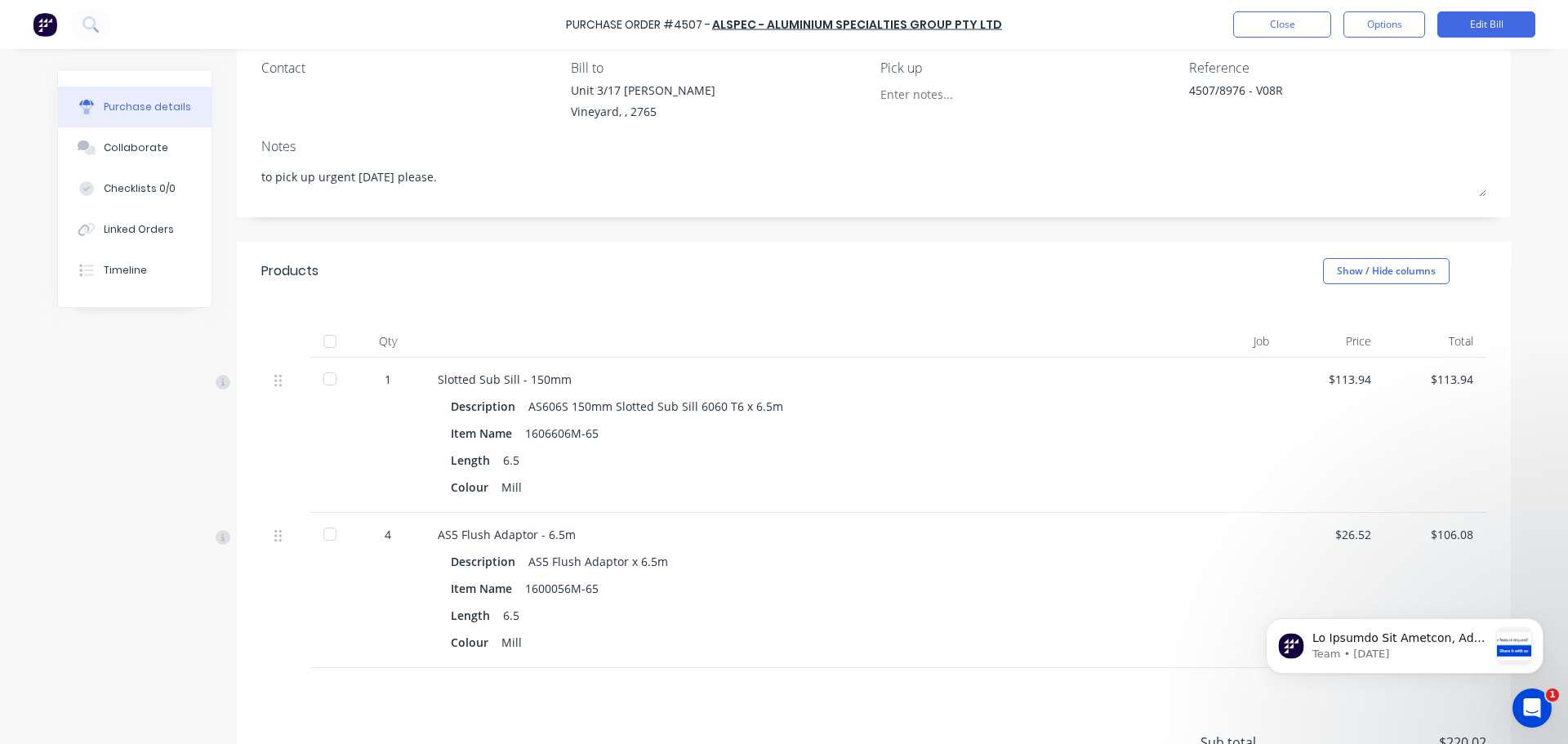
scroll to position [296, 0]
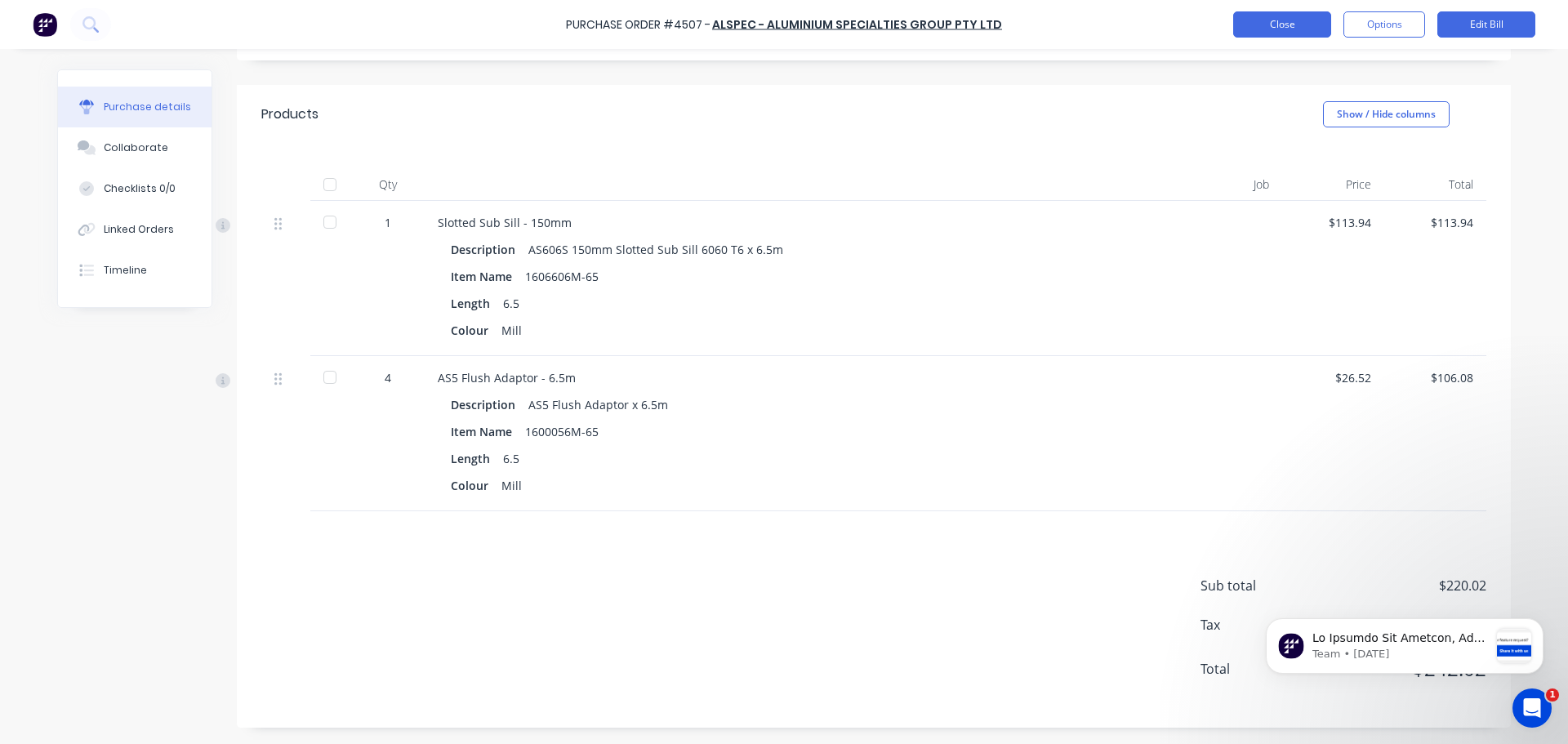
click at [1310, 35] on button "Close" at bounding box center [1283, 24] width 98 height 26
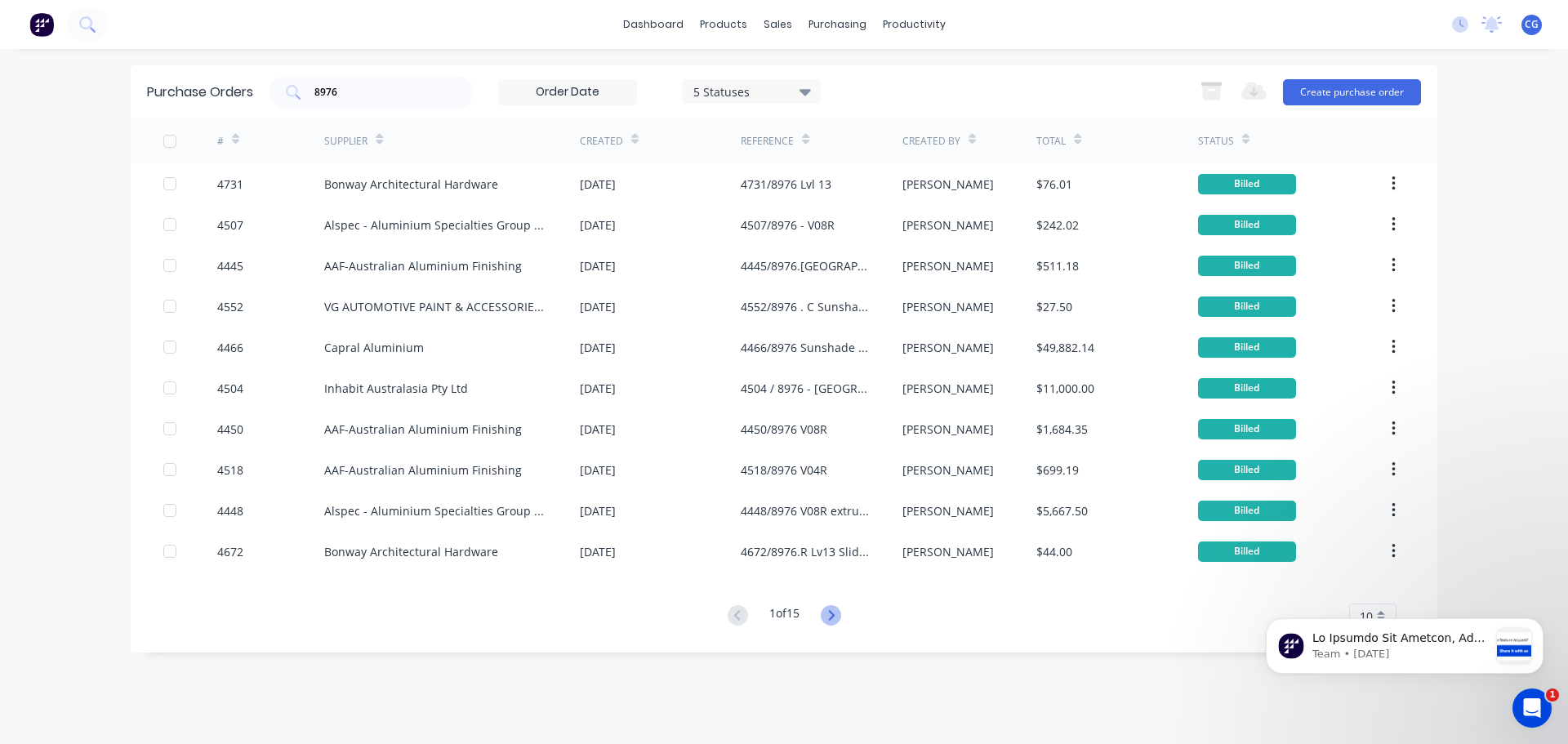
click at [839, 615] on icon at bounding box center [831, 614] width 20 height 20
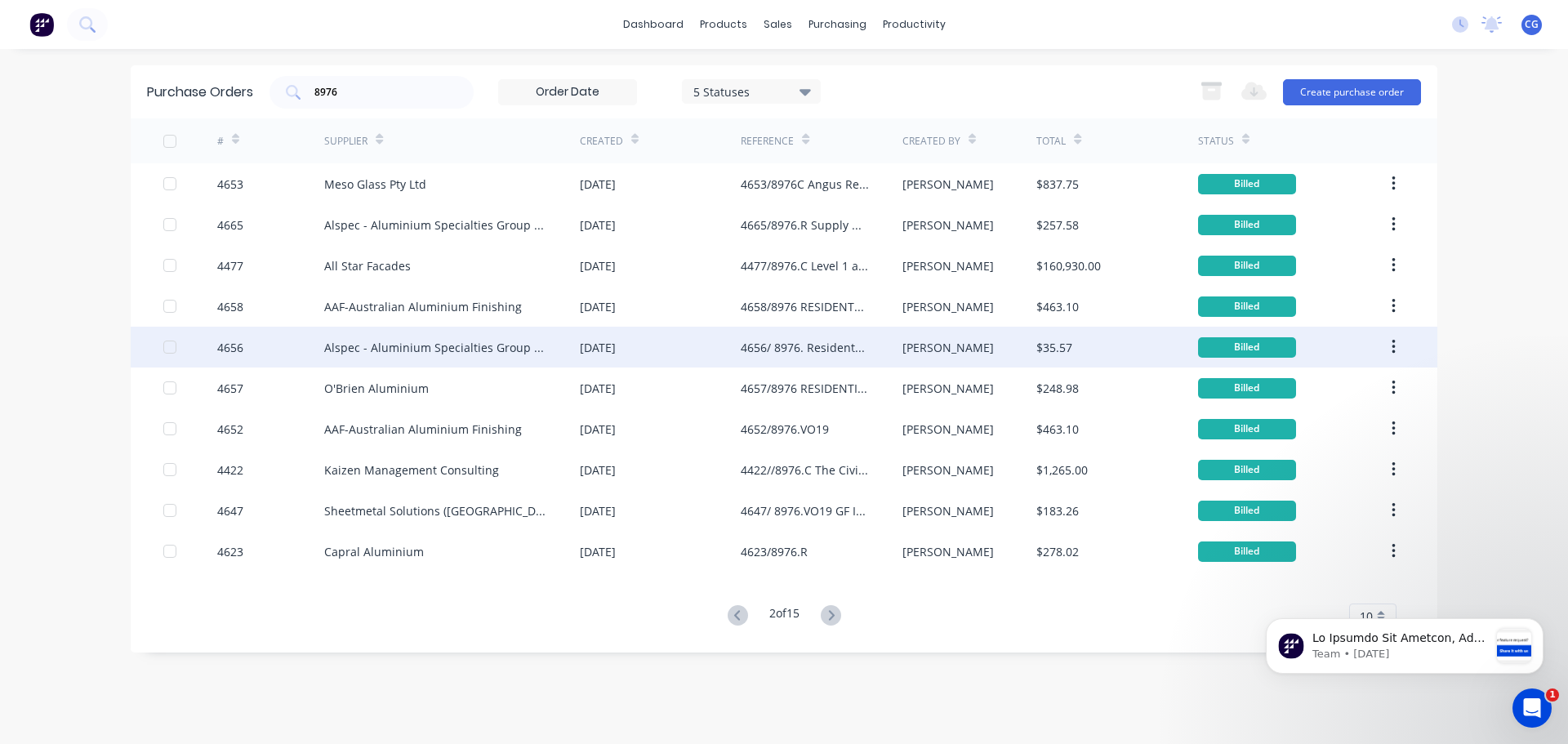
click at [423, 349] on div "Alspec - Aluminium Specialties Group Pty Ltd" at bounding box center [436, 348] width 223 height 17
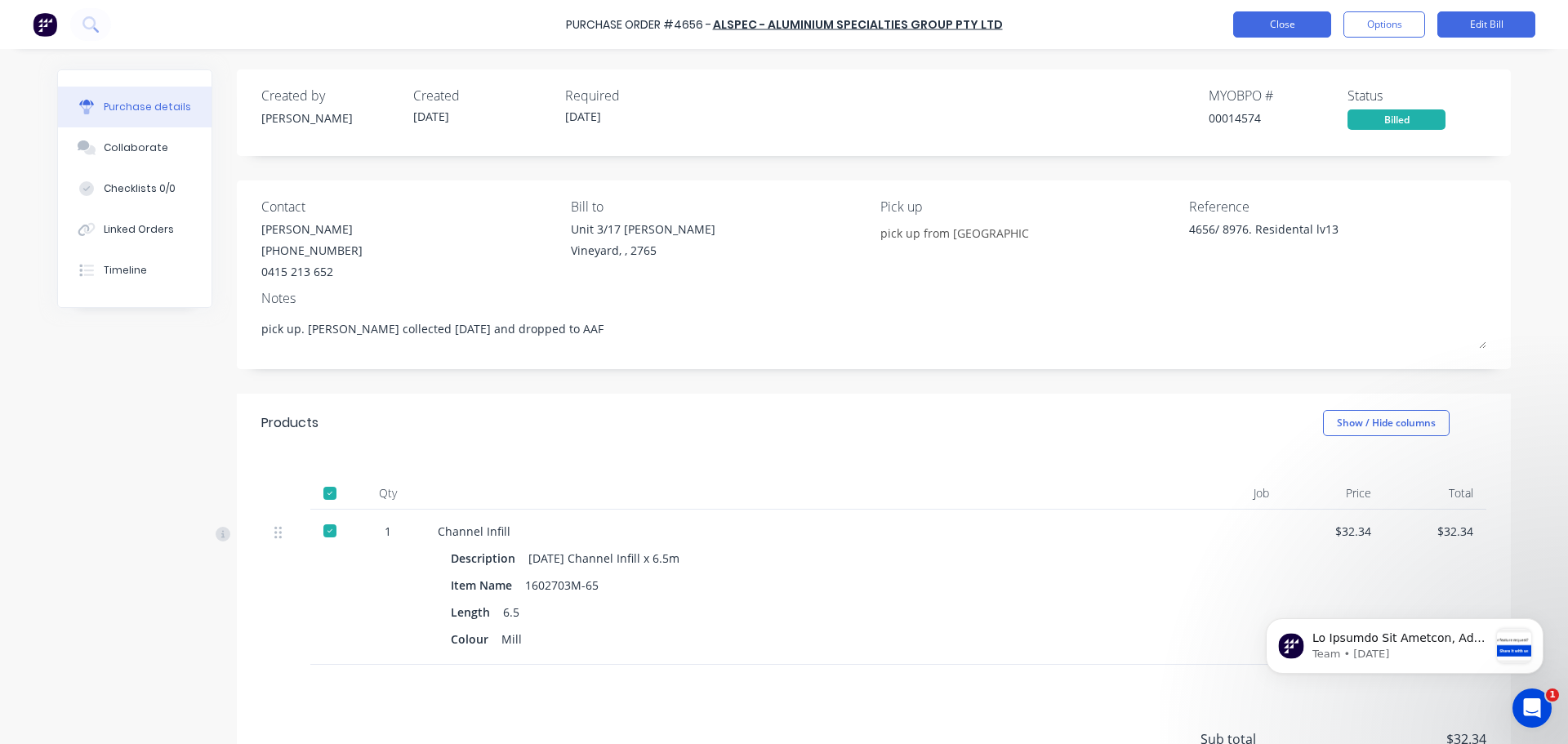
click at [1289, 19] on button "Close" at bounding box center [1283, 24] width 98 height 26
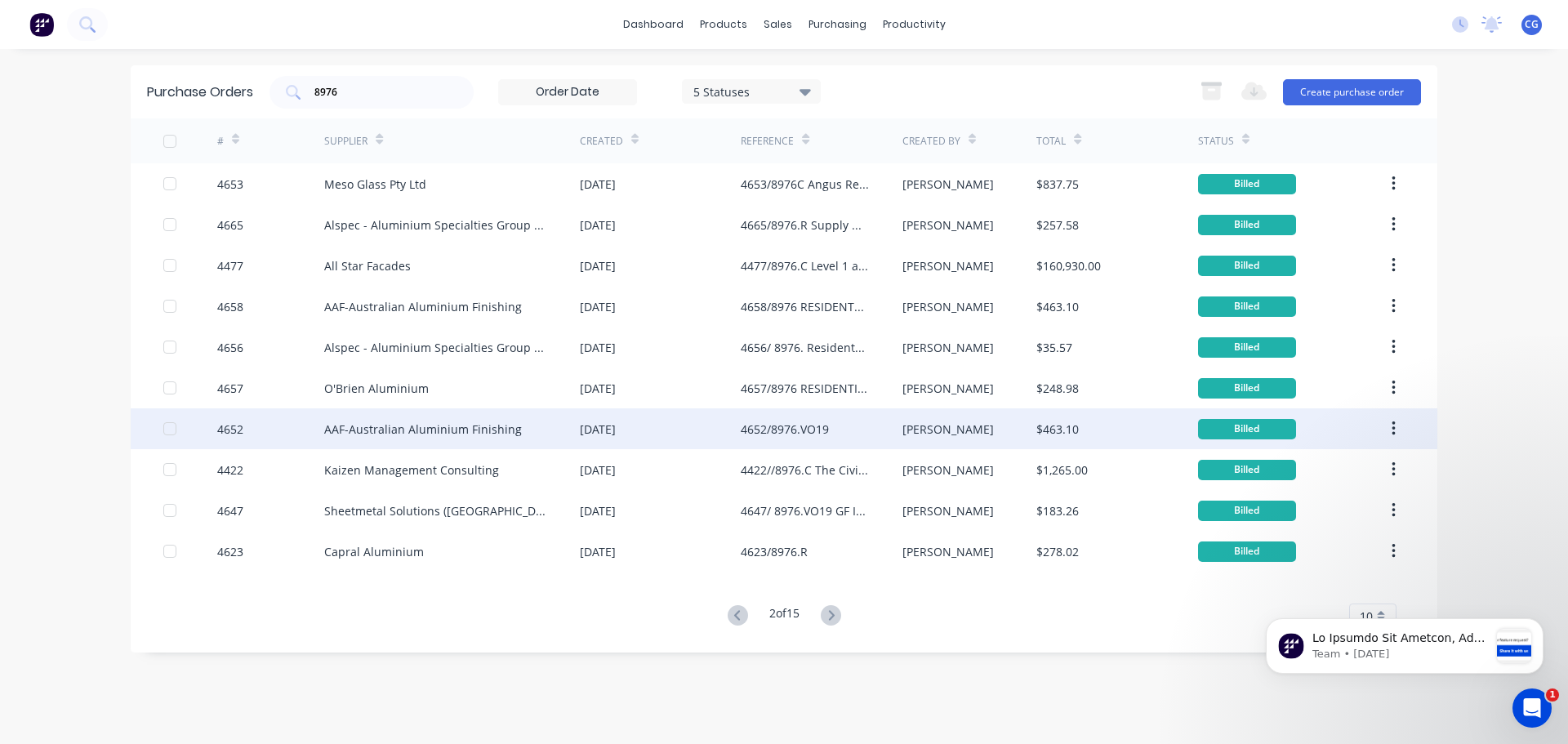
click at [455, 426] on div "AAF-Australian Aluminium Finishing" at bounding box center [423, 429] width 198 height 17
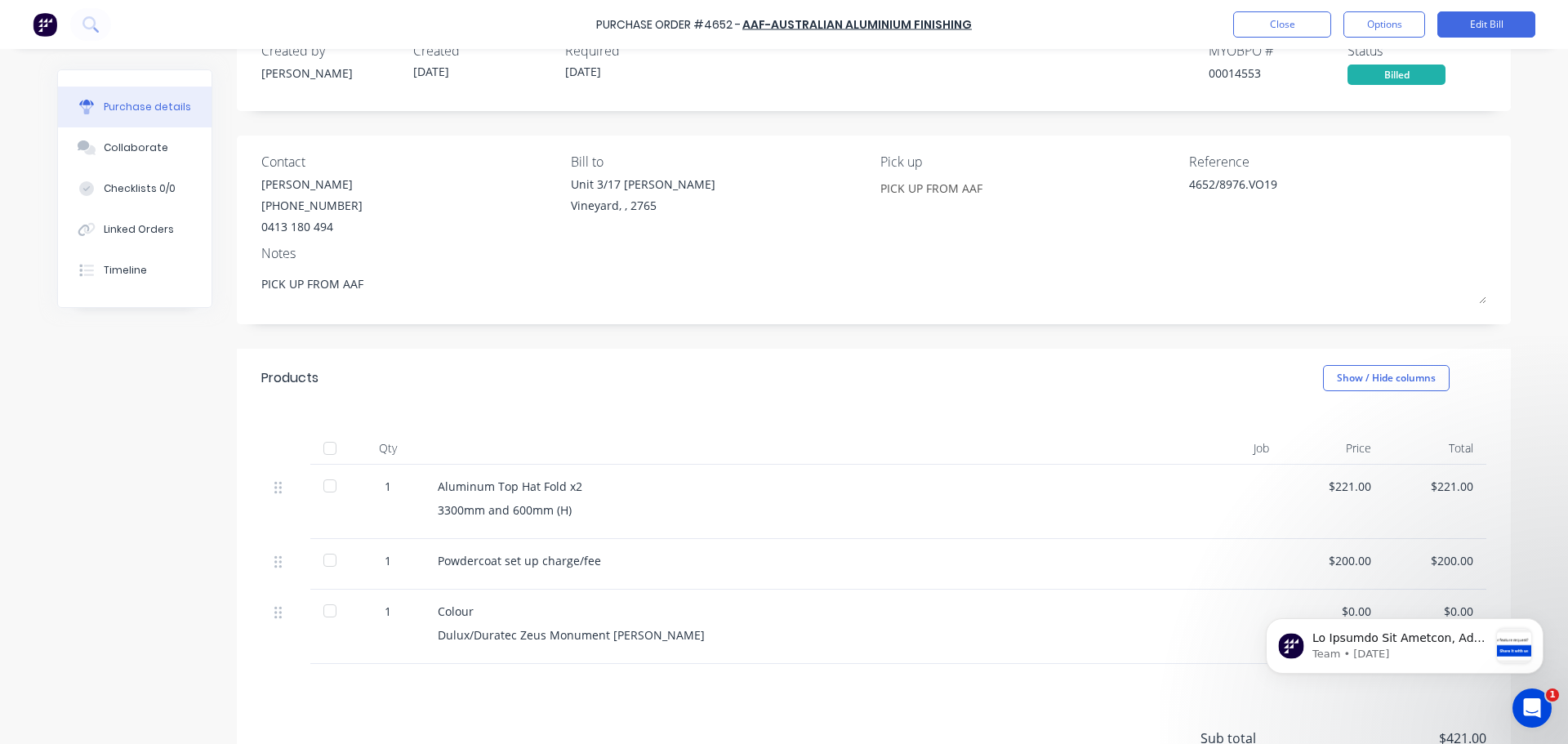
scroll to position [82, 0]
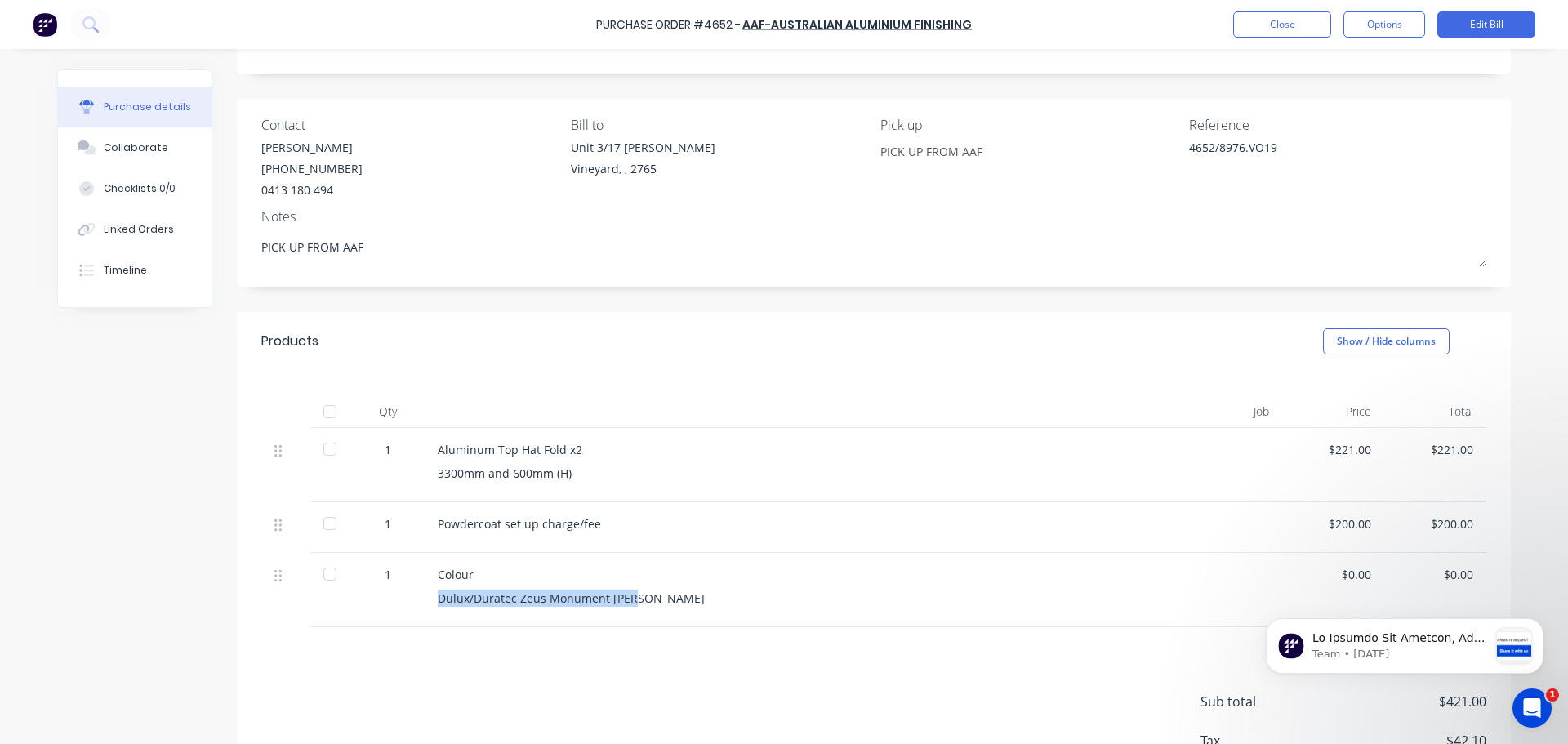
drag, startPoint x: 435, startPoint y: 600, endPoint x: 628, endPoint y: 603, distance: 193.0
click at [628, 603] on div "Dulux/Duratec Zeus Monument [PERSON_NAME]" at bounding box center [792, 598] width 709 height 17
copy div "Dulux/Duratec Zeus Monument [PERSON_NAME]"
